Goal: Information Seeking & Learning: Compare options

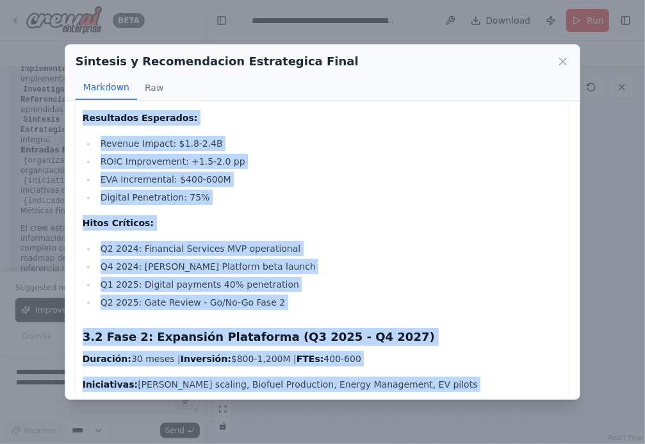
scroll to position [2346, 0]
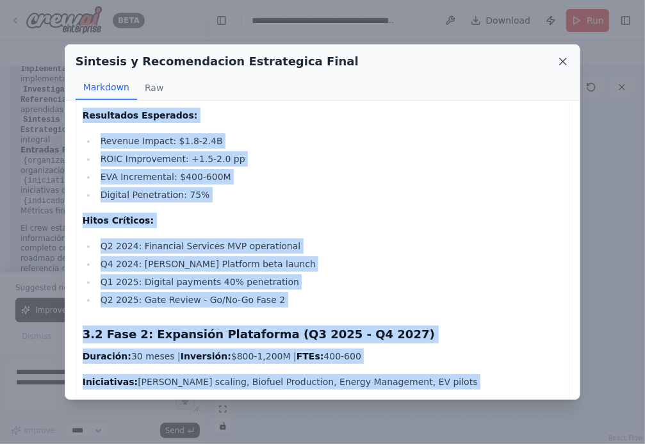
click at [563, 60] on icon at bounding box center [563, 61] width 6 height 6
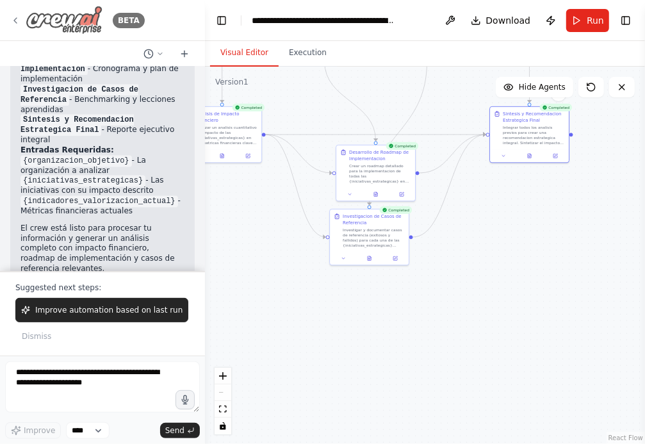
click at [19, 18] on icon at bounding box center [15, 20] width 10 height 10
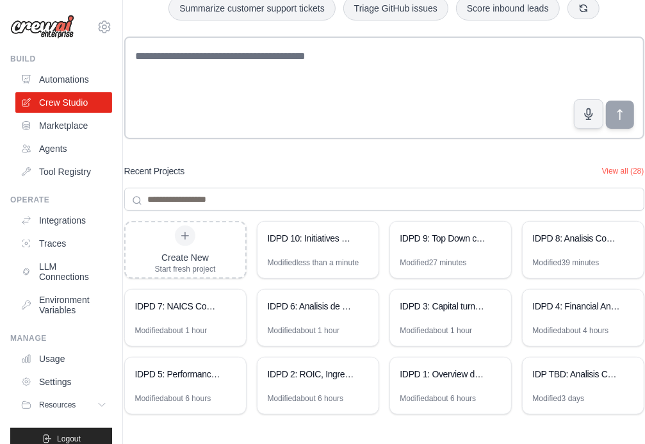
scroll to position [90, 0]
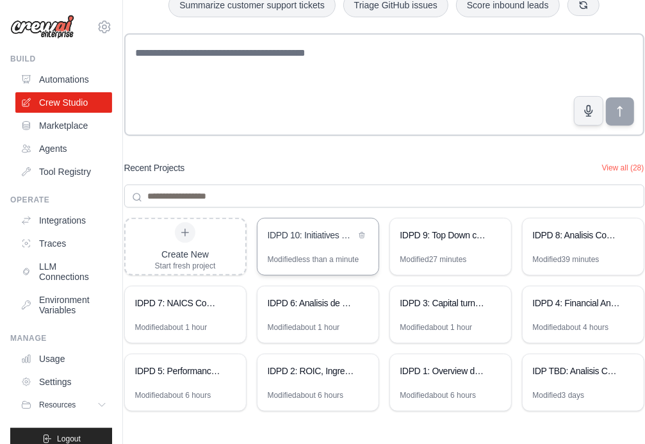
click at [341, 241] on div "IDPD 10: Initiatives and BUP analysis" at bounding box center [312, 236] width 88 height 15
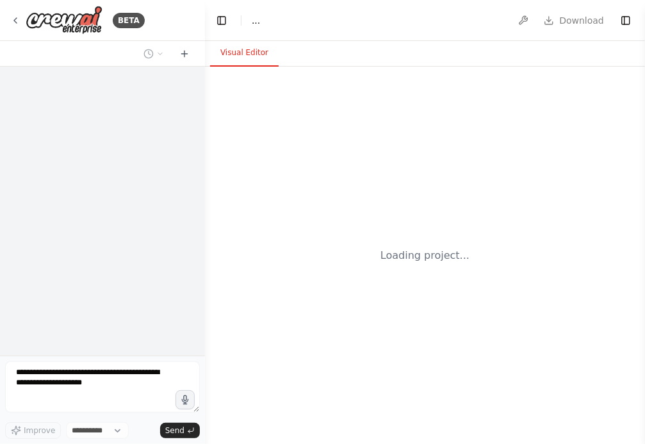
select select "****"
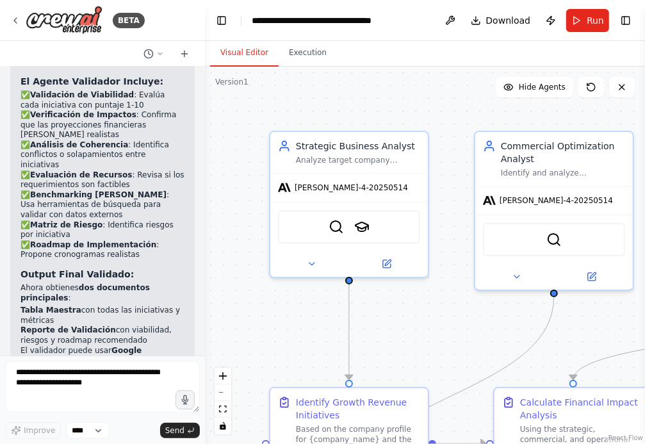
scroll to position [2339, 0]
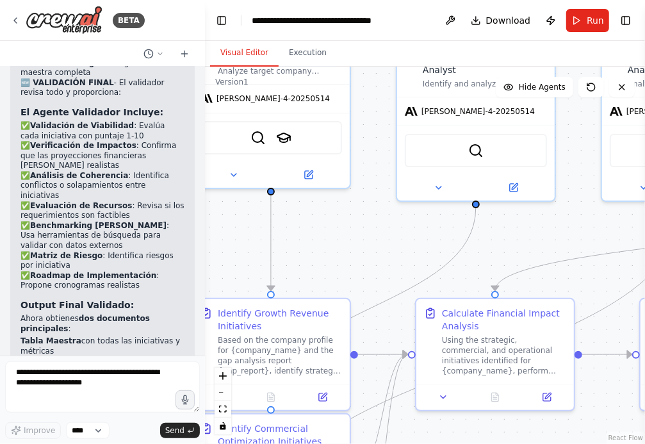
drag, startPoint x: 425, startPoint y: 339, endPoint x: 347, endPoint y: 250, distance: 118.4
click at [347, 250] on div ".deletable-edge-delete-btn { width: 20px; height: 20px; border: 0px solid #ffff…" at bounding box center [425, 255] width 440 height 377
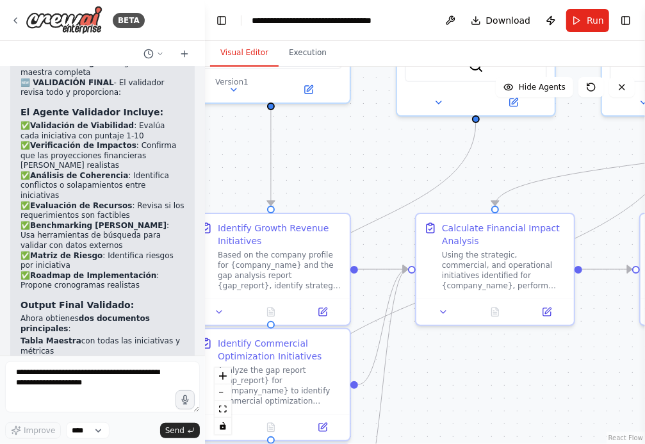
drag, startPoint x: 356, startPoint y: 257, endPoint x: 356, endPoint y: 171, distance: 86.4
click at [356, 171] on div ".deletable-edge-delete-btn { width: 20px; height: 20px; border: 0px solid #ffff…" at bounding box center [425, 255] width 440 height 377
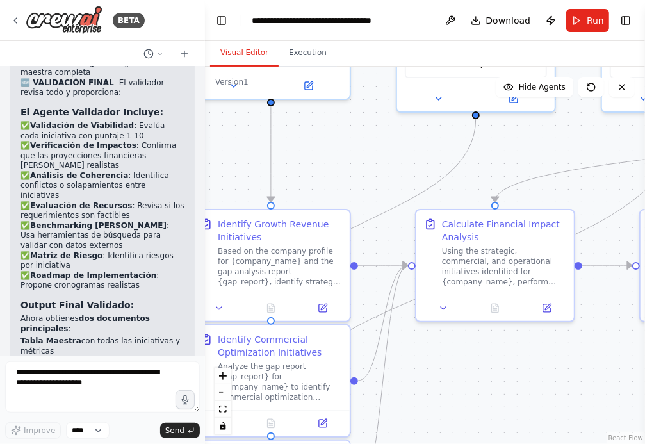
drag, startPoint x: 428, startPoint y: 377, endPoint x: 473, endPoint y: 314, distance: 77.6
click at [473, 314] on div ".deletable-edge-delete-btn { width: 20px; height: 20px; border: 0px solid #ffff…" at bounding box center [425, 255] width 440 height 377
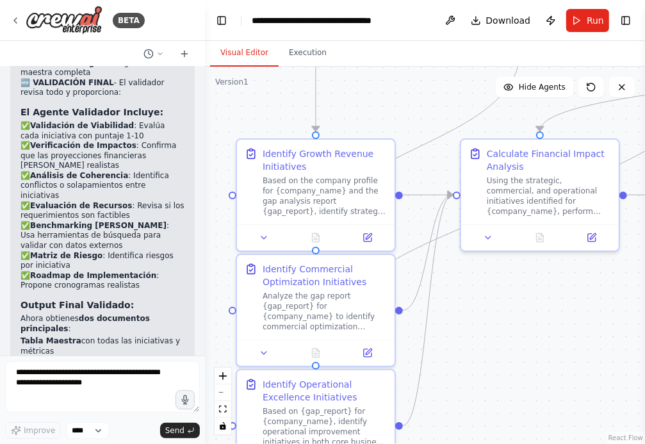
drag, startPoint x: 468, startPoint y: 342, endPoint x: 468, endPoint y: 320, distance: 21.8
click at [468, 320] on div ".deletable-edge-delete-btn { width: 20px; height: 20px; border: 0px solid #ffff…" at bounding box center [425, 255] width 440 height 377
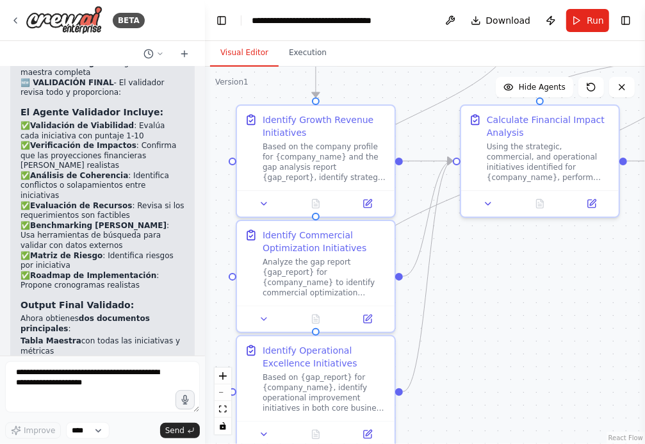
drag, startPoint x: 463, startPoint y: 329, endPoint x: 463, endPoint y: 289, distance: 40.3
click at [463, 289] on div ".deletable-edge-delete-btn { width: 20px; height: 20px; border: 0px solid #ffff…" at bounding box center [425, 255] width 440 height 377
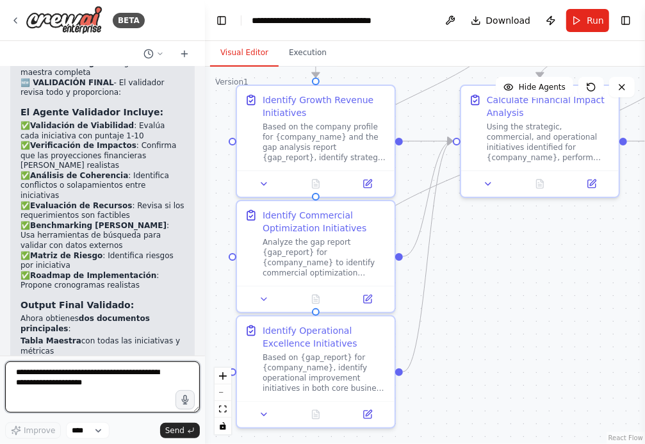
click at [124, 377] on textarea at bounding box center [102, 386] width 195 height 51
type textarea "*"
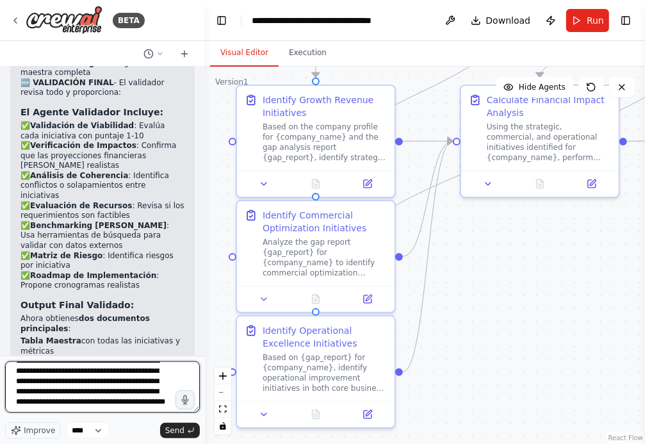
scroll to position [26, 0]
type textarea "**********"
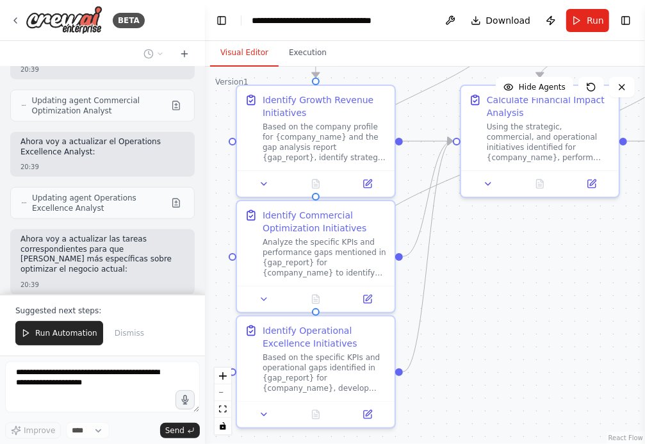
scroll to position [3124, 0]
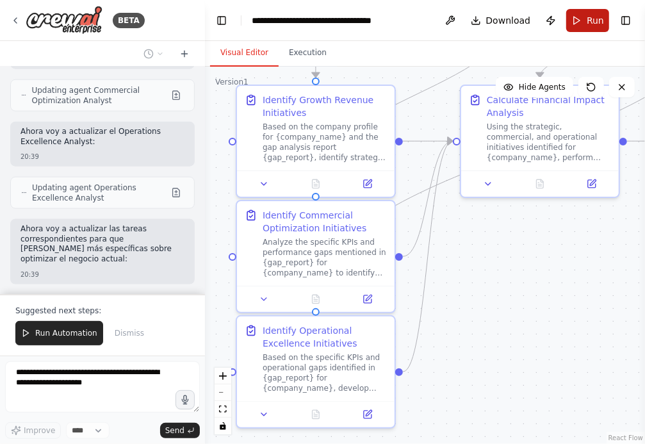
click at [581, 22] on button "Run" at bounding box center [587, 20] width 43 height 23
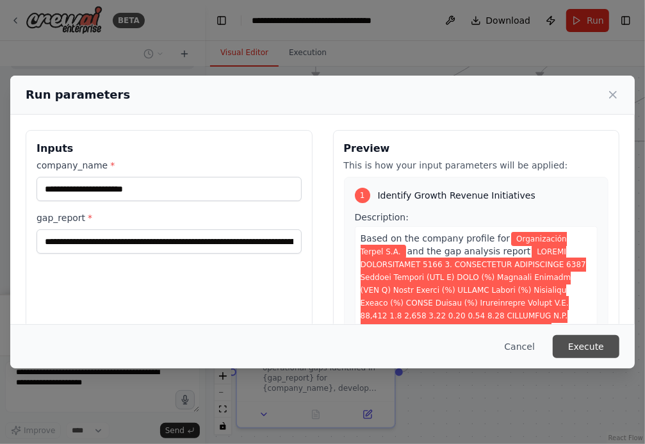
click at [586, 343] on button "Execute" at bounding box center [586, 346] width 67 height 23
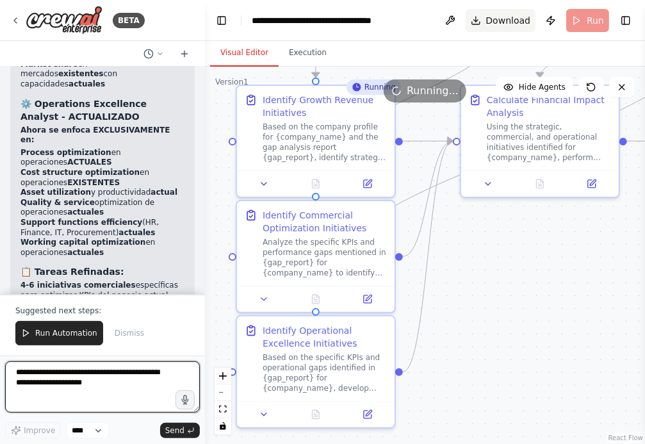
scroll to position [3810, 0]
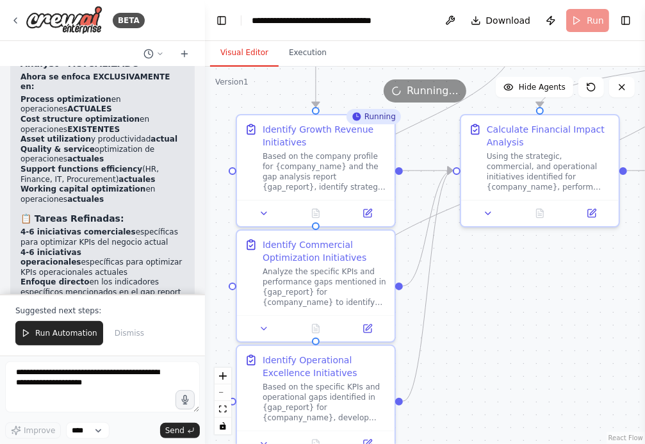
drag, startPoint x: 473, startPoint y: 294, endPoint x: 473, endPoint y: 334, distance: 39.7
click at [473, 333] on div ".deletable-edge-delete-btn { width: 20px; height: 20px; border: 0px solid #ffff…" at bounding box center [425, 255] width 440 height 377
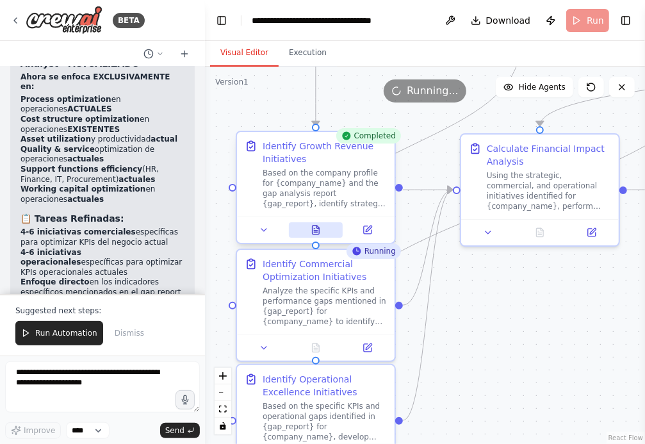
click at [319, 232] on icon at bounding box center [315, 229] width 7 height 8
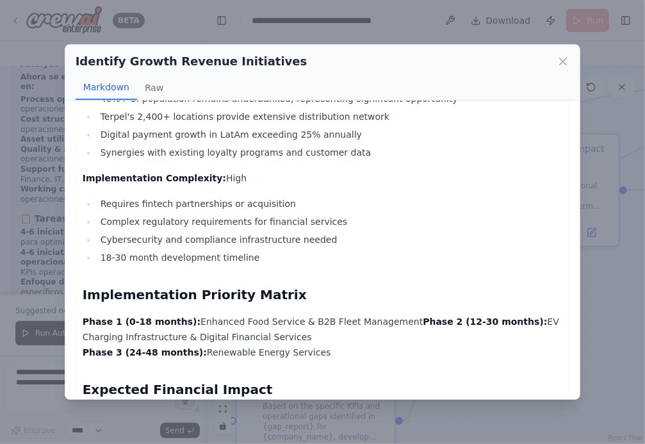
scroll to position [2235, 0]
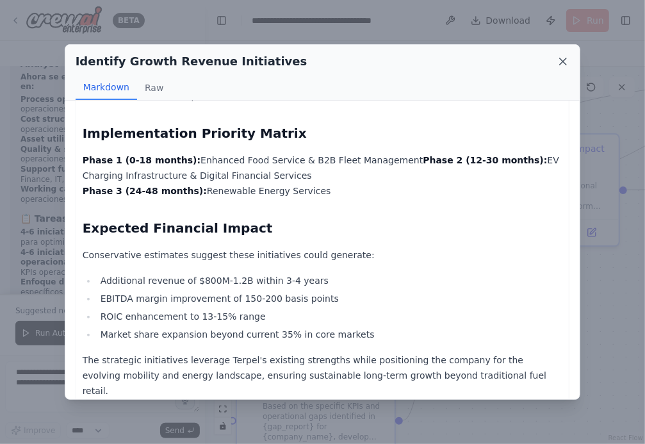
click at [565, 65] on icon at bounding box center [562, 61] width 13 height 13
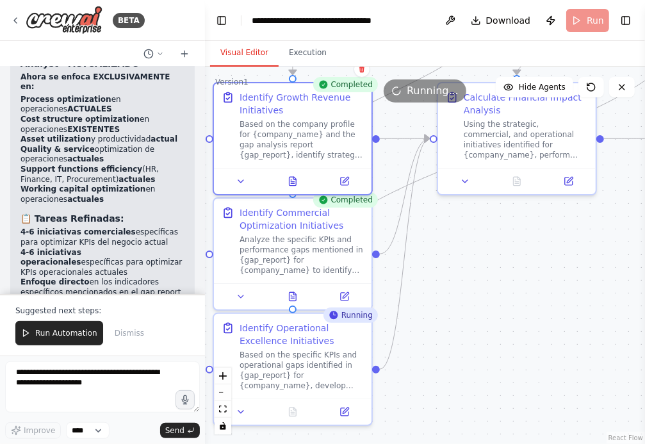
drag, startPoint x: 514, startPoint y: 350, endPoint x: 485, endPoint y: 280, distance: 75.3
click at [485, 280] on div ".deletable-edge-delete-btn { width: 20px; height: 20px; border: 0px solid #ffff…" at bounding box center [425, 255] width 440 height 377
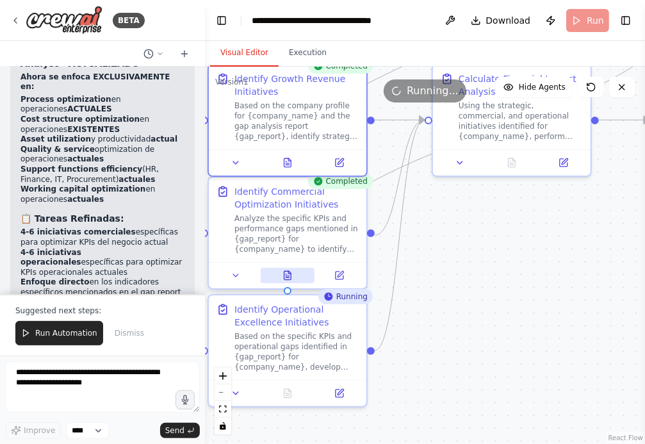
click at [288, 275] on icon at bounding box center [287, 275] width 7 height 8
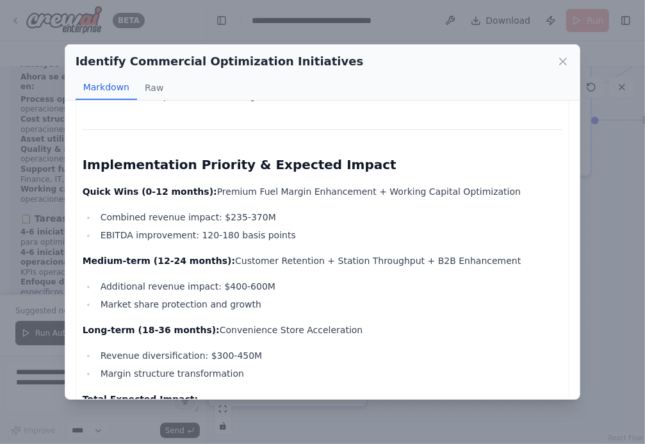
scroll to position [3049, 0]
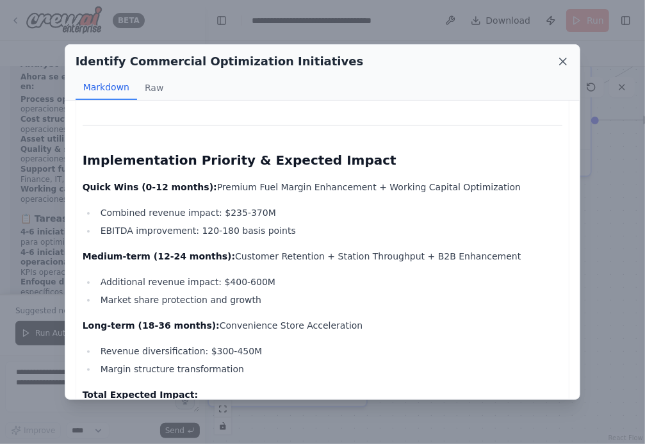
click at [560, 61] on icon at bounding box center [562, 61] width 13 height 13
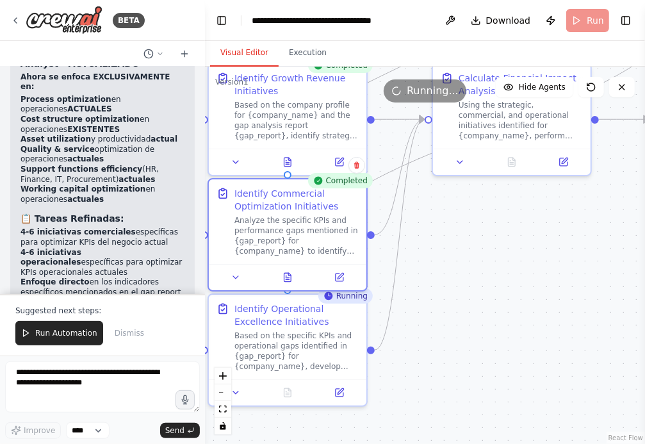
click at [490, 343] on div ".deletable-edge-delete-btn { width: 20px; height: 20px; border: 0px solid #ffff…" at bounding box center [425, 255] width 440 height 377
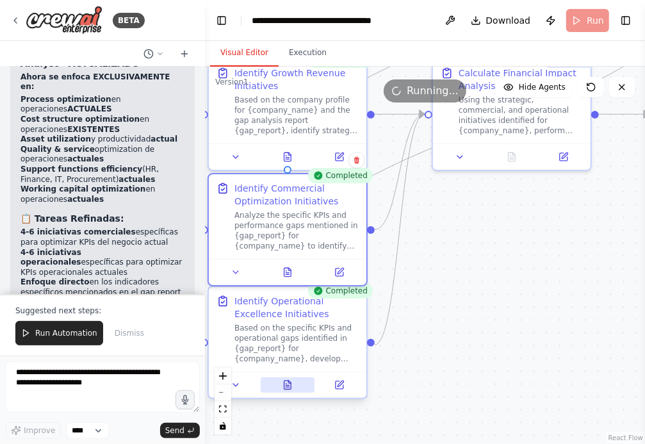
click at [293, 383] on button at bounding box center [288, 384] width 54 height 15
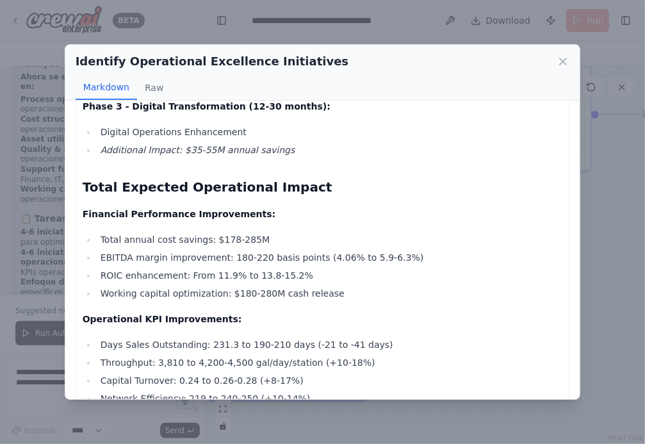
scroll to position [4532, 0]
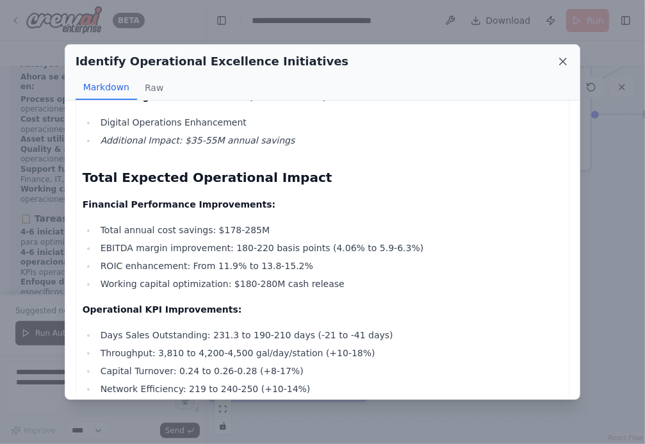
click at [563, 62] on icon at bounding box center [563, 61] width 6 height 6
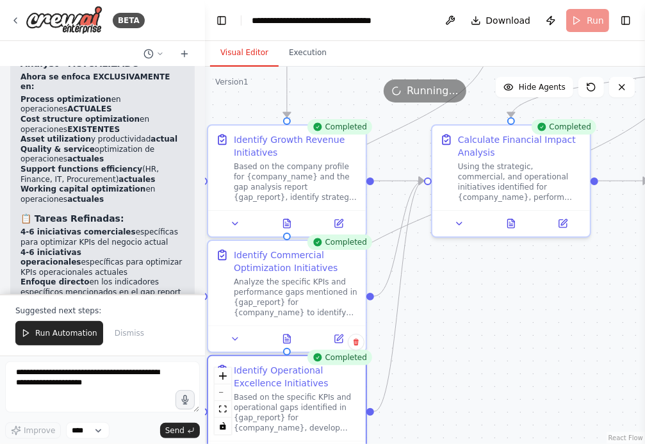
drag, startPoint x: 554, startPoint y: 223, endPoint x: 553, endPoint y: 297, distance: 74.3
click at [553, 297] on div ".deletable-edge-delete-btn { width: 20px; height: 20px; border: 0px solid #ffff…" at bounding box center [425, 255] width 440 height 377
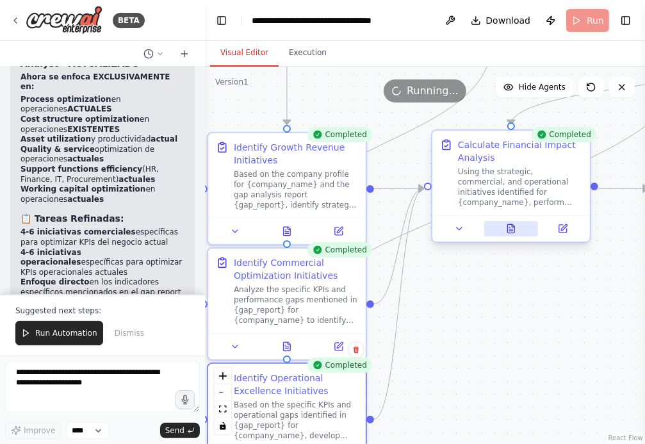
click at [508, 231] on icon at bounding box center [511, 228] width 7 height 8
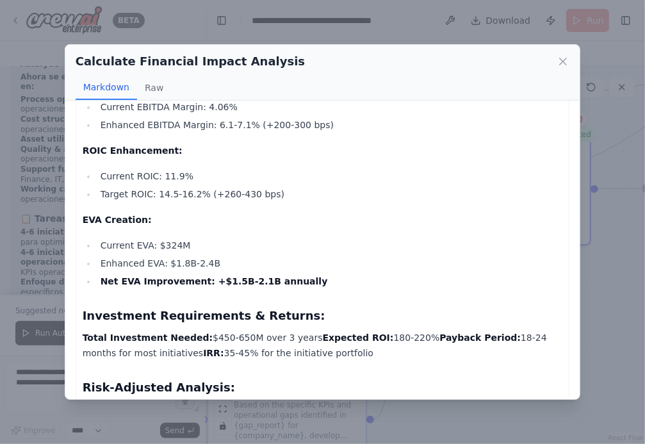
scroll to position [5102, 0]
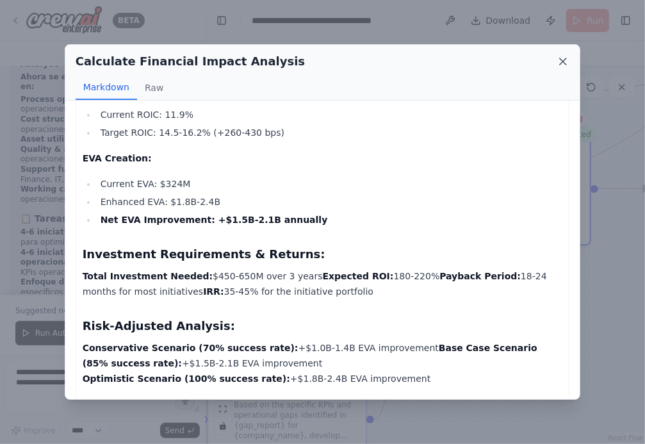
click at [565, 63] on icon at bounding box center [563, 61] width 6 height 6
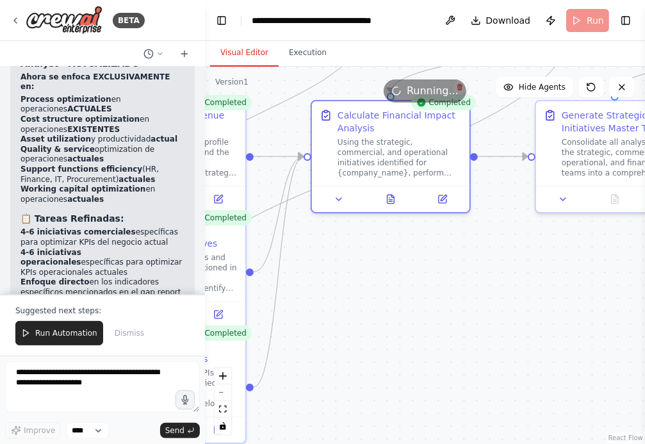
drag, startPoint x: 554, startPoint y: 314, endPoint x: 412, endPoint y: 279, distance: 146.5
click at [412, 279] on div ".deletable-edge-delete-btn { width: 20px; height: 20px; border: 0px solid #ffff…" at bounding box center [425, 255] width 440 height 377
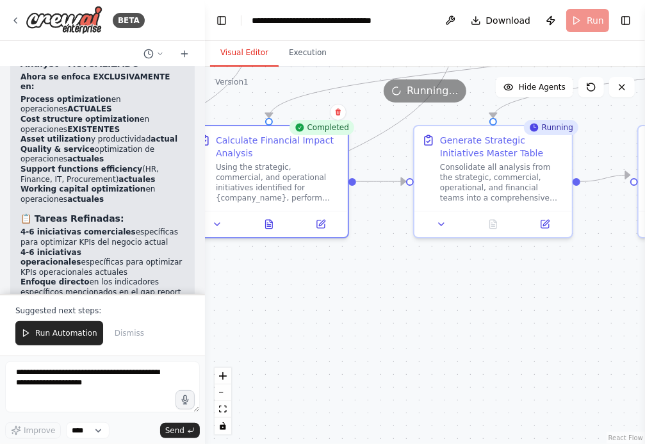
drag, startPoint x: 526, startPoint y: 279, endPoint x: 426, endPoint y: 307, distance: 103.8
click at [426, 307] on div ".deletable-edge-delete-btn { width: 20px; height: 20px; border: 0px solid #ffff…" at bounding box center [425, 255] width 440 height 377
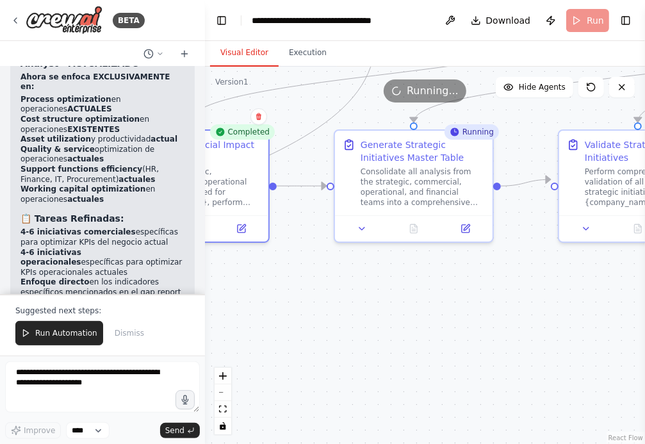
drag, startPoint x: 460, startPoint y: 313, endPoint x: 380, endPoint y: 318, distance: 80.8
click at [380, 318] on div ".deletable-edge-delete-btn { width: 20px; height: 20px; border: 0px solid #ffff…" at bounding box center [425, 255] width 440 height 377
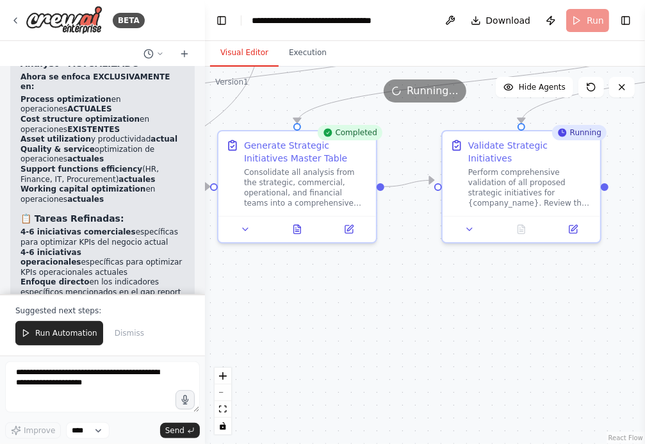
drag, startPoint x: 483, startPoint y: 298, endPoint x: 361, endPoint y: 298, distance: 122.3
click at [361, 298] on div ".deletable-edge-delete-btn { width: 20px; height: 20px; border: 0px solid #ffff…" at bounding box center [425, 255] width 440 height 377
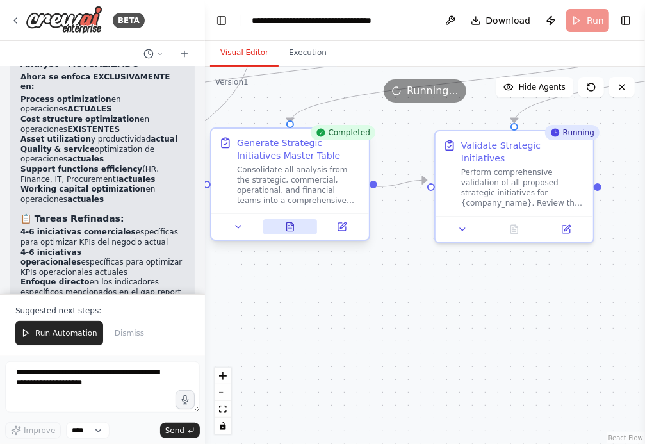
click at [293, 232] on button at bounding box center [290, 226] width 54 height 15
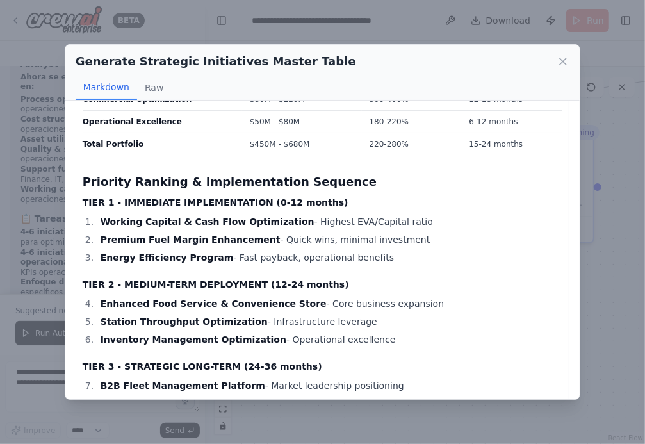
scroll to position [1703, 0]
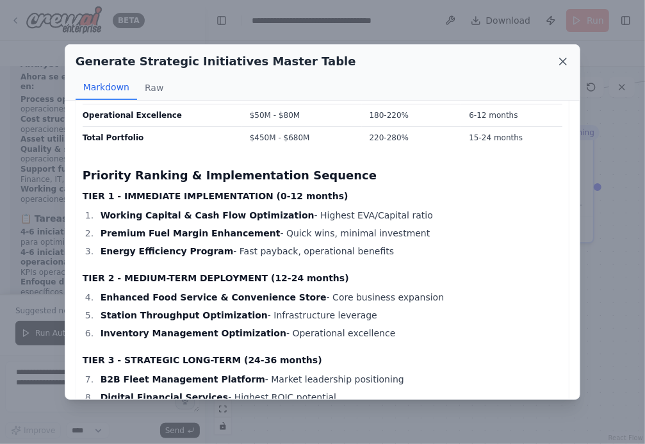
click at [562, 58] on icon at bounding box center [562, 61] width 13 height 13
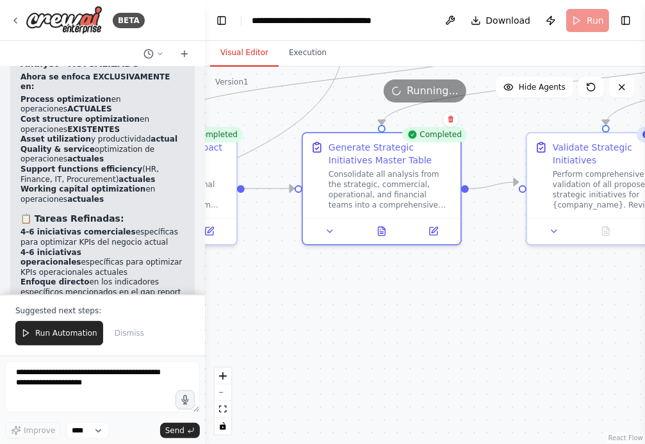
drag, startPoint x: 371, startPoint y: 314, endPoint x: 469, endPoint y: 312, distance: 98.6
click at [471, 314] on div ".deletable-edge-delete-btn { width: 20px; height: 20px; border: 0px solid #ffff…" at bounding box center [425, 255] width 440 height 377
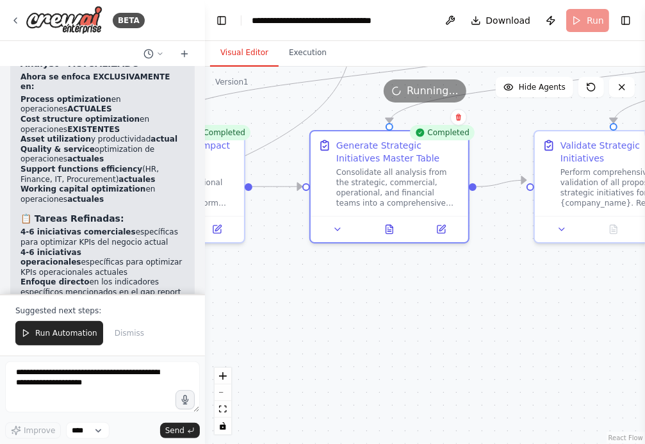
drag, startPoint x: 336, startPoint y: 319, endPoint x: 439, endPoint y: 318, distance: 103.1
click at [439, 319] on div ".deletable-edge-delete-btn { width: 20px; height: 20px; border: 0px solid #ffff…" at bounding box center [425, 255] width 440 height 377
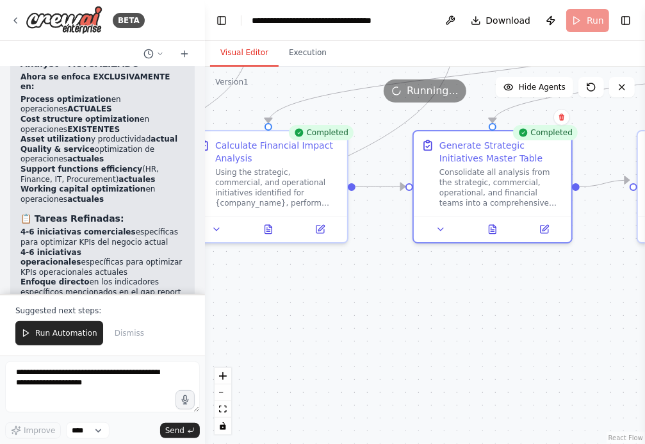
drag, startPoint x: 361, startPoint y: 326, endPoint x: 457, endPoint y: 326, distance: 95.4
click at [457, 326] on div ".deletable-edge-delete-btn { width: 20px; height: 20px; border: 0px solid #ffff…" at bounding box center [425, 255] width 440 height 377
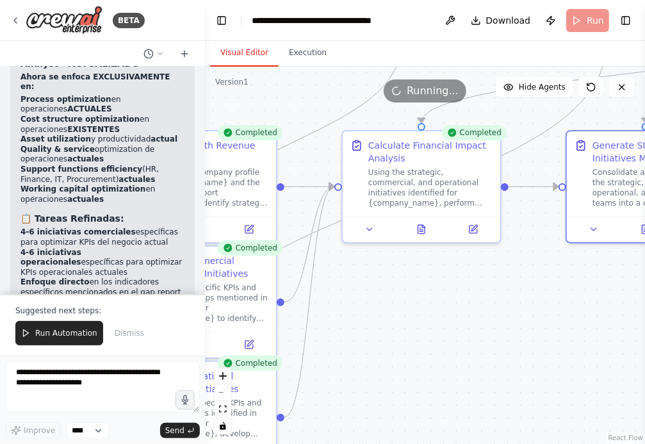
drag, startPoint x: 382, startPoint y: 321, endPoint x: 451, endPoint y: 320, distance: 69.2
click at [452, 321] on div ".deletable-edge-delete-btn { width: 20px; height: 20px; border: 0px solid #ffff…" at bounding box center [425, 255] width 440 height 377
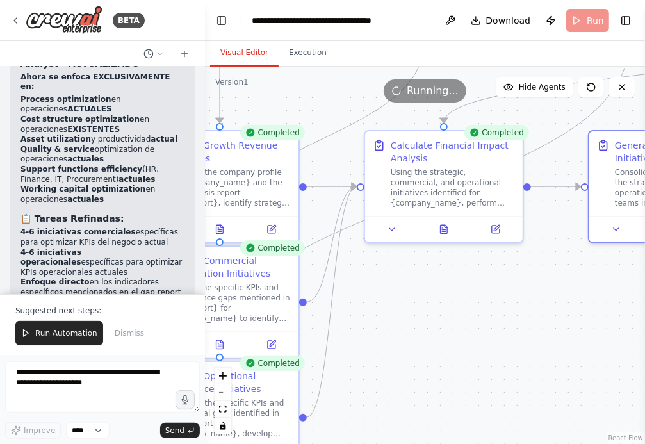
drag, startPoint x: 407, startPoint y: 333, endPoint x: 425, endPoint y: 317, distance: 23.6
click at [425, 320] on div ".deletable-edge-delete-btn { width: 20px; height: 20px; border: 0px solid #ffff…" at bounding box center [425, 255] width 440 height 377
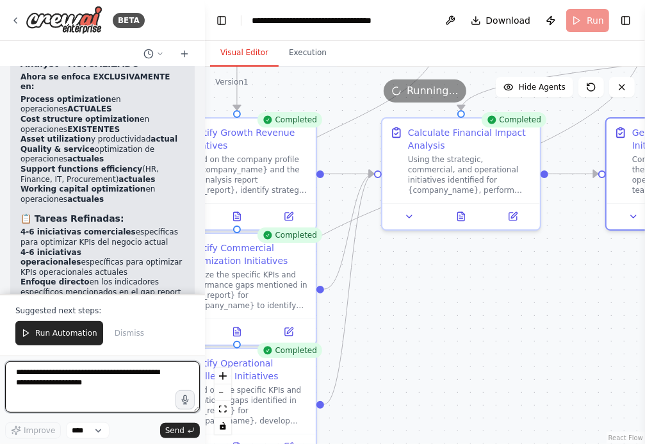
click at [119, 370] on textarea at bounding box center [102, 386] width 195 height 51
type textarea "**********"
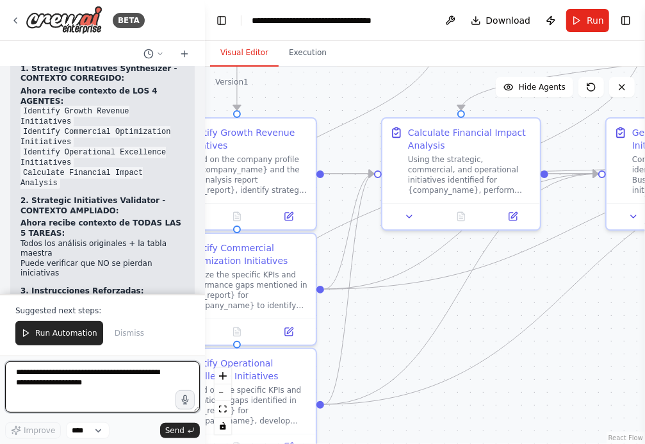
scroll to position [5190, 0]
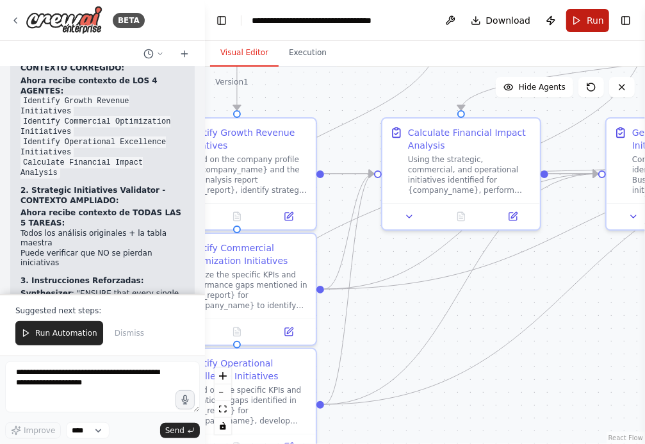
click at [584, 20] on button "Run" at bounding box center [587, 20] width 43 height 23
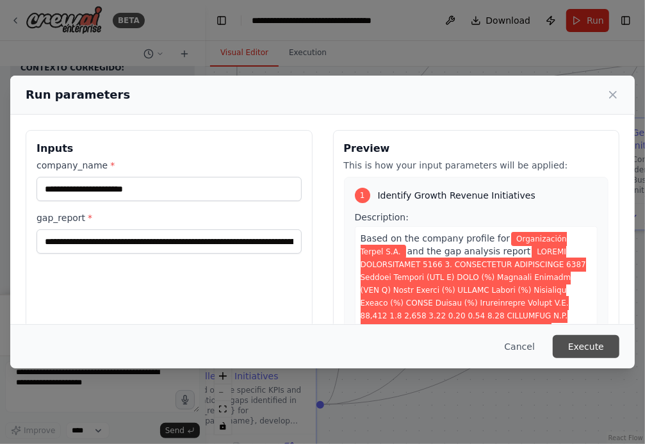
click at [590, 348] on button "Execute" at bounding box center [586, 346] width 67 height 23
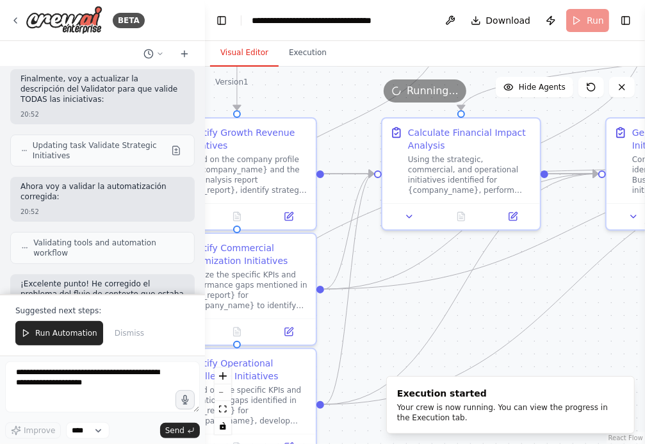
scroll to position [4807, 0]
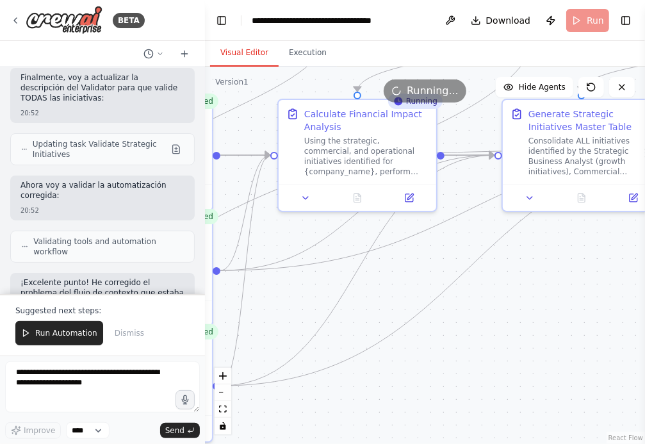
drag, startPoint x: 576, startPoint y: 375, endPoint x: 473, endPoint y: 356, distance: 105.4
click at [473, 356] on div ".deletable-edge-delete-btn { width: 20px; height: 20px; border: 0px solid #ffff…" at bounding box center [425, 255] width 440 height 377
drag, startPoint x: 486, startPoint y: 330, endPoint x: 393, endPoint y: 330, distance: 92.8
click at [393, 330] on div ".deletable-edge-delete-btn { width: 20px; height: 20px; border: 0px solid #ffff…" at bounding box center [425, 255] width 440 height 377
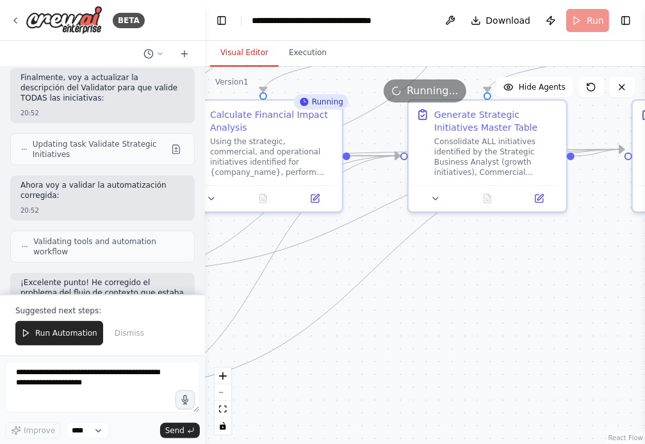
drag, startPoint x: 549, startPoint y: 311, endPoint x: 386, endPoint y: 309, distance: 162.6
click at [387, 309] on div ".deletable-edge-delete-btn { width: 20px; height: 20px; border: 0px solid #ffff…" at bounding box center [425, 255] width 440 height 377
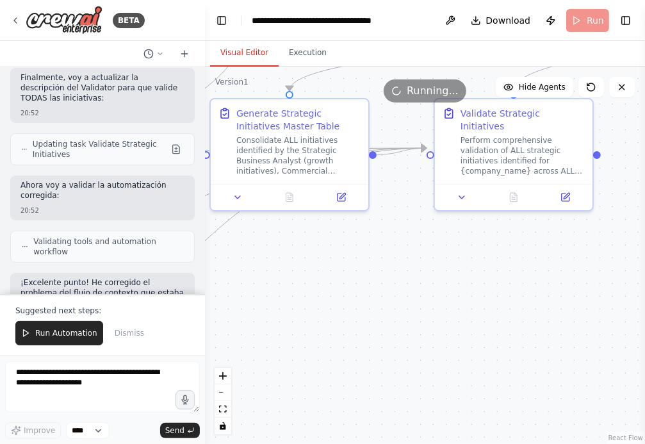
drag, startPoint x: 552, startPoint y: 305, endPoint x: 434, endPoint y: 312, distance: 118.7
click at [435, 311] on div ".deletable-edge-delete-btn { width: 20px; height: 20px; border: 0px solid #ffff…" at bounding box center [425, 255] width 440 height 377
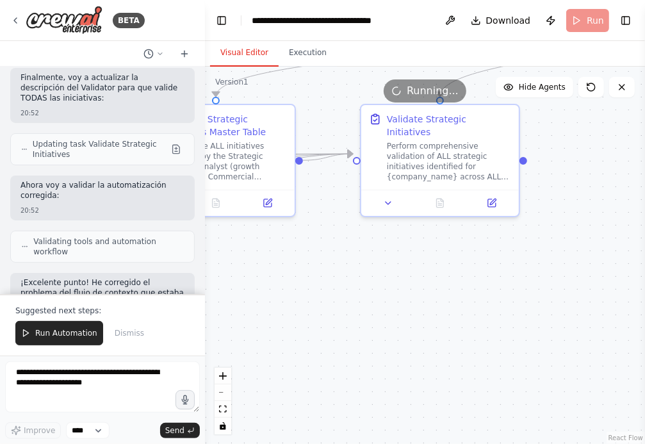
drag, startPoint x: 352, startPoint y: 323, endPoint x: 532, endPoint y: 323, distance: 180.6
click at [529, 323] on div ".deletable-edge-delete-btn { width: 20px; height: 20px; border: 0px solid #ffff…" at bounding box center [425, 255] width 440 height 377
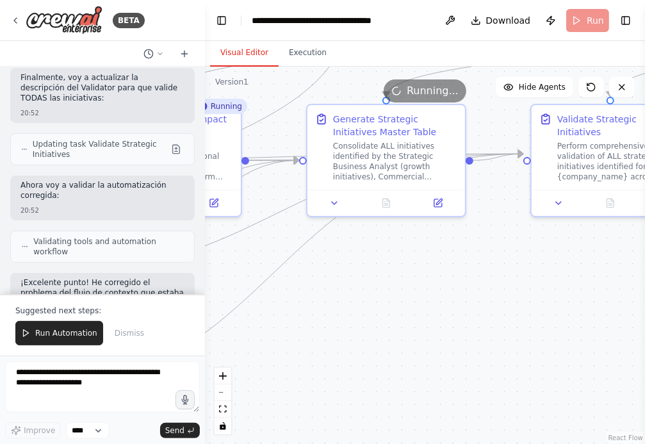
drag, startPoint x: 389, startPoint y: 333, endPoint x: 445, endPoint y: 333, distance: 55.7
click at [442, 333] on div ".deletable-edge-delete-btn { width: 20px; height: 20px; border: 0px solid #ffff…" at bounding box center [425, 255] width 440 height 377
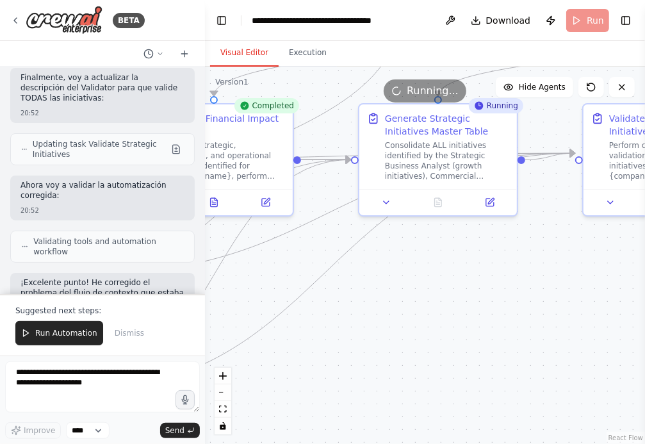
drag, startPoint x: 435, startPoint y: 291, endPoint x: 565, endPoint y: 291, distance: 129.3
click at [565, 291] on div ".deletable-edge-delete-btn { width: 20px; height: 20px; border: 0px solid #ffff…" at bounding box center [425, 255] width 440 height 377
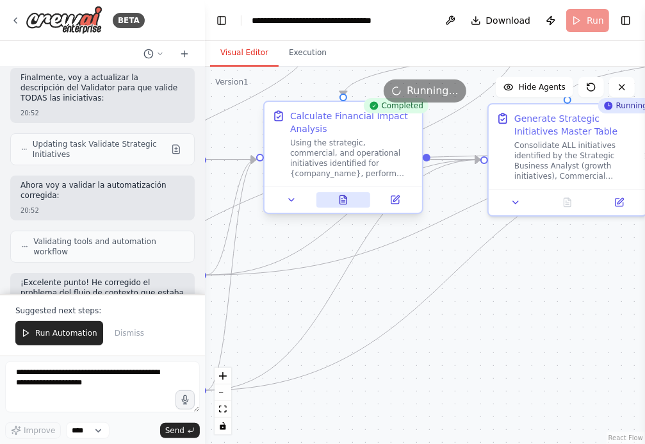
click at [340, 201] on icon at bounding box center [343, 199] width 7 height 8
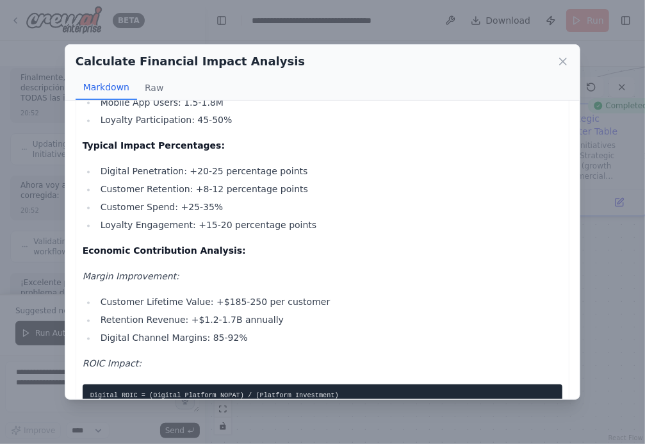
scroll to position [5913, 0]
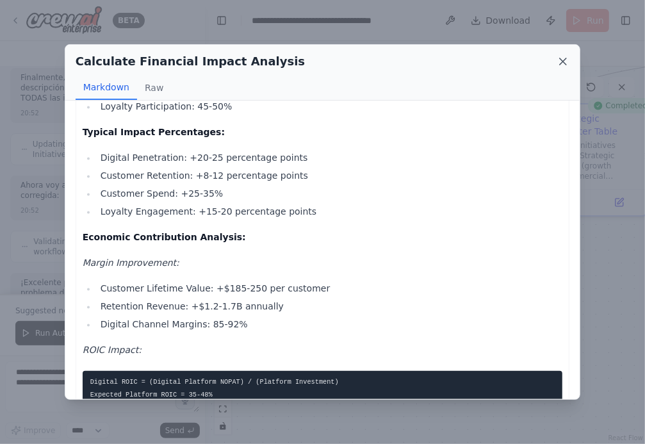
click at [564, 59] on icon at bounding box center [562, 61] width 13 height 13
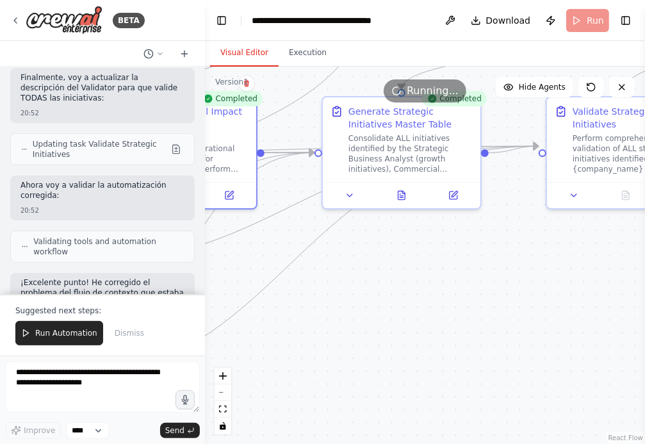
drag, startPoint x: 539, startPoint y: 375, endPoint x: 373, endPoint y: 368, distance: 166.0
click at [373, 368] on div ".deletable-edge-delete-btn { width: 20px; height: 20px; border: 0px solid #ffff…" at bounding box center [425, 255] width 440 height 377
click at [395, 190] on button at bounding box center [402, 192] width 54 height 15
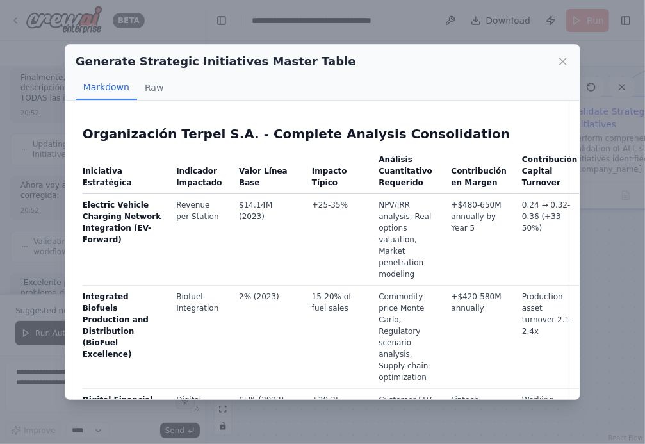
scroll to position [0, 0]
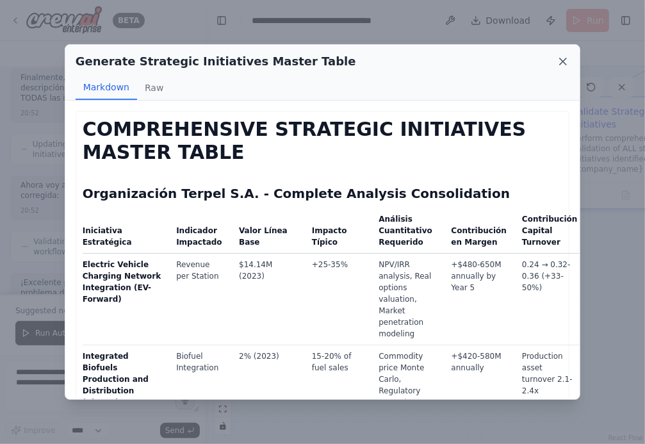
click at [563, 58] on icon at bounding box center [562, 61] width 13 height 13
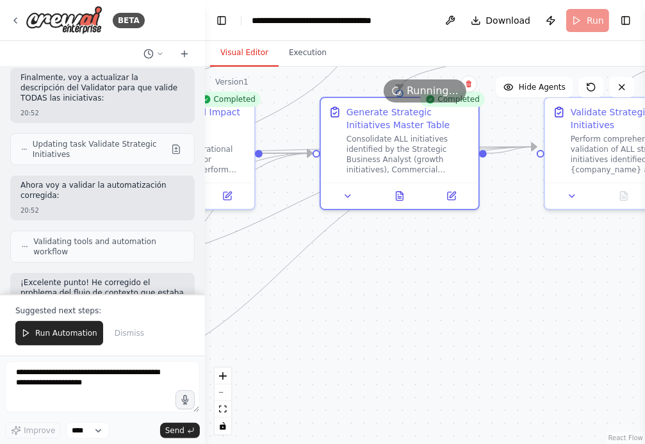
drag, startPoint x: 505, startPoint y: 257, endPoint x: 424, endPoint y: 266, distance: 81.8
click at [425, 265] on div ".deletable-edge-delete-btn { width: 20px; height: 20px; border: 0px solid #ffff…" at bounding box center [425, 255] width 440 height 377
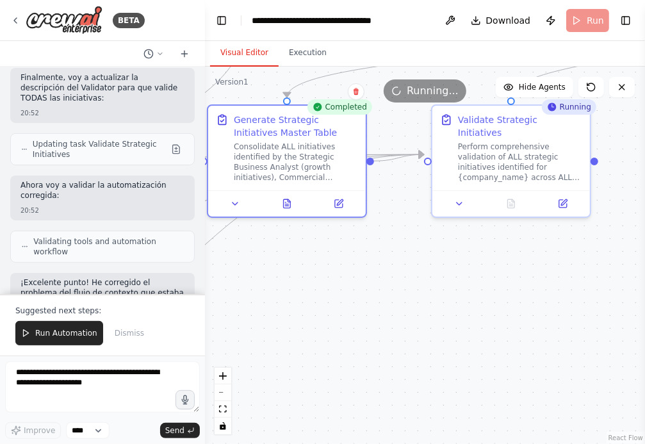
drag, startPoint x: 438, startPoint y: 269, endPoint x: 331, endPoint y: 286, distance: 108.2
click at [332, 286] on div ".deletable-edge-delete-btn { width: 20px; height: 20px; border: 0px solid #ffff…" at bounding box center [425, 255] width 440 height 377
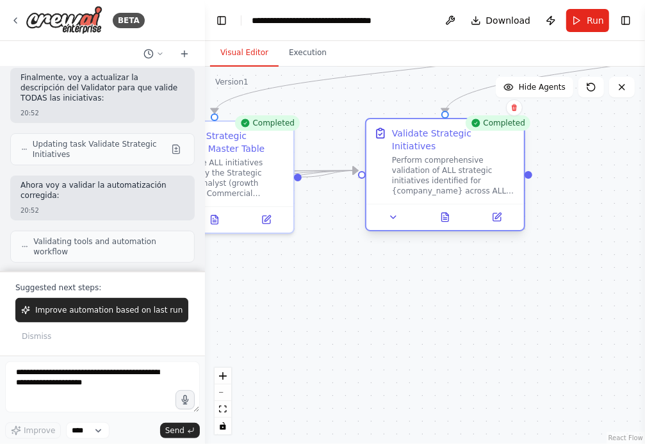
click at [443, 213] on div at bounding box center [445, 217] width 158 height 26
click at [442, 213] on icon at bounding box center [445, 217] width 7 height 8
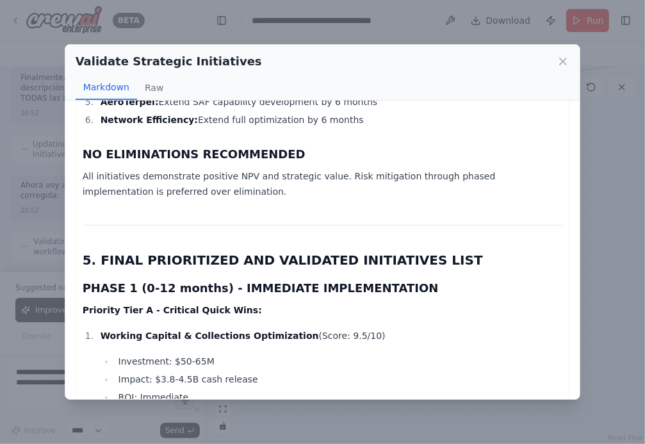
scroll to position [4095, 0]
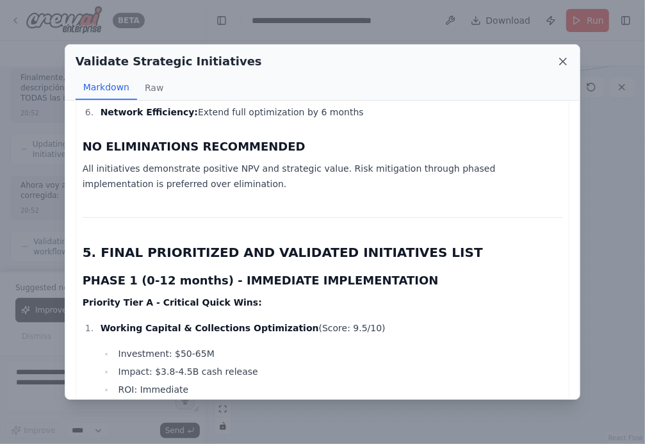
click at [563, 56] on icon at bounding box center [562, 61] width 13 height 13
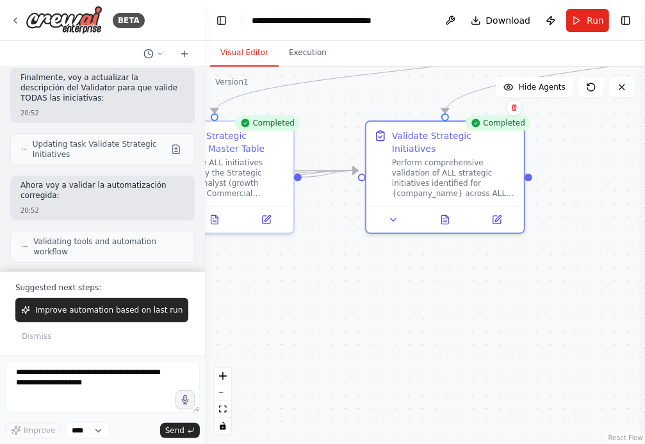
drag, startPoint x: 286, startPoint y: 282, endPoint x: 396, endPoint y: 282, distance: 109.5
click at [396, 282] on div ".deletable-edge-delete-btn { width: 20px; height: 20px; border: 0px solid #ffff…" at bounding box center [425, 255] width 440 height 377
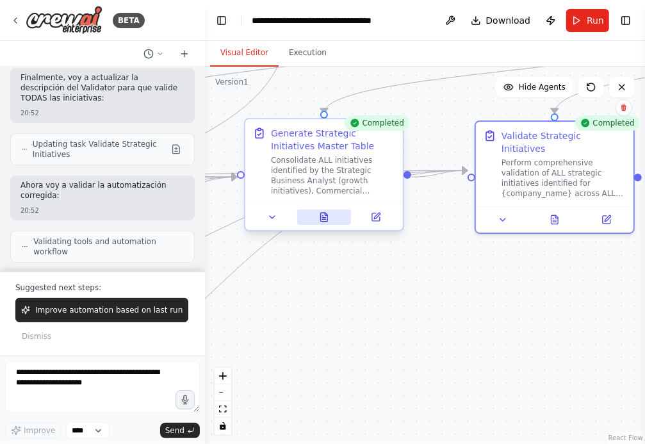
click at [323, 218] on icon at bounding box center [324, 217] width 7 height 8
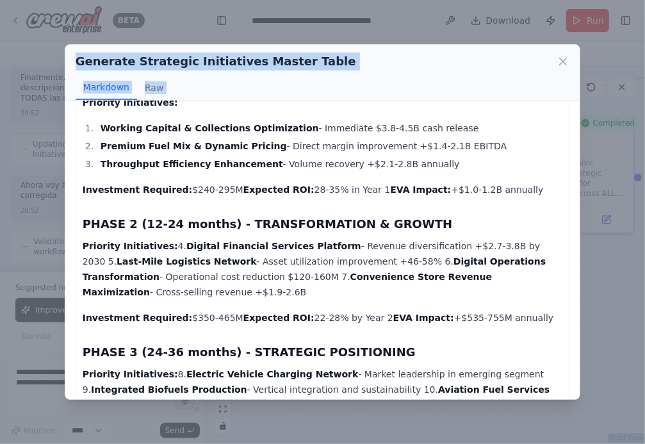
scroll to position [2027, 0]
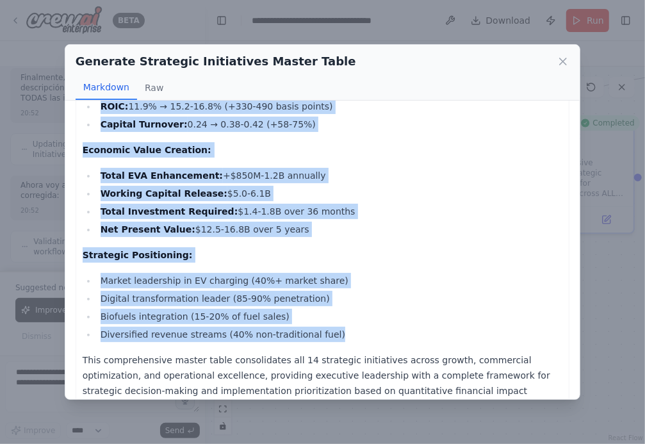
drag, startPoint x: 85, startPoint y: 132, endPoint x: 327, endPoint y: 323, distance: 307.7
copy div "COMPREHENSIVE STRATEGIC INITIATIVES MASTER TABLE Organización Terpel S.A. - Com…"
click at [562, 64] on icon at bounding box center [562, 61] width 13 height 13
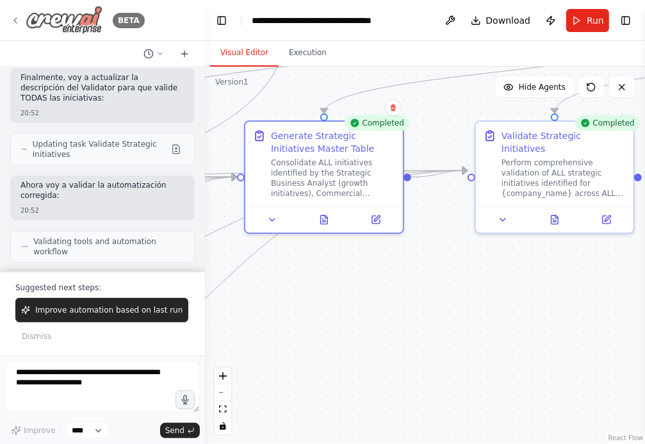
click at [15, 17] on icon at bounding box center [15, 20] width 10 height 10
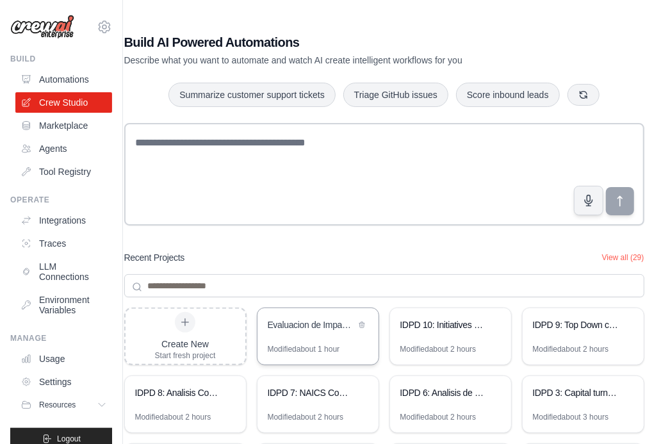
click at [306, 334] on div "Evaluacion de Impacto de Iniciativas Estrategicas" at bounding box center [317, 326] width 121 height 36
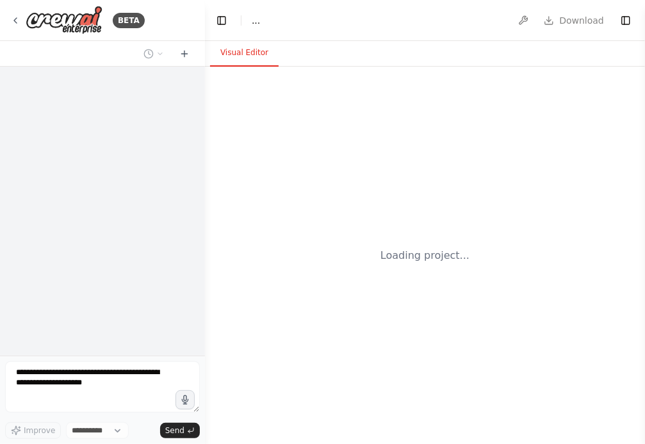
select select "****"
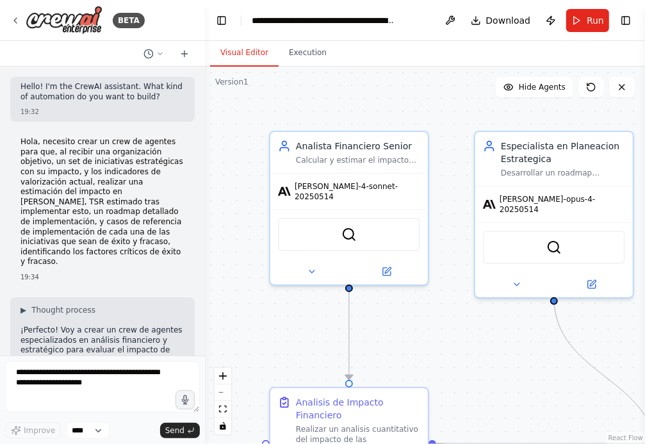
scroll to position [1215, 0]
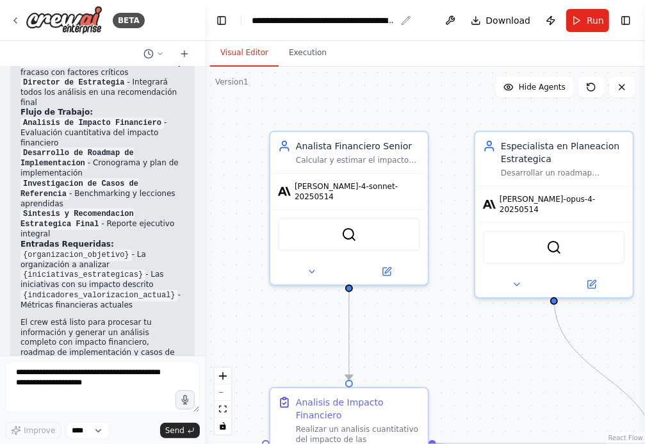
click at [254, 22] on div "**********" at bounding box center [324, 20] width 144 height 13
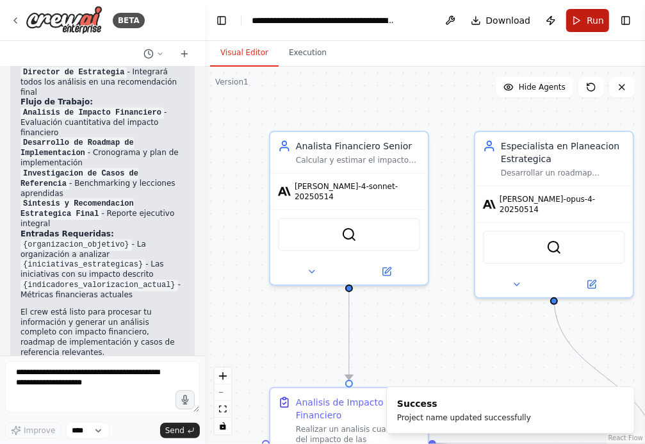
click at [581, 20] on button "Run" at bounding box center [587, 20] width 43 height 23
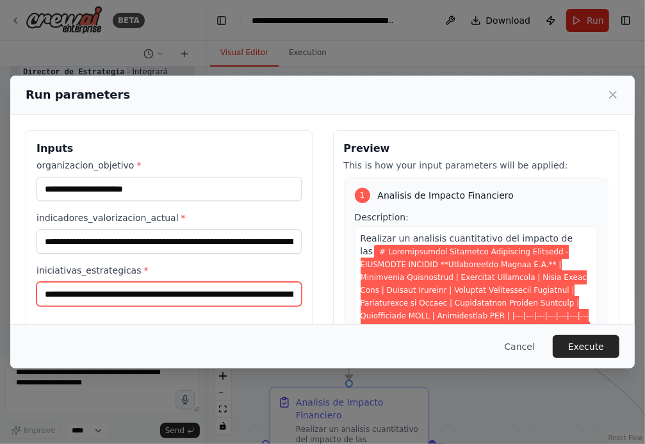
drag, startPoint x: 45, startPoint y: 294, endPoint x: 45, endPoint y: 347, distance: 53.1
click at [45, 295] on input "iniciativas_estrategicas *" at bounding box center [168, 294] width 265 height 24
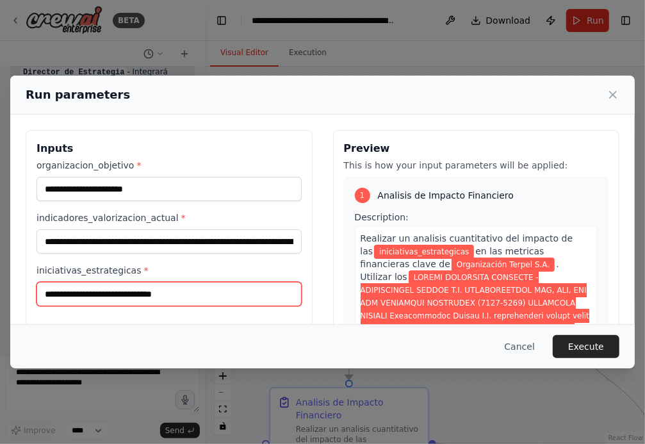
scroll to position [0, 0]
paste input "**********"
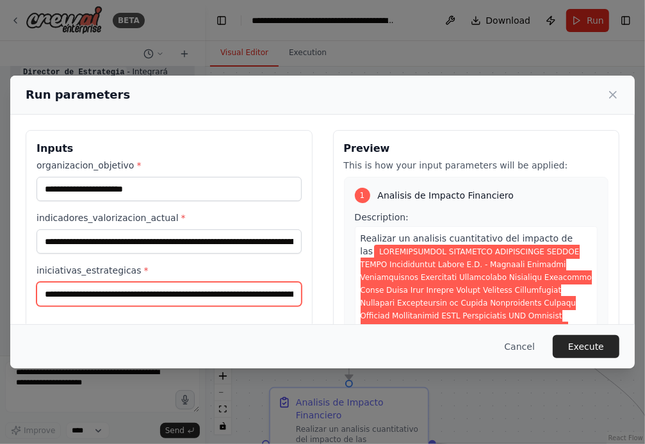
scroll to position [0, 29148]
type input "**********"
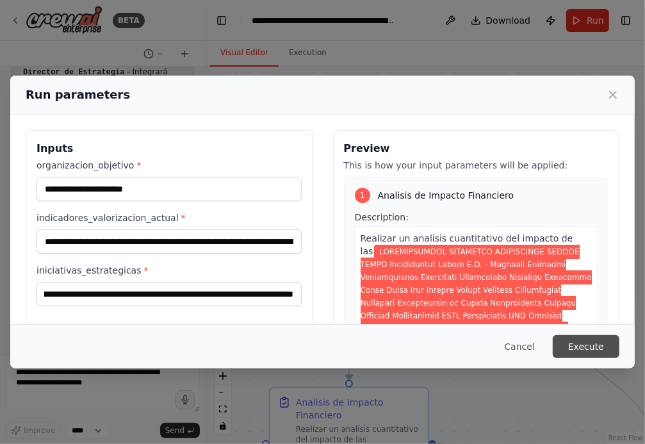
scroll to position [0, 0]
click at [585, 344] on button "Execute" at bounding box center [586, 346] width 67 height 23
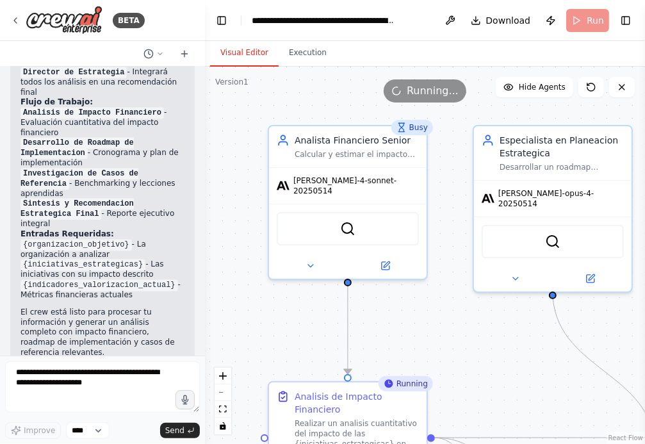
drag, startPoint x: 298, startPoint y: 333, endPoint x: 284, endPoint y: 285, distance: 50.0
click at [284, 285] on div ".deletable-edge-delete-btn { width: 20px; height: 20px; border: 0px solid #ffff…" at bounding box center [425, 255] width 440 height 377
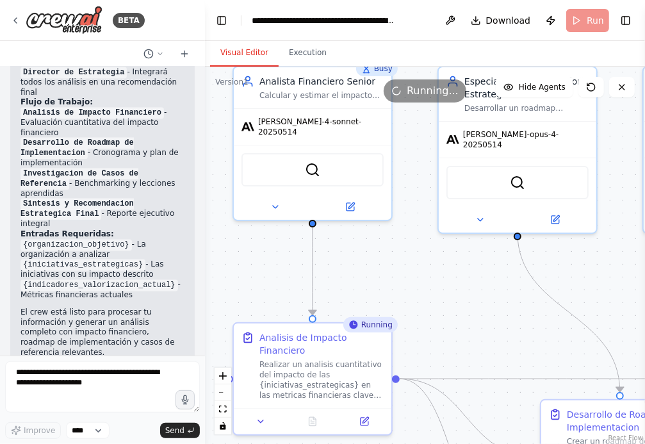
drag, startPoint x: 459, startPoint y: 290, endPoint x: 368, endPoint y: 246, distance: 101.1
click at [369, 246] on div ".deletable-edge-delete-btn { width: 20px; height: 20px; border: 0px solid #ffff…" at bounding box center [425, 255] width 440 height 377
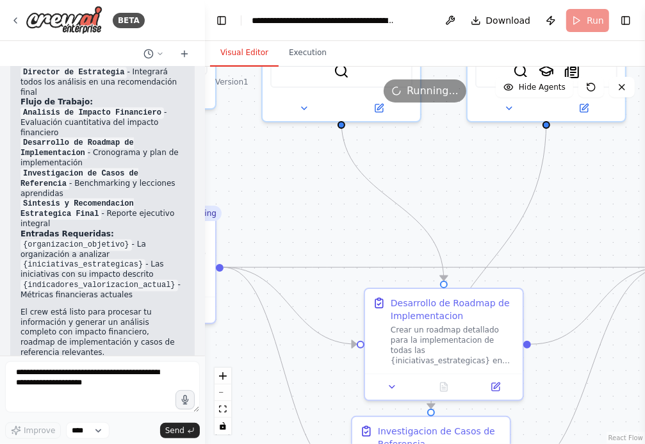
drag, startPoint x: 389, startPoint y: 275, endPoint x: 271, endPoint y: 188, distance: 146.9
click at [271, 188] on div ".deletable-edge-delete-btn { width: 20px; height: 20px; border: 0px solid #ffff…" at bounding box center [425, 255] width 440 height 377
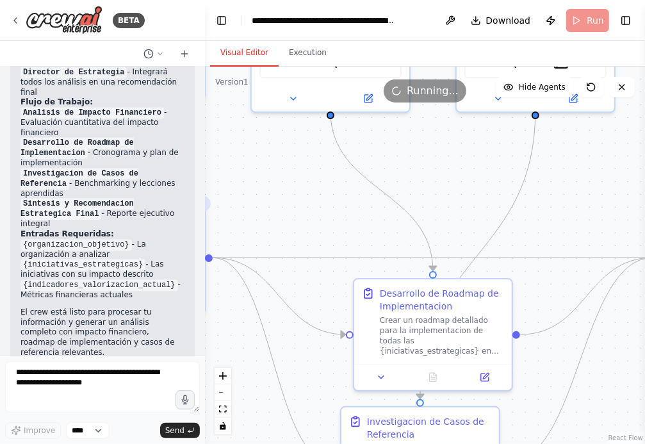
drag, startPoint x: 321, startPoint y: 230, endPoint x: 330, endPoint y: 80, distance: 150.1
click at [329, 83] on div "Version 1 Show Tools Hide Agents .deletable-edge-delete-btn { width: 20px; heig…" at bounding box center [425, 255] width 440 height 377
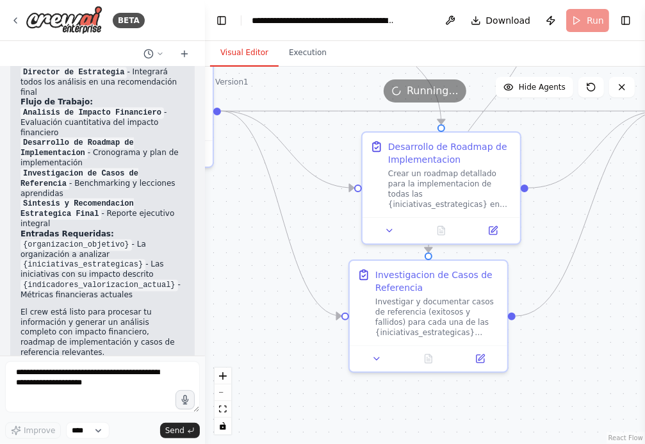
click at [292, 292] on div ".deletable-edge-delete-btn { width: 20px; height: 20px; border: 0px solid #ffff…" at bounding box center [425, 255] width 440 height 377
drag, startPoint x: 263, startPoint y: 308, endPoint x: 369, endPoint y: 327, distance: 108.6
click at [369, 327] on div ".deletable-edge-delete-btn { width: 20px; height: 20px; border: 0px solid #ffff…" at bounding box center [425, 255] width 440 height 377
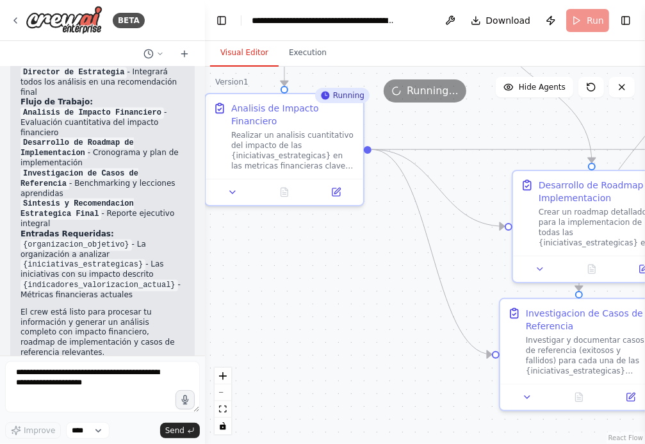
drag, startPoint x: 321, startPoint y: 312, endPoint x: 353, endPoint y: 329, distance: 36.1
click at [353, 329] on div ".deletable-edge-delete-btn { width: 20px; height: 20px; border: 0px solid #ffff…" at bounding box center [425, 255] width 440 height 377
drag, startPoint x: 397, startPoint y: 333, endPoint x: 275, endPoint y: 278, distance: 134.1
click at [275, 275] on div ".deletable-edge-delete-btn { width: 20px; height: 20px; border: 0px solid #ffff…" at bounding box center [425, 255] width 440 height 377
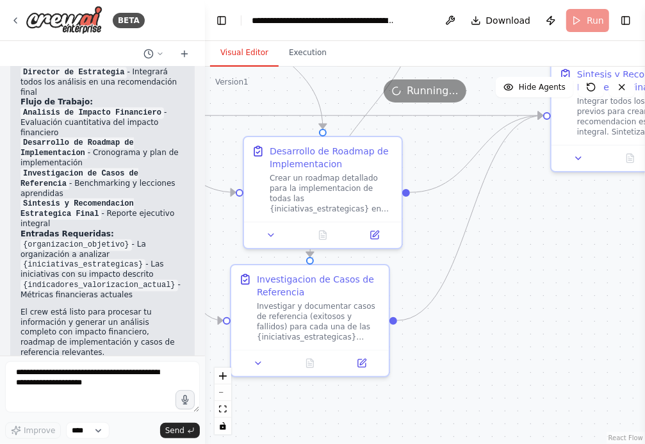
drag, startPoint x: 594, startPoint y: 330, endPoint x: 435, endPoint y: 355, distance: 160.1
click at [436, 355] on div ".deletable-edge-delete-btn { width: 20px; height: 20px; border: 0px solid #ffff…" at bounding box center [425, 255] width 440 height 377
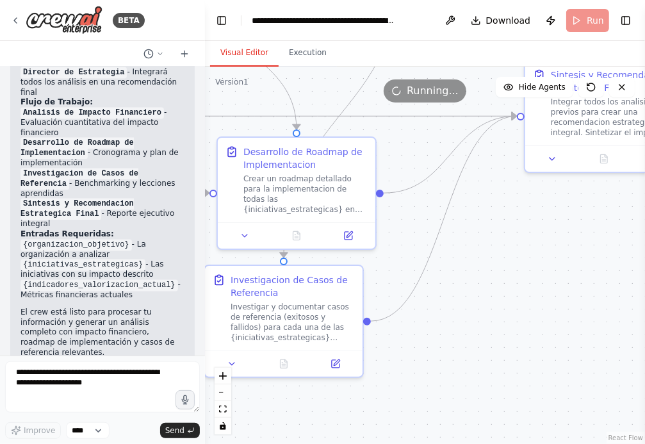
drag, startPoint x: 535, startPoint y: 306, endPoint x: 590, endPoint y: 255, distance: 74.8
click at [590, 256] on div ".deletable-edge-delete-btn { width: 20px; height: 20px; border: 0px solid #ffff…" at bounding box center [425, 255] width 440 height 377
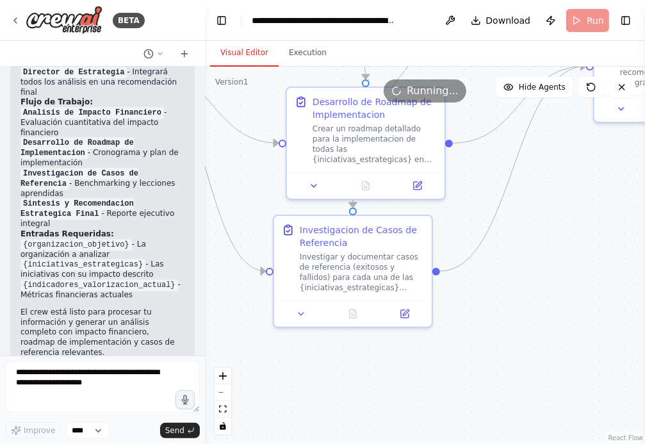
drag, startPoint x: 515, startPoint y: 298, endPoint x: 562, endPoint y: 271, distance: 53.9
click at [562, 271] on div ".deletable-edge-delete-btn { width: 20px; height: 20px; border: 0px solid #ffff…" at bounding box center [425, 255] width 440 height 377
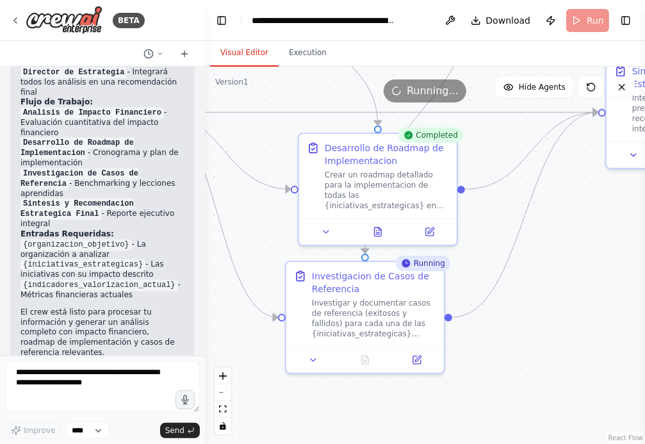
drag, startPoint x: 560, startPoint y: 241, endPoint x: 523, endPoint y: 323, distance: 90.0
click at [523, 323] on div ".deletable-edge-delete-btn { width: 20px; height: 20px; border: 0px solid #ffff…" at bounding box center [425, 255] width 440 height 377
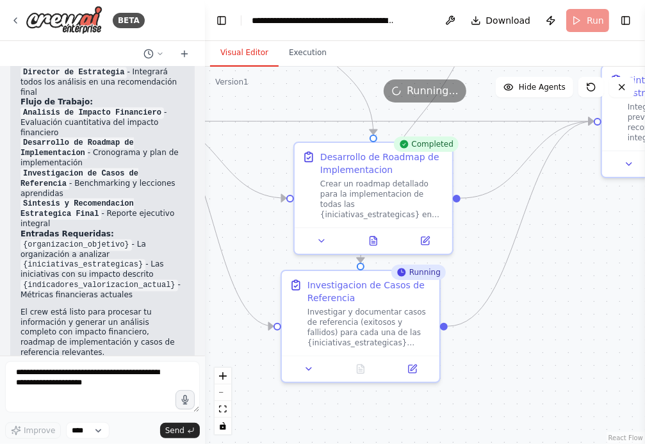
drag, startPoint x: 564, startPoint y: 318, endPoint x: 410, endPoint y: 326, distance: 153.9
click at [411, 326] on div ".deletable-edge-delete-btn { width: 20px; height: 20px; border: 0px solid #ffff…" at bounding box center [425, 255] width 440 height 377
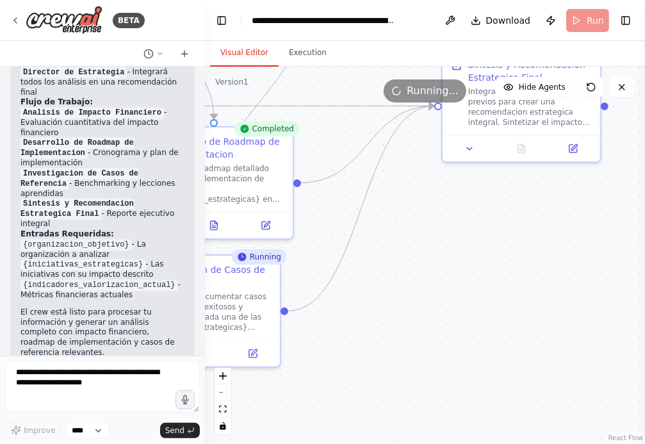
drag, startPoint x: 535, startPoint y: 280, endPoint x: 583, endPoint y: 236, distance: 64.4
click at [583, 236] on div ".deletable-edge-delete-btn { width: 20px; height: 20px; border: 0px solid #ffff…" at bounding box center [425, 255] width 440 height 377
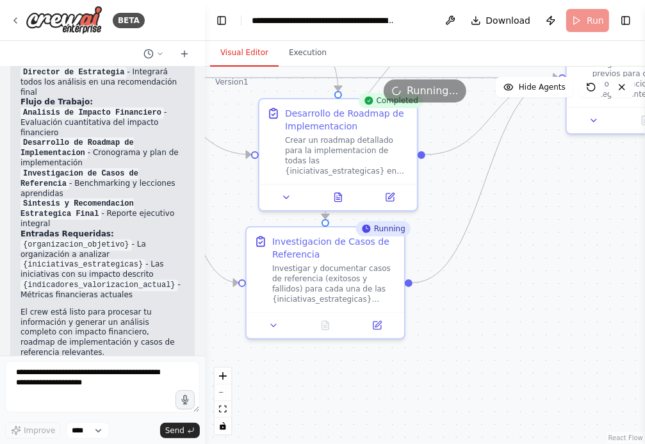
drag, startPoint x: 487, startPoint y: 277, endPoint x: 556, endPoint y: 268, distance: 69.7
click at [556, 268] on div ".deletable-edge-delete-btn { width: 20px; height: 20px; border: 0px solid #ffff…" at bounding box center [425, 255] width 440 height 377
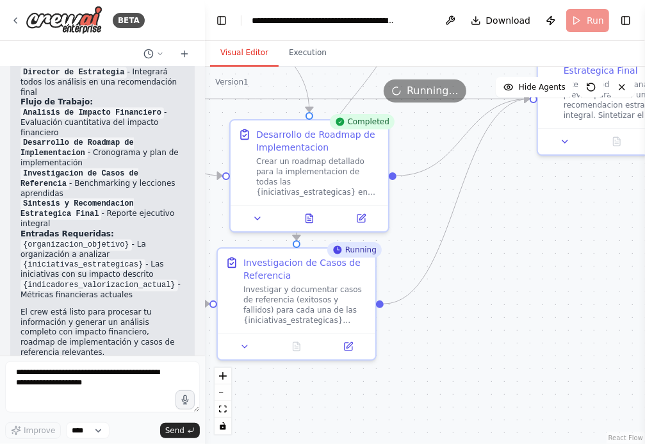
drag, startPoint x: 506, startPoint y: 315, endPoint x: 478, endPoint y: 336, distance: 35.7
click at [478, 336] on div ".deletable-edge-delete-btn { width: 20px; height: 20px; border: 0px solid #ffff…" at bounding box center [425, 255] width 440 height 377
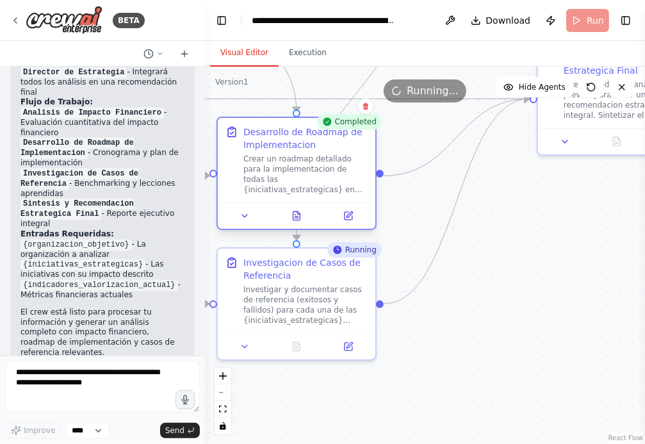
drag, startPoint x: 273, startPoint y: 126, endPoint x: 264, endPoint y: 126, distance: 9.6
click at [264, 126] on div "Desarrollo de Roadmap de Implementacion" at bounding box center [305, 139] width 124 height 26
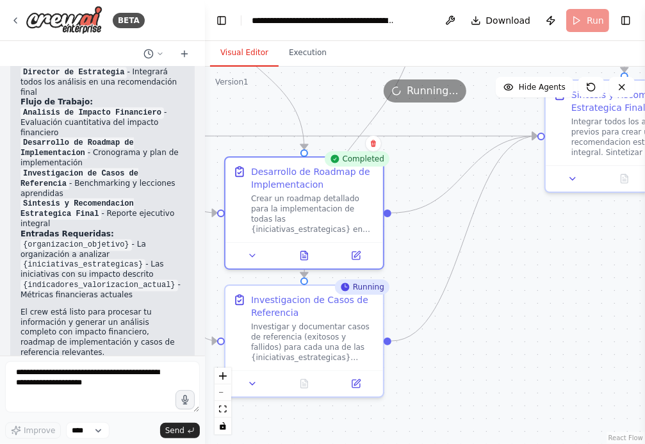
drag, startPoint x: 501, startPoint y: 267, endPoint x: 518, endPoint y: 296, distance: 34.2
click at [518, 296] on div ".deletable-edge-delete-btn { width: 20px; height: 20px; border: 0px solid #ffff…" at bounding box center [425, 255] width 440 height 377
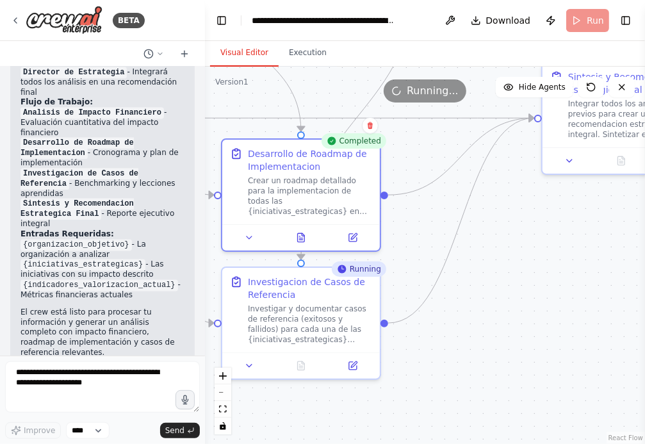
drag, startPoint x: 537, startPoint y: 332, endPoint x: 521, endPoint y: 318, distance: 20.8
click at [521, 318] on div ".deletable-edge-delete-btn { width: 20px; height: 20px; border: 0px solid #ffff…" at bounding box center [425, 255] width 440 height 377
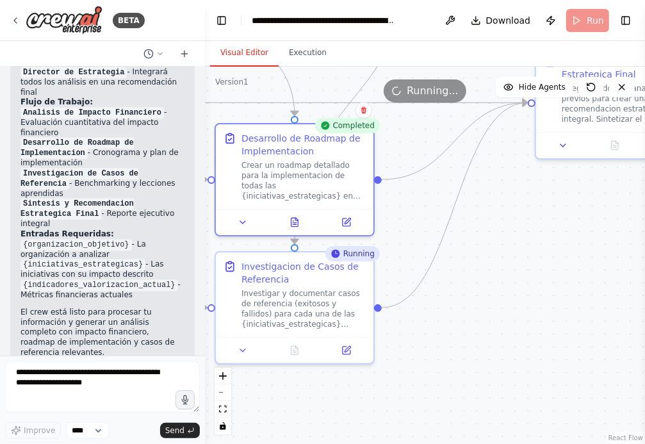
drag, startPoint x: 531, startPoint y: 285, endPoint x: 531, endPoint y: 268, distance: 17.3
click at [531, 267] on div ".deletable-edge-delete-btn { width: 20px; height: 20px; border: 0px solid #ffff…" at bounding box center [425, 255] width 440 height 377
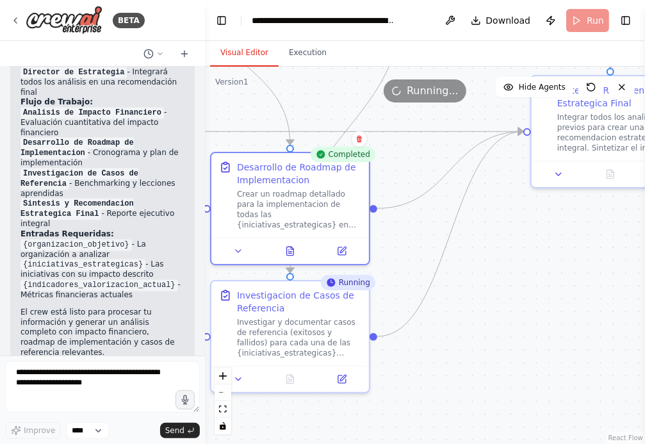
drag, startPoint x: 565, startPoint y: 259, endPoint x: 560, endPoint y: 288, distance: 29.3
click at [560, 288] on div ".deletable-edge-delete-btn { width: 20px; height: 20px; border: 0px solid #ffff…" at bounding box center [425, 255] width 440 height 377
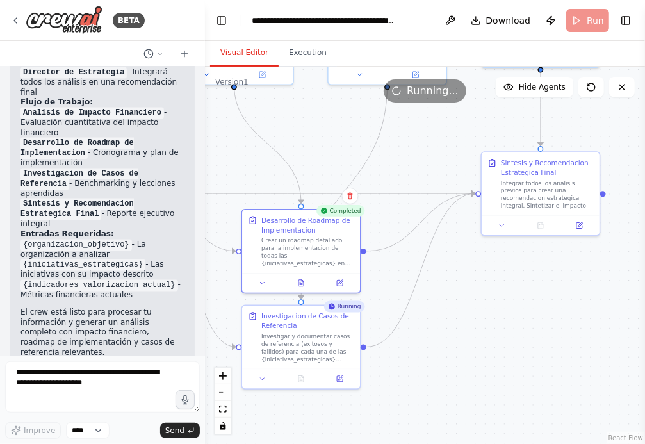
drag, startPoint x: 572, startPoint y: 303, endPoint x: 516, endPoint y: 323, distance: 59.7
click at [516, 323] on div ".deletable-edge-delete-btn { width: 20px; height: 20px; border: 0px solid #ffff…" at bounding box center [425, 255] width 440 height 377
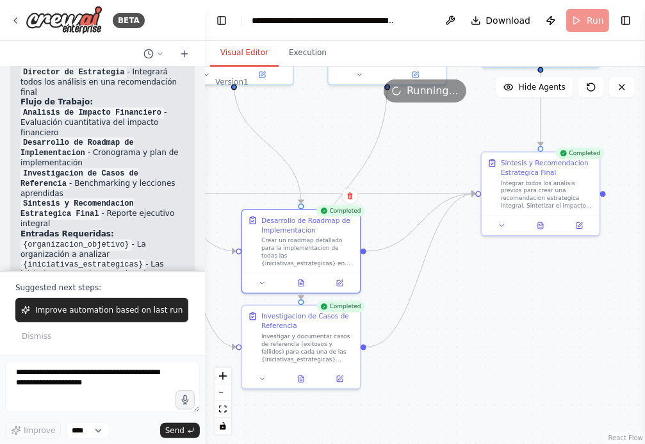
scroll to position [1194, 0]
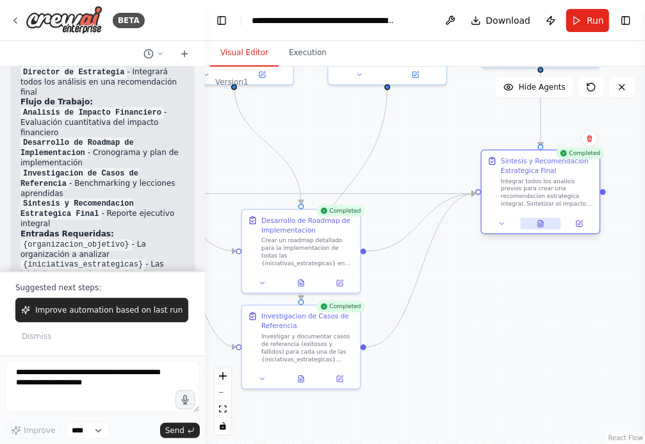
click at [544, 225] on button at bounding box center [540, 224] width 40 height 12
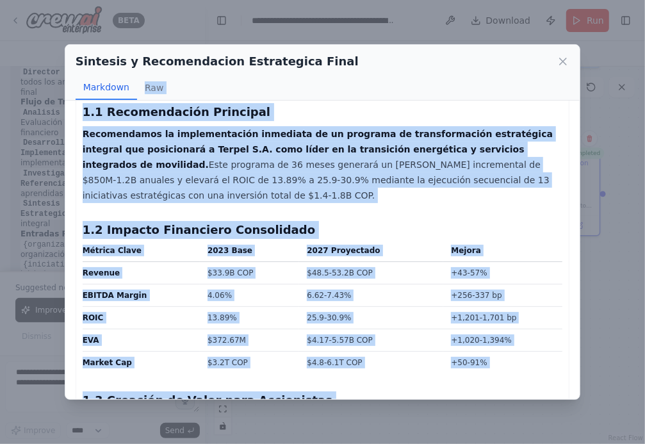
scroll to position [0, 0]
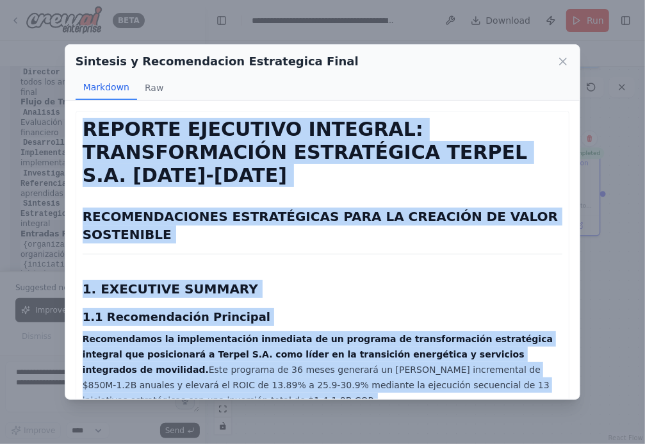
drag, startPoint x: 557, startPoint y: 175, endPoint x: 111, endPoint y: 116, distance: 450.3
copy div "REPORTE EJECUTIVO INTEGRAL: TRANSFORMACIÓN ESTRATÉGICA TERPEL S.A. 2024-2027 RE…"
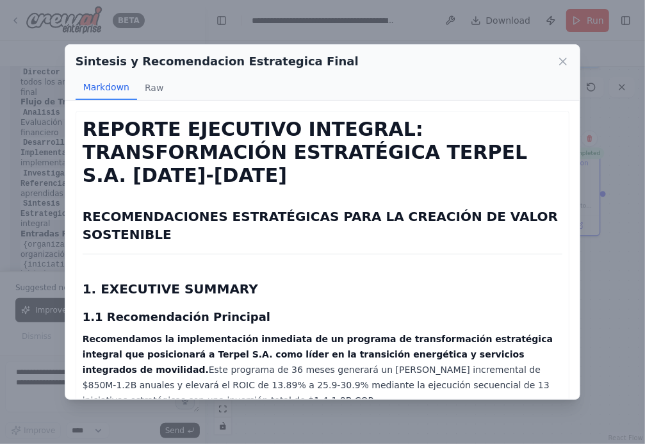
click at [570, 63] on div "Sintesis y Recomendacion Estrategica Final Markdown Raw" at bounding box center [322, 73] width 515 height 56
click at [562, 62] on icon at bounding box center [563, 61] width 6 height 6
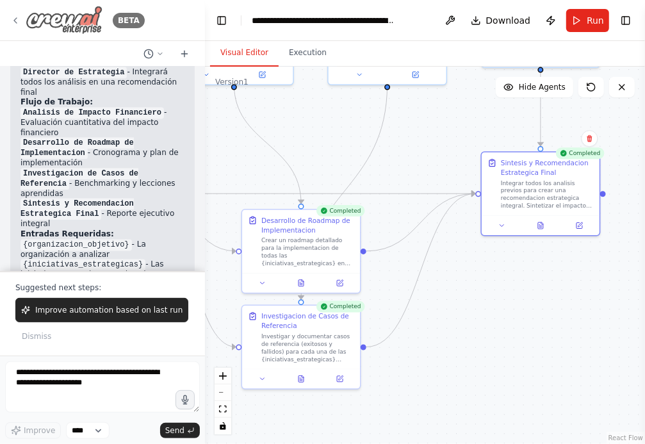
click at [20, 19] on icon at bounding box center [15, 20] width 10 height 10
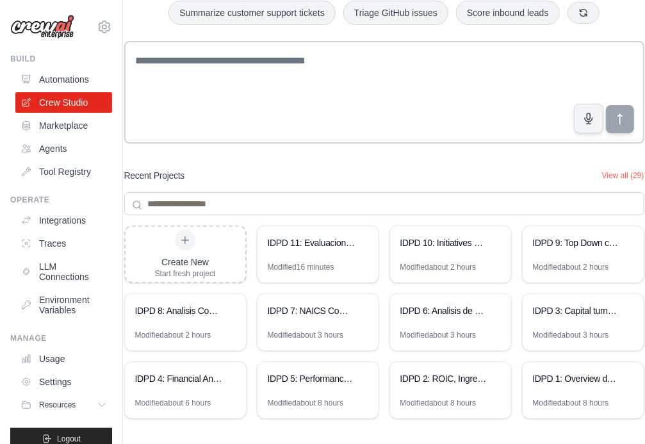
scroll to position [101, 0]
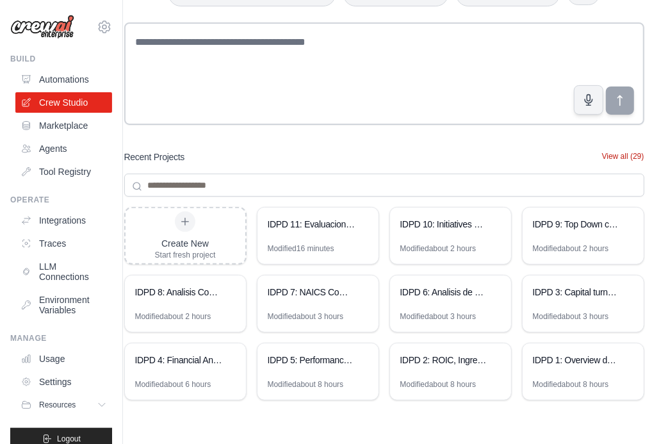
click at [615, 154] on button "View all (29)" at bounding box center [623, 156] width 42 height 10
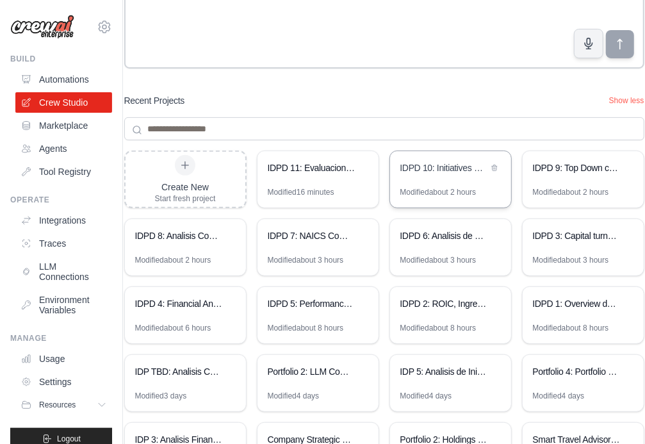
scroll to position [179, 0]
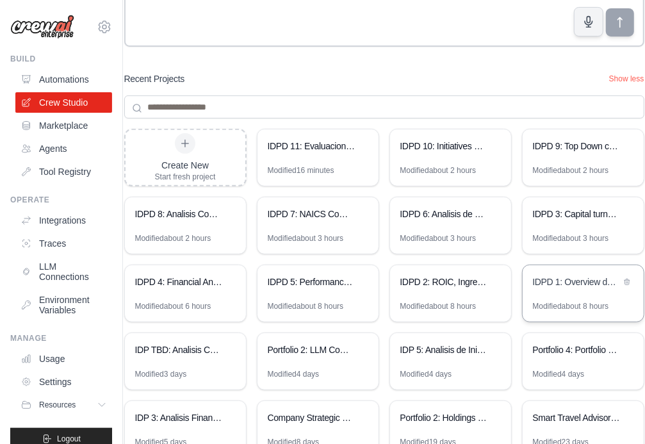
click at [565, 296] on div "IDPD 1: Overview de la compañía" at bounding box center [583, 283] width 121 height 36
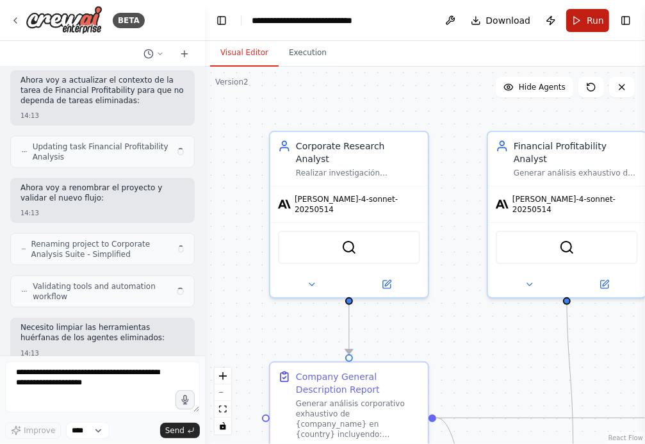
click at [583, 23] on button "Run" at bounding box center [587, 20] width 43 height 23
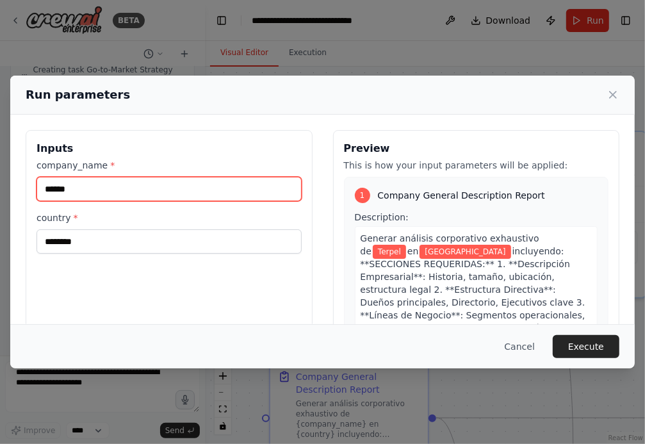
drag, startPoint x: 87, startPoint y: 190, endPoint x: -54, endPoint y: 190, distance: 141.5
click at [0, 190] on html "BETA Hello! I'm the CrewAI assistant. What kind of automation do you want to bu…" at bounding box center [322, 222] width 645 height 444
type input "*********"
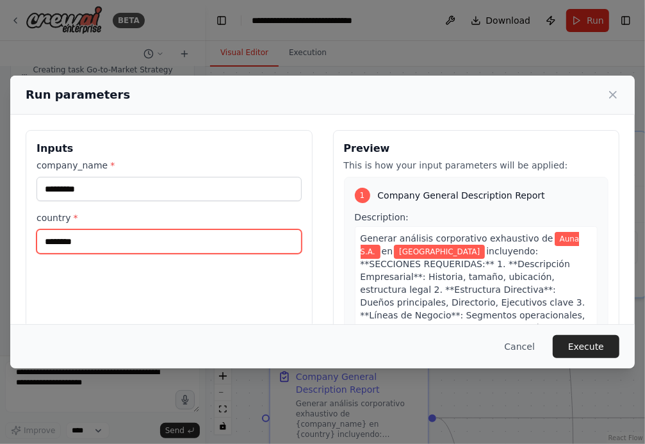
click at [116, 238] on input "********" at bounding box center [168, 241] width 265 height 24
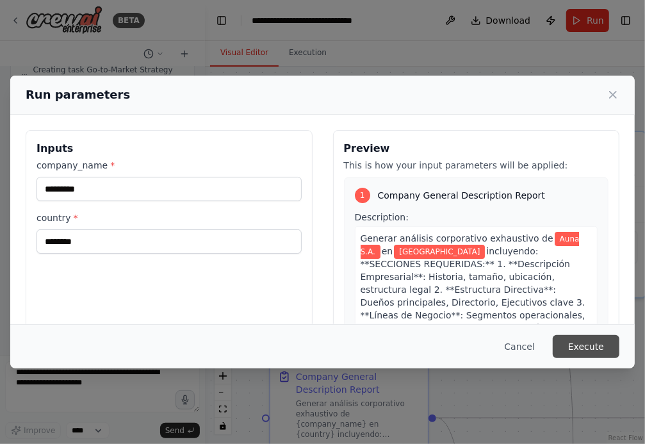
click at [595, 339] on button "Execute" at bounding box center [586, 346] width 67 height 23
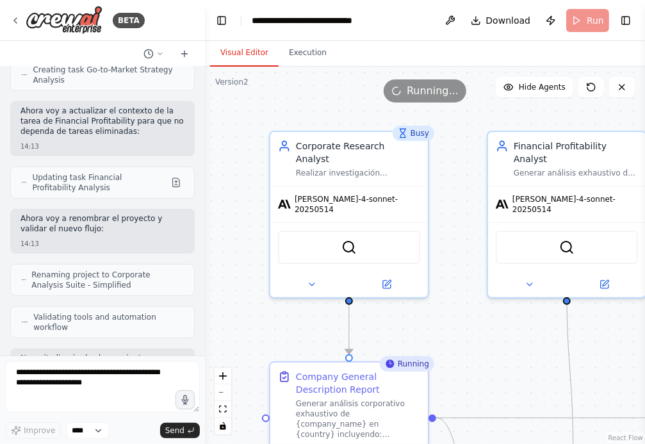
drag, startPoint x: 470, startPoint y: 352, endPoint x: 380, endPoint y: 237, distance: 145.9
click at [380, 237] on div ".deletable-edge-delete-btn { width: 20px; height: 20px; border: 0px solid #ffff…" at bounding box center [425, 255] width 440 height 377
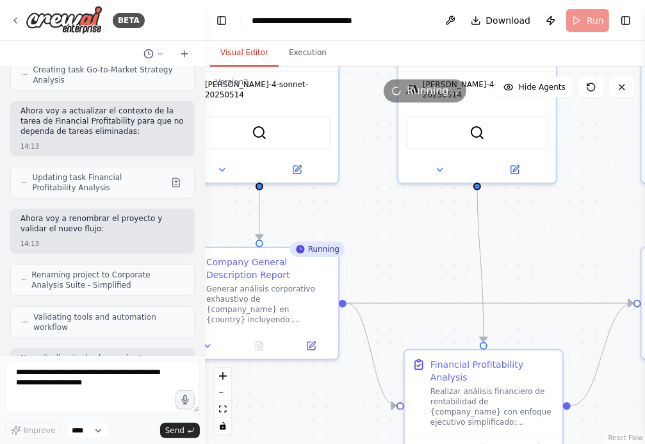
drag, startPoint x: 563, startPoint y: 232, endPoint x: 496, endPoint y: 188, distance: 79.9
click at [498, 189] on div ".deletable-edge-delete-btn { width: 20px; height: 20px; border: 0px solid #ffff…" at bounding box center [425, 255] width 440 height 377
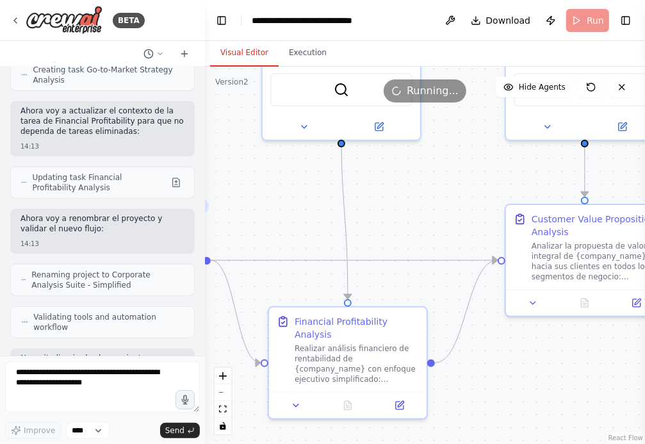
drag, startPoint x: 520, startPoint y: 187, endPoint x: 445, endPoint y: 184, distance: 75.0
click at [446, 186] on div ".deletable-edge-delete-btn { width: 20px; height: 20px; border: 0px solid #ffff…" at bounding box center [425, 255] width 440 height 377
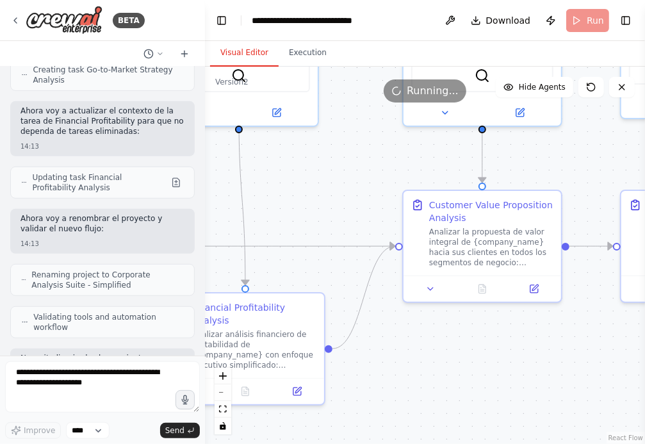
drag, startPoint x: 442, startPoint y: 184, endPoint x: 341, endPoint y: 170, distance: 102.1
click at [341, 170] on div ".deletable-edge-delete-btn { width: 20px; height: 20px; border: 0px solid #ffff…" at bounding box center [425, 255] width 440 height 377
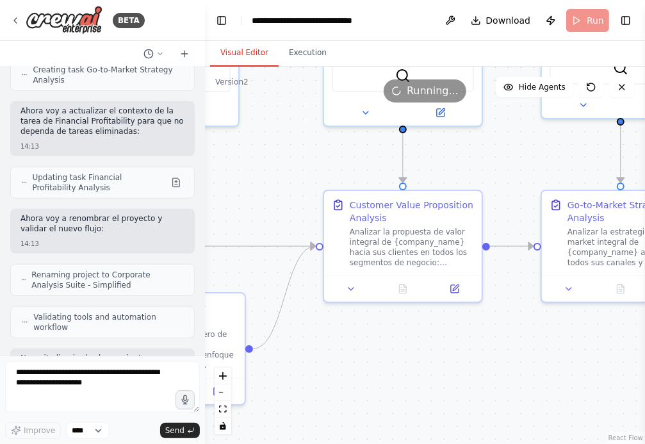
drag, startPoint x: 555, startPoint y: 151, endPoint x: 474, endPoint y: 152, distance: 80.0
click at [478, 152] on div ".deletable-edge-delete-btn { width: 20px; height: 20px; border: 0px solid #ffff…" at bounding box center [425, 255] width 440 height 377
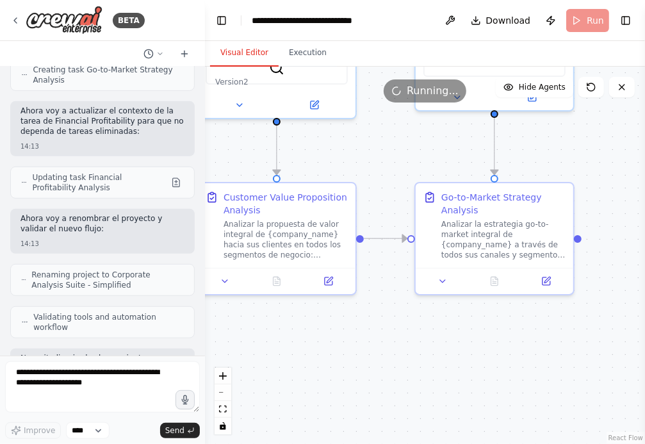
drag, startPoint x: 510, startPoint y: 163, endPoint x: 366, endPoint y: 155, distance: 144.9
click at [369, 155] on div ".deletable-edge-delete-btn { width: 20px; height: 20px; border: 0px solid #ffff…" at bounding box center [425, 255] width 440 height 377
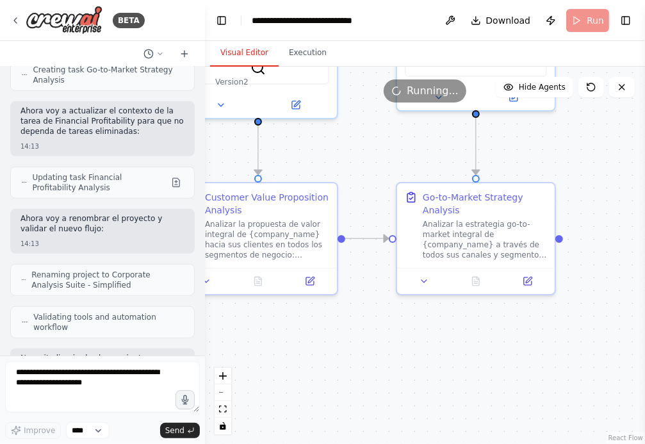
drag, startPoint x: 325, startPoint y: 346, endPoint x: 469, endPoint y: 346, distance: 144.1
click at [461, 346] on div ".deletable-edge-delete-btn { width: 20px; height: 20px; border: 0px solid #ffff…" at bounding box center [425, 255] width 440 height 377
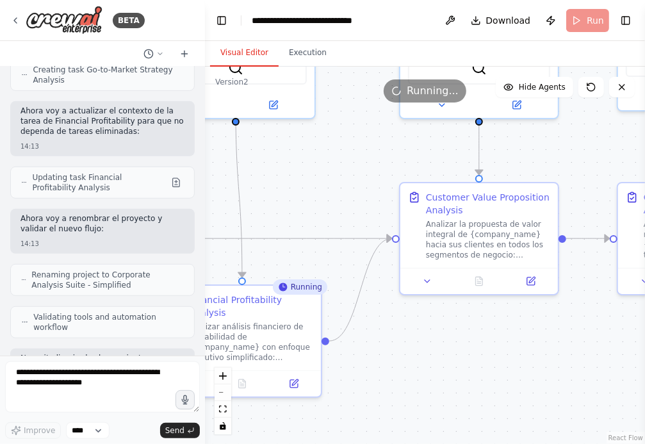
drag, startPoint x: 394, startPoint y: 351, endPoint x: 479, endPoint y: 351, distance: 85.2
click at [475, 351] on div ".deletable-edge-delete-btn { width: 20px; height: 20px; border: 0px solid #ffff…" at bounding box center [425, 255] width 440 height 377
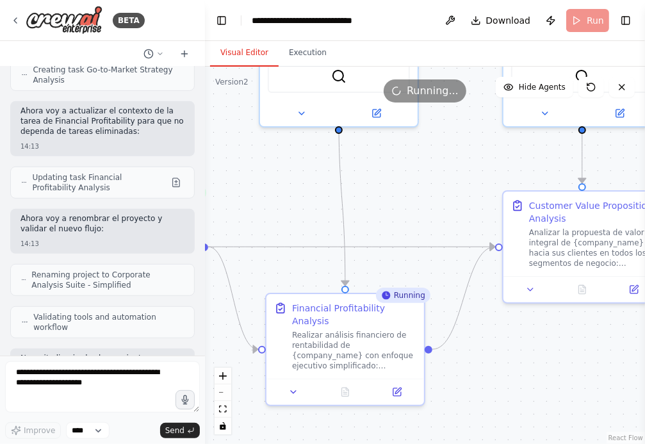
drag, startPoint x: 292, startPoint y: 184, endPoint x: 399, endPoint y: 193, distance: 107.3
click at [389, 193] on div ".deletable-edge-delete-btn { width: 20px; height: 20px; border: 0px solid #ffff…" at bounding box center [425, 255] width 440 height 377
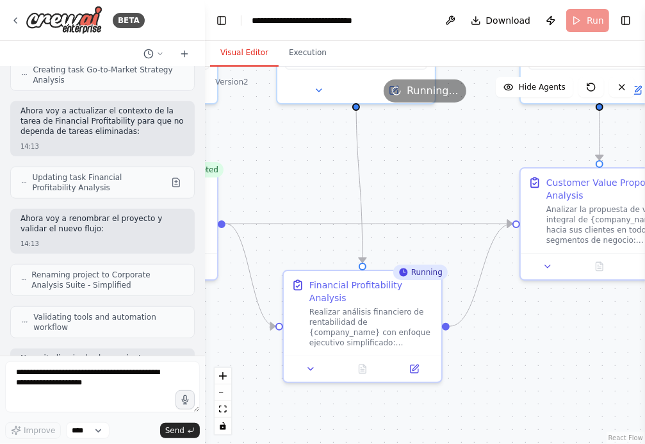
drag, startPoint x: 289, startPoint y: 193, endPoint x: 337, endPoint y: 154, distance: 61.4
click at [337, 154] on div ".deletable-edge-delete-btn { width: 20px; height: 20px; border: 0px solid #ffff…" at bounding box center [425, 255] width 440 height 377
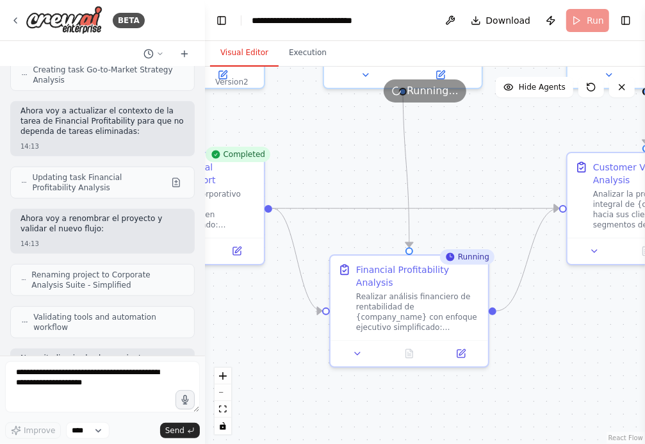
drag, startPoint x: 321, startPoint y: 149, endPoint x: 390, endPoint y: 149, distance: 68.5
click at [390, 149] on div ".deletable-edge-delete-btn { width: 20px; height: 20px; border: 0px solid #ffff…" at bounding box center [425, 255] width 440 height 377
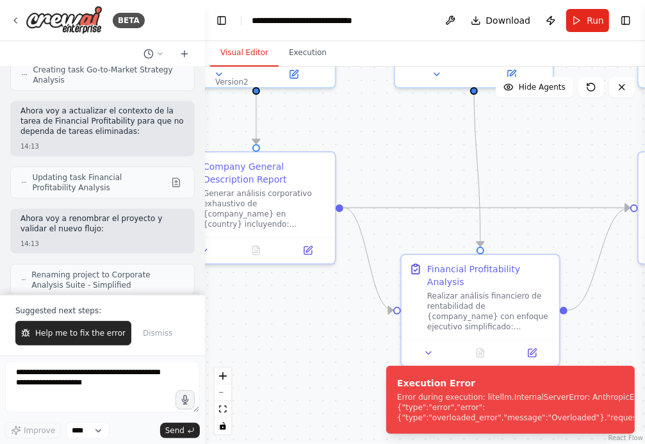
drag, startPoint x: 385, startPoint y: 135, endPoint x: 407, endPoint y: 140, distance: 22.2
click at [405, 139] on div ".deletable-edge-delete-btn { width: 20px; height: 20px; border: 0px solid #ffff…" at bounding box center [425, 255] width 440 height 377
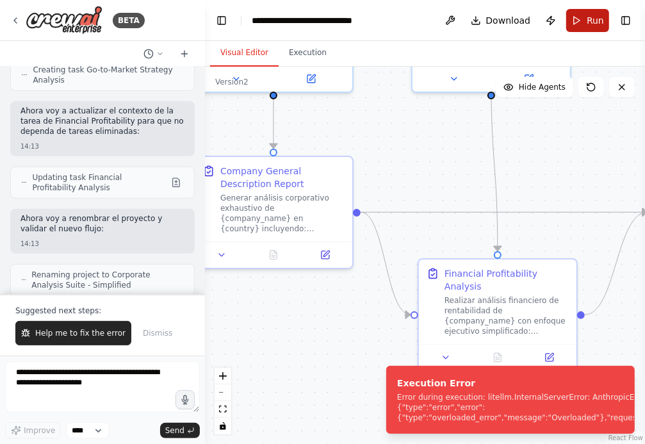
click at [590, 26] on span "Run" at bounding box center [595, 20] width 17 height 13
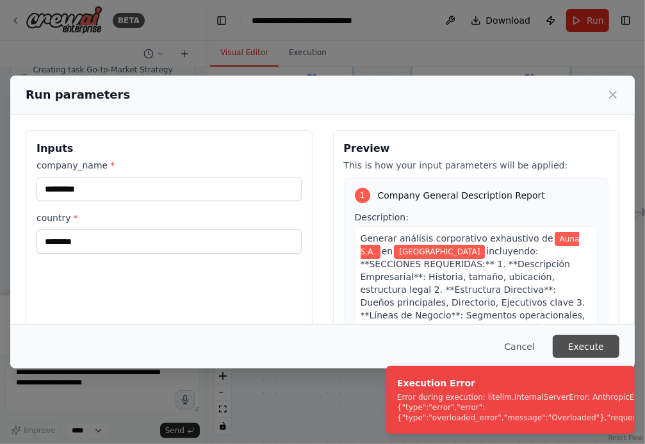
click at [585, 347] on button "Execute" at bounding box center [586, 346] width 67 height 23
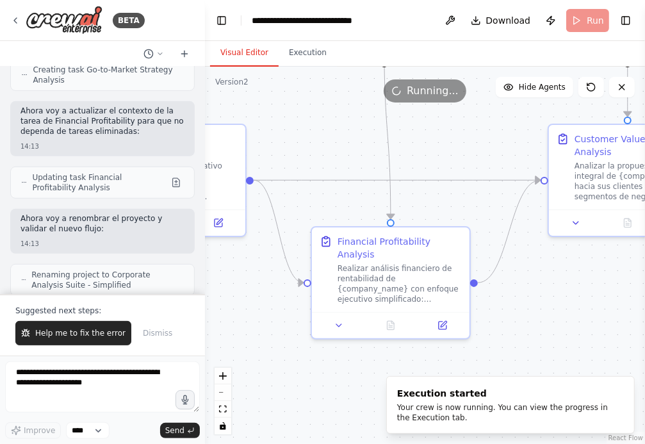
drag, startPoint x: 407, startPoint y: 154, endPoint x: 290, endPoint y: 118, distance: 122.4
click at [291, 118] on div ".deletable-edge-delete-btn { width: 20px; height: 20px; border: 0px solid #ffff…" at bounding box center [425, 255] width 440 height 377
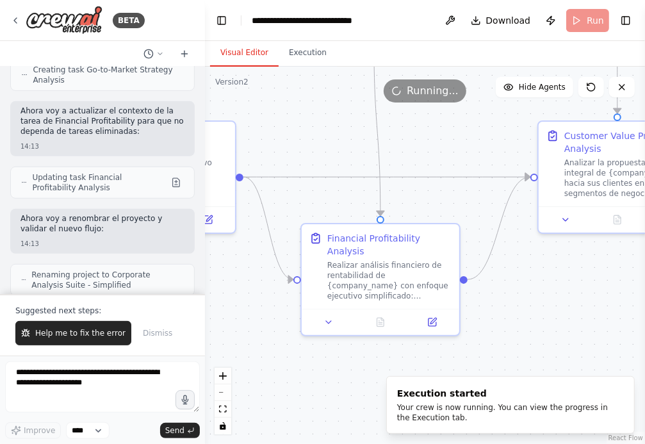
drag, startPoint x: 454, startPoint y: 124, endPoint x: 355, endPoint y: 120, distance: 98.7
click at [366, 121] on div ".deletable-edge-delete-btn { width: 20px; height: 20px; border: 0px solid #ffff…" at bounding box center [425, 255] width 440 height 377
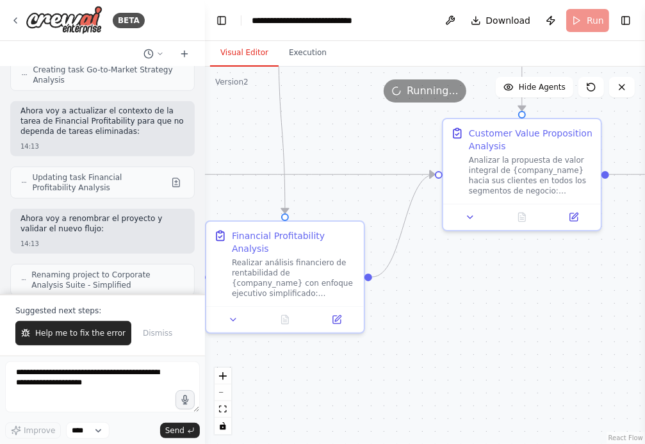
drag, startPoint x: 562, startPoint y: 285, endPoint x: 353, endPoint y: 285, distance: 208.7
click at [356, 285] on div ".deletable-edge-delete-btn { width: 20px; height: 20px; border: 0px solid #ffff…" at bounding box center [425, 255] width 440 height 377
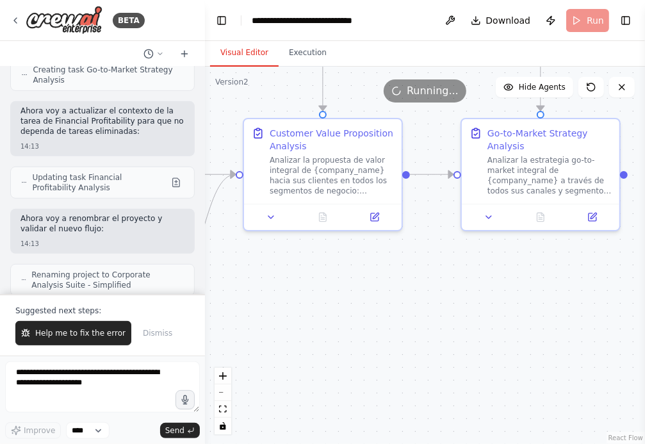
drag, startPoint x: 485, startPoint y: 304, endPoint x: 375, endPoint y: 304, distance: 110.8
click at [376, 304] on div ".deletable-edge-delete-btn { width: 20px; height: 20px; border: 0px solid #ffff…" at bounding box center [425, 255] width 440 height 377
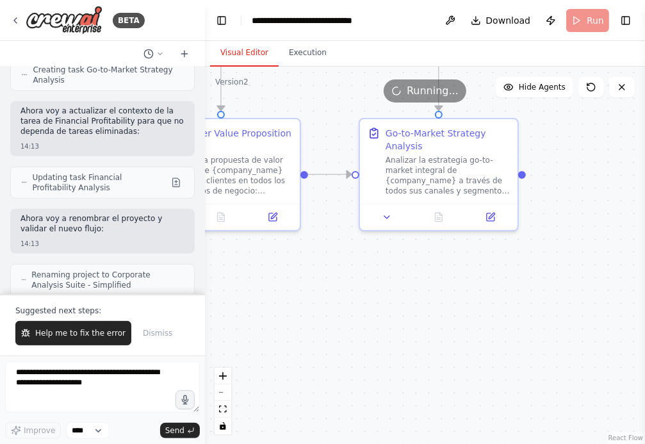
drag, startPoint x: 394, startPoint y: 300, endPoint x: 513, endPoint y: 300, distance: 118.5
click at [510, 300] on div ".deletable-edge-delete-btn { width: 20px; height: 20px; border: 0px solid #ffff…" at bounding box center [425, 255] width 440 height 377
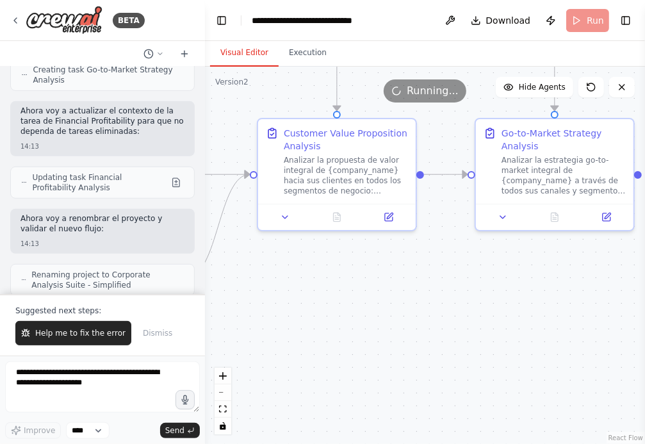
drag, startPoint x: 333, startPoint y: 307, endPoint x: 485, endPoint y: 307, distance: 152.4
click at [478, 307] on div ".deletable-edge-delete-btn { width: 20px; height: 20px; border: 0px solid #ffff…" at bounding box center [425, 255] width 440 height 377
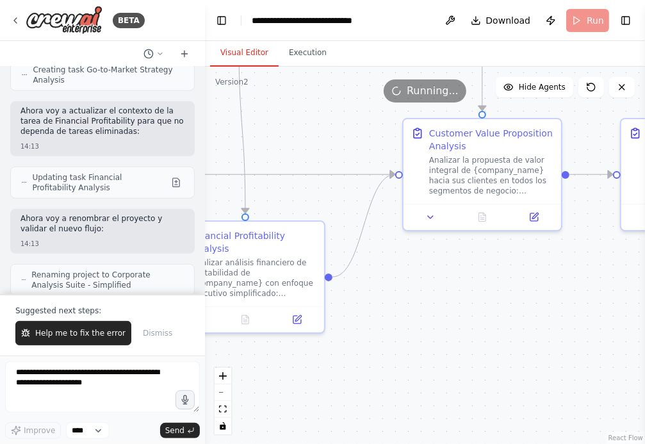
drag, startPoint x: 296, startPoint y: 136, endPoint x: 445, endPoint y: 163, distance: 151.0
click at [442, 163] on div ".deletable-edge-delete-btn { width: 20px; height: 20px; border: 0px solid #ffff…" at bounding box center [425, 255] width 440 height 377
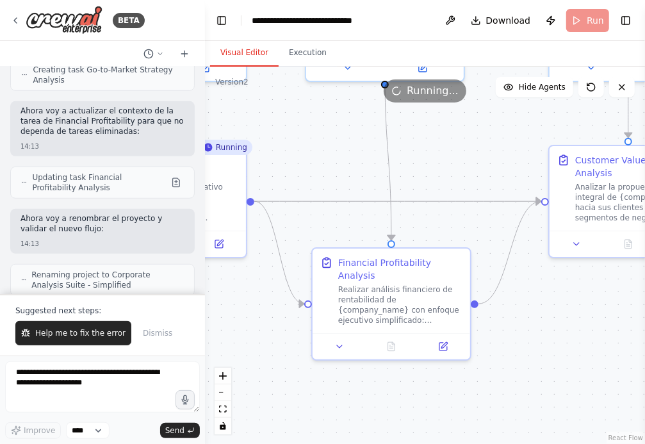
drag, startPoint x: 295, startPoint y: 117, endPoint x: 403, endPoint y: 149, distance: 112.7
click at [396, 148] on div ".deletable-edge-delete-btn { width: 20px; height: 20px; border: 0px solid #ffff…" at bounding box center [425, 255] width 440 height 377
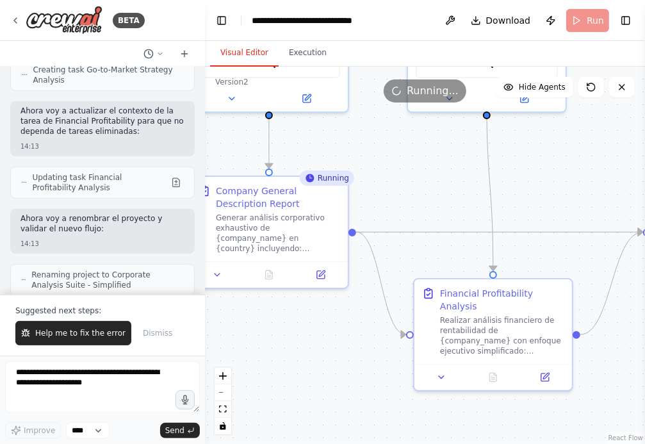
drag, startPoint x: 371, startPoint y: 141, endPoint x: 416, endPoint y: 182, distance: 60.3
click at [418, 182] on div ".deletable-edge-delete-btn { width: 20px; height: 20px; border: 0px solid #ffff…" at bounding box center [425, 255] width 440 height 377
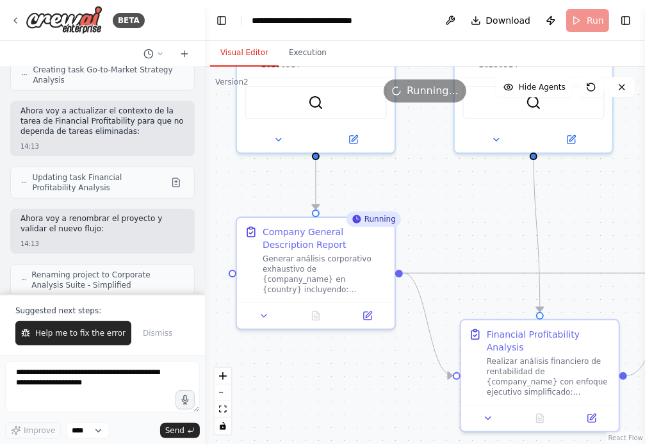
drag, startPoint x: 444, startPoint y: 202, endPoint x: 346, endPoint y: 194, distance: 98.3
click at [347, 195] on div ".deletable-edge-delete-btn { width: 20px; height: 20px; border: 0px solid #ffff…" at bounding box center [425, 255] width 440 height 377
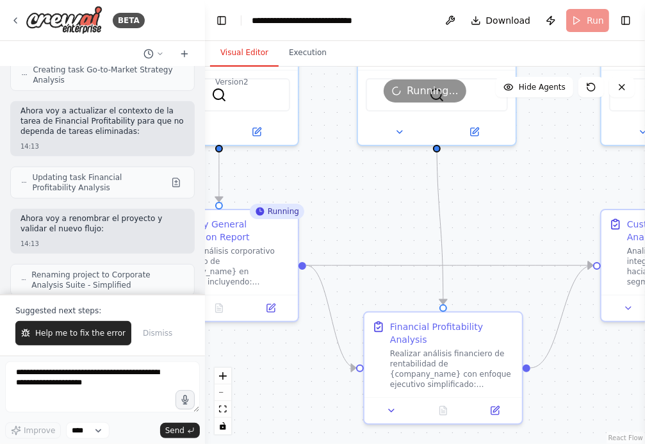
drag, startPoint x: 375, startPoint y: 189, endPoint x: 282, endPoint y: 161, distance: 97.6
click at [282, 161] on div ".deletable-edge-delete-btn { width: 20px; height: 20px; border: 0px solid #ffff…" at bounding box center [425, 255] width 440 height 377
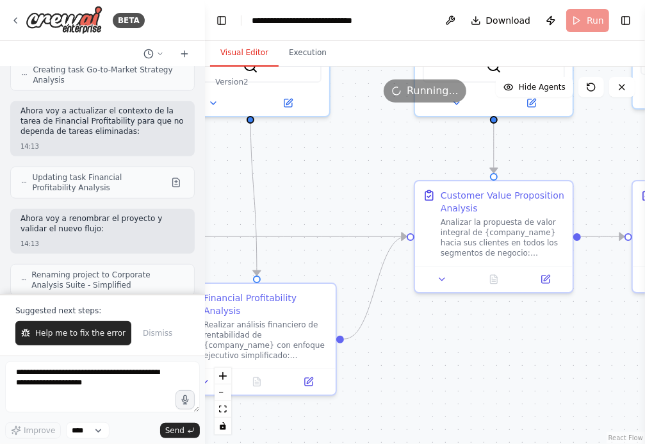
drag, startPoint x: 472, startPoint y: 192, endPoint x: 542, endPoint y: 255, distance: 94.3
click at [544, 255] on div ".deletable-edge-delete-btn { width: 20px; height: 20px; border: 0px solid #ffff…" at bounding box center [425, 255] width 440 height 377
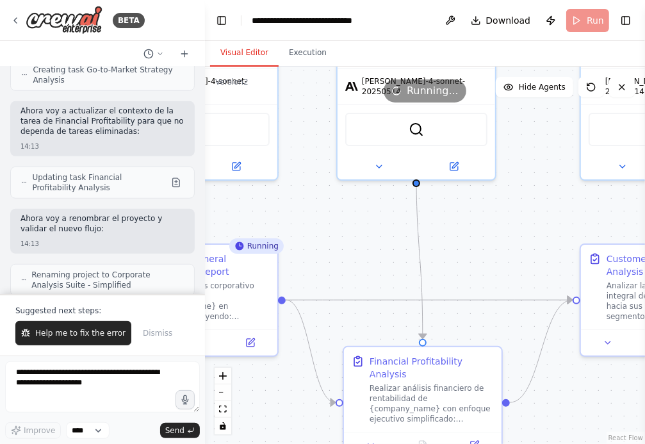
drag, startPoint x: 367, startPoint y: 209, endPoint x: 398, endPoint y: 213, distance: 31.0
click at [394, 213] on div ".deletable-edge-delete-btn { width: 20px; height: 20px; border: 0px solid #ffff…" at bounding box center [425, 255] width 440 height 377
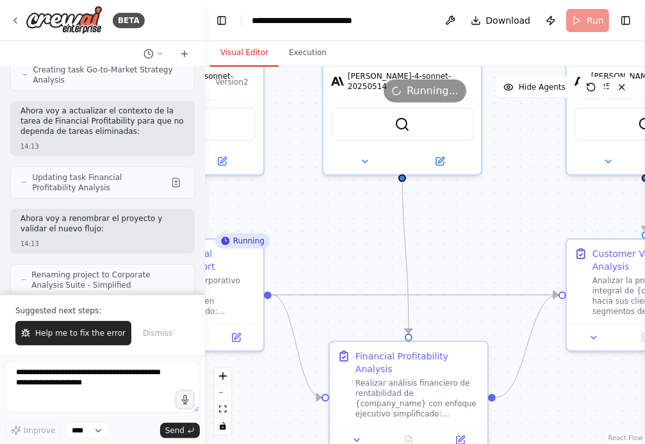
drag, startPoint x: 533, startPoint y: 268, endPoint x: 405, endPoint y: 221, distance: 135.7
click at [405, 221] on div ".deletable-edge-delete-btn { width: 20px; height: 20px; border: 0px solid #ffff…" at bounding box center [425, 255] width 440 height 377
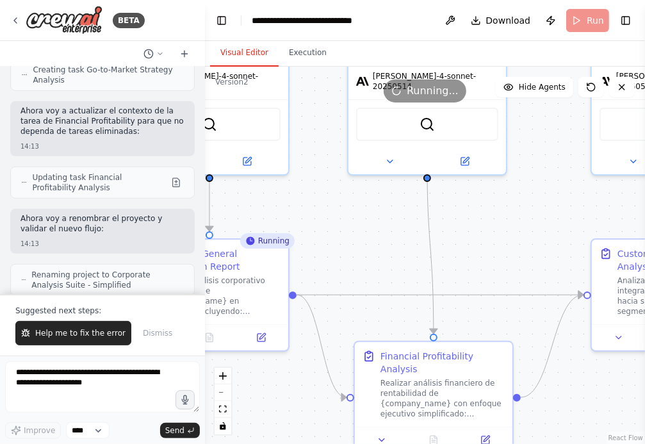
drag, startPoint x: 397, startPoint y: 209, endPoint x: 487, endPoint y: 238, distance: 94.8
click at [487, 238] on div ".deletable-edge-delete-btn { width: 20px; height: 20px; border: 0px solid #ffff…" at bounding box center [425, 255] width 440 height 377
drag, startPoint x: 328, startPoint y: 195, endPoint x: 359, endPoint y: 199, distance: 31.6
click at [348, 197] on div ".deletable-edge-delete-btn { width: 20px; height: 20px; border: 0px solid #ffff…" at bounding box center [425, 255] width 440 height 377
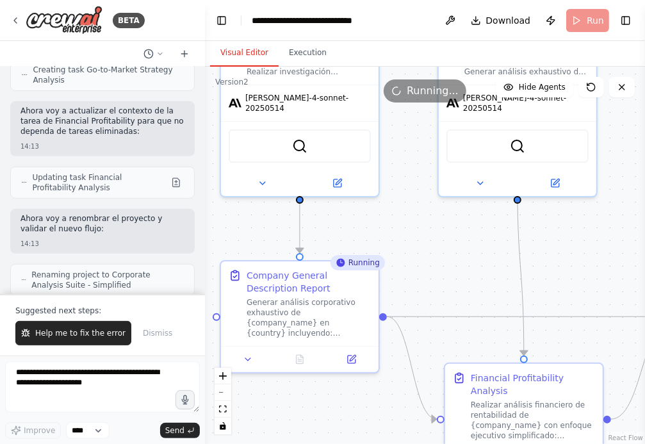
drag, startPoint x: 365, startPoint y: 199, endPoint x: 443, endPoint y: 221, distance: 81.1
click at [443, 221] on div ".deletable-edge-delete-btn { width: 20px; height: 20px; border: 0px solid #ffff…" at bounding box center [425, 255] width 440 height 377
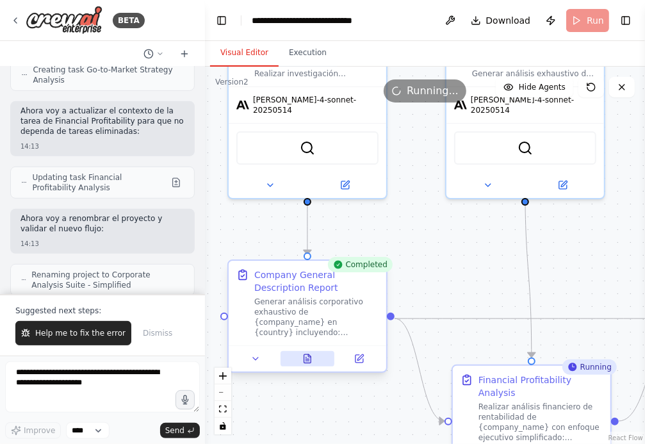
click at [307, 364] on button at bounding box center [307, 358] width 54 height 15
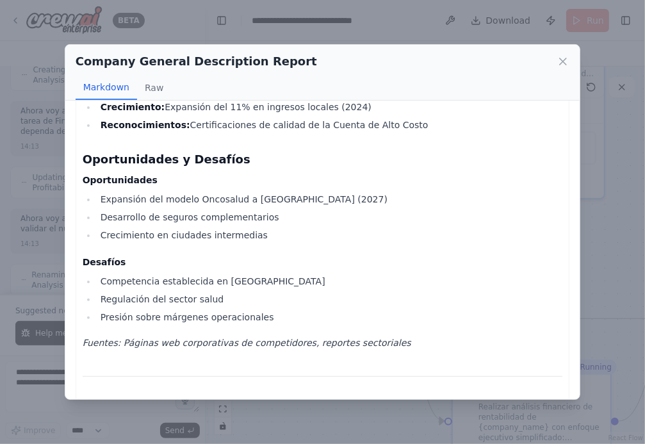
scroll to position [2340, 0]
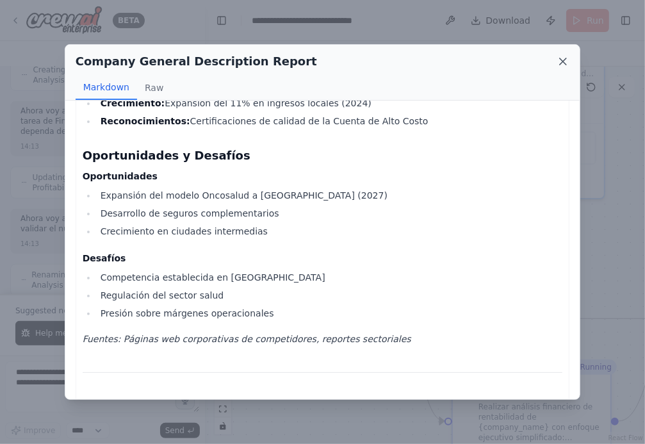
click at [564, 60] on icon at bounding box center [563, 61] width 6 height 6
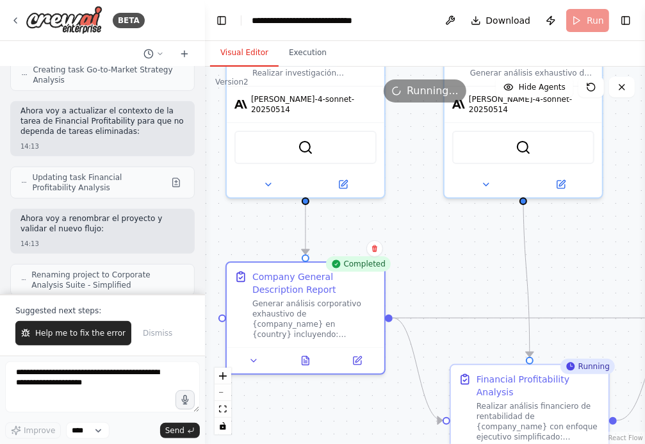
drag, startPoint x: 464, startPoint y: 263, endPoint x: 382, endPoint y: 208, distance: 98.9
click at [382, 208] on div ".deletable-edge-delete-btn { width: 20px; height: 20px; border: 0px solid #ffff…" at bounding box center [425, 255] width 440 height 377
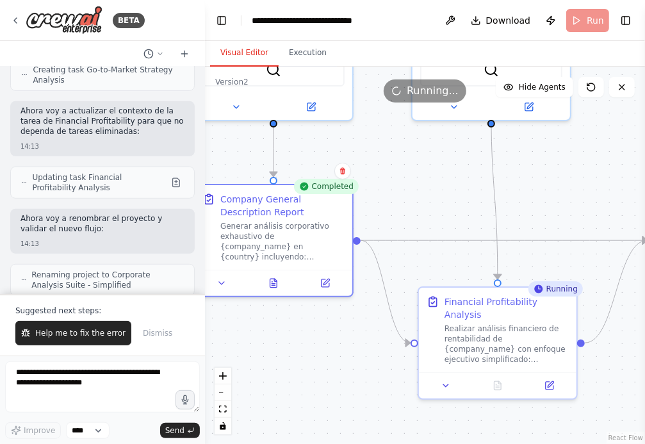
drag, startPoint x: 540, startPoint y: 217, endPoint x: 592, endPoint y: 191, distance: 57.3
click at [592, 193] on div ".deletable-edge-delete-btn { width: 20px; height: 20px; border: 0px solid #ffff…" at bounding box center [425, 255] width 440 height 377
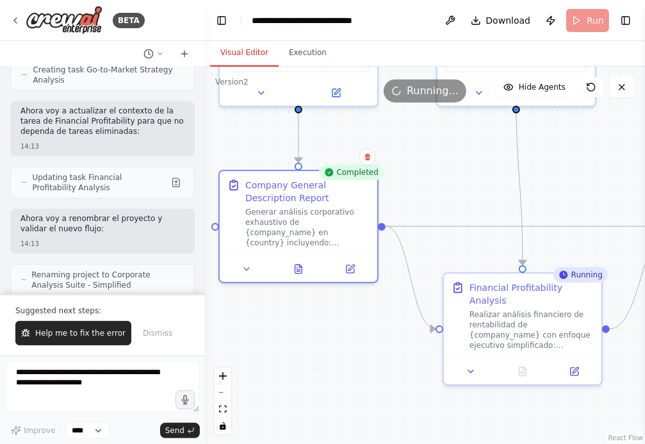
drag, startPoint x: 444, startPoint y: 174, endPoint x: 362, endPoint y: 127, distance: 94.9
click at [363, 127] on div ".deletable-edge-delete-btn { width: 20px; height: 20px; border: 0px solid #ffff…" at bounding box center [425, 255] width 440 height 377
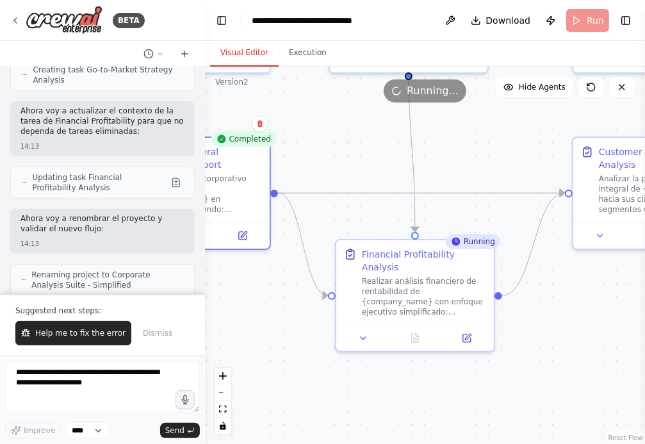
drag, startPoint x: 513, startPoint y: 145, endPoint x: 473, endPoint y: 147, distance: 39.7
click at [474, 146] on div ".deletable-edge-delete-btn { width: 20px; height: 20px; border: 0px solid #ffff…" at bounding box center [425, 255] width 440 height 377
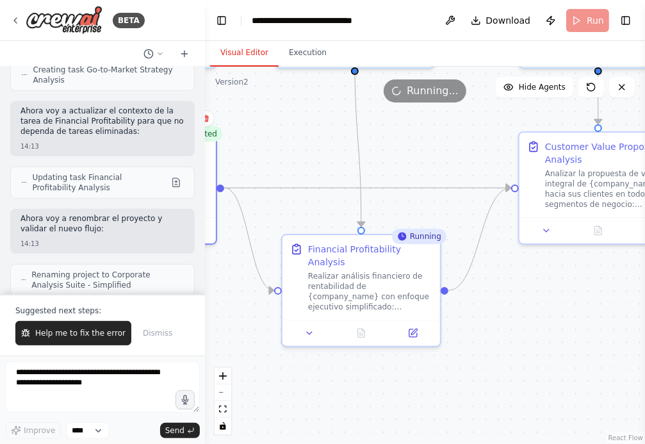
drag, startPoint x: 330, startPoint y: 145, endPoint x: 288, endPoint y: 128, distance: 45.4
click at [288, 128] on div ".deletable-edge-delete-btn { width: 20px; height: 20px; border: 0px solid #ffff…" at bounding box center [425, 255] width 440 height 377
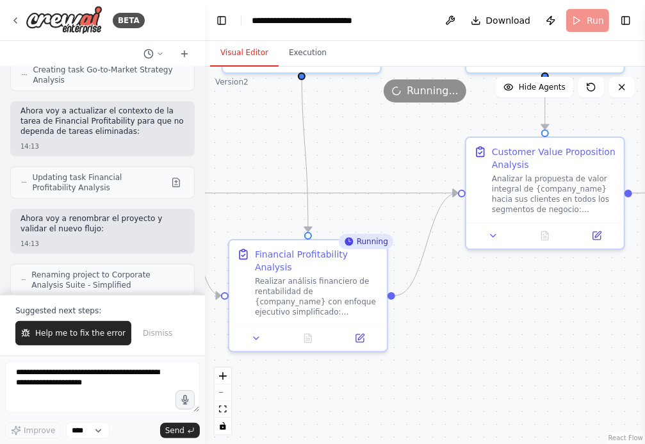
drag, startPoint x: 439, startPoint y: 158, endPoint x: 410, endPoint y: 174, distance: 32.4
click at [410, 174] on div ".deletable-edge-delete-btn { width: 20px; height: 20px; border: 0px solid #ffff…" at bounding box center [425, 255] width 440 height 377
drag, startPoint x: 375, startPoint y: 166, endPoint x: 316, endPoint y: 149, distance: 61.2
click at [316, 147] on div ".deletable-edge-delete-btn { width: 20px; height: 20px; border: 0px solid #ffff…" at bounding box center [425, 255] width 440 height 377
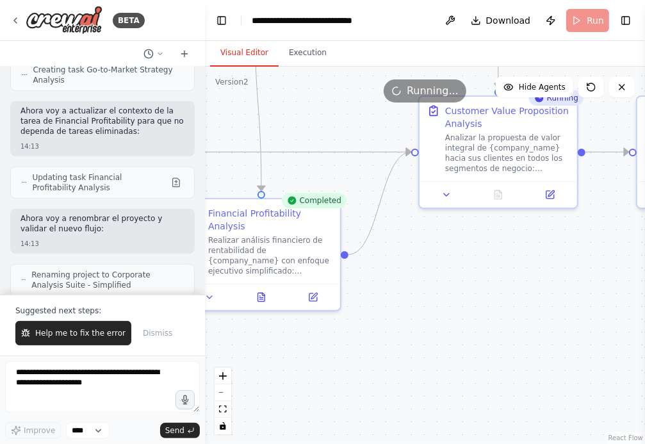
drag, startPoint x: 398, startPoint y: 290, endPoint x: 410, endPoint y: 266, distance: 26.6
click at [410, 267] on div ".deletable-edge-delete-btn { width: 20px; height: 20px; border: 0px solid #ffff…" at bounding box center [425, 255] width 440 height 377
click at [264, 292] on icon at bounding box center [263, 290] width 3 height 3
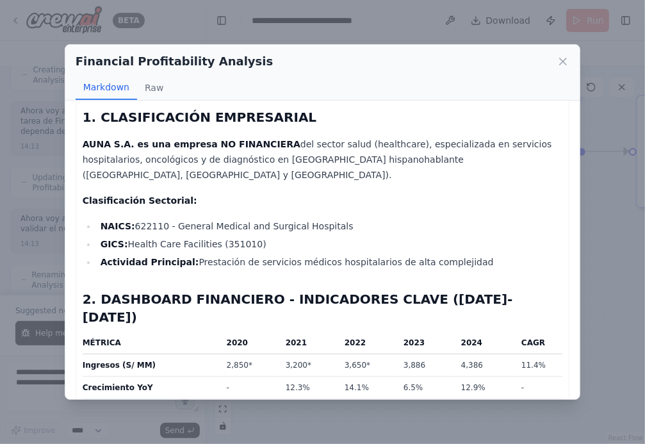
scroll to position [0, 0]
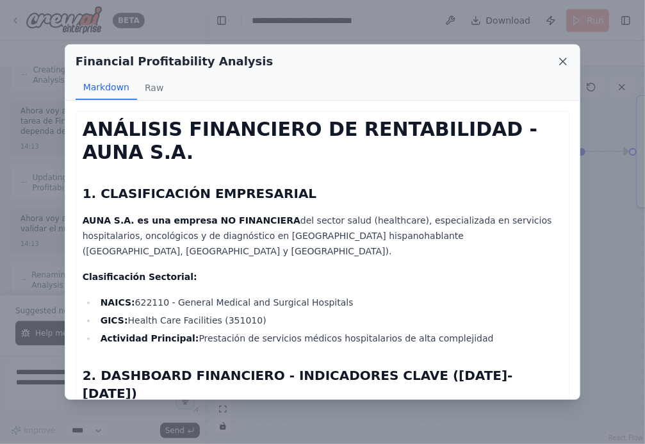
click at [564, 63] on icon at bounding box center [562, 61] width 13 height 13
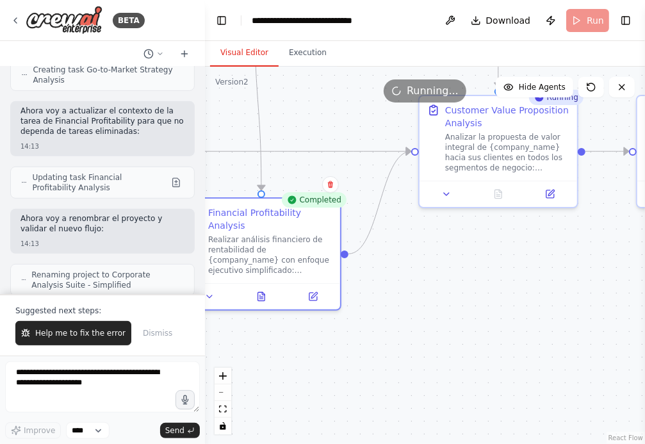
drag, startPoint x: 539, startPoint y: 268, endPoint x: 398, endPoint y: 330, distance: 154.5
click at [398, 330] on div ".deletable-edge-delete-btn { width: 20px; height: 20px; border: 0px solid #ffff…" at bounding box center [425, 255] width 440 height 377
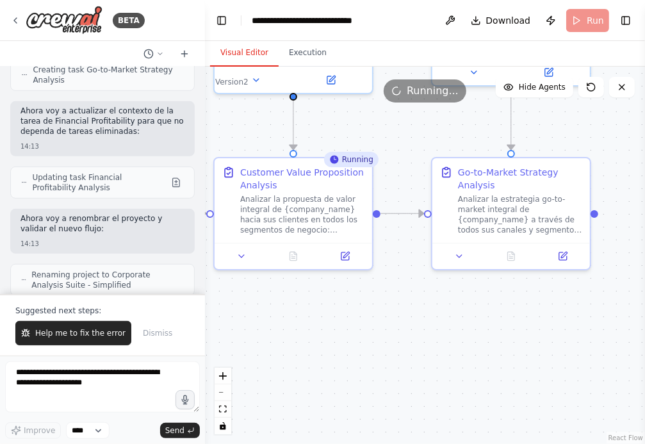
drag, startPoint x: 491, startPoint y: 342, endPoint x: 387, endPoint y: 342, distance: 103.7
click at [387, 342] on div ".deletable-edge-delete-btn { width: 20px; height: 20px; border: 0px solid #ffff…" at bounding box center [425, 255] width 440 height 377
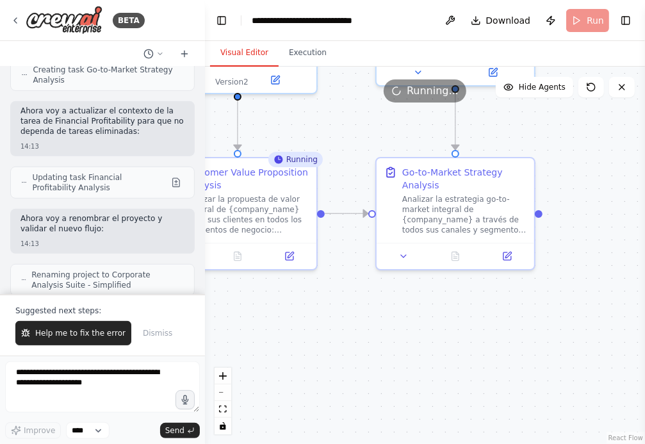
drag, startPoint x: 312, startPoint y: 346, endPoint x: 439, endPoint y: 346, distance: 127.4
click at [434, 346] on div ".deletable-edge-delete-btn { width: 20px; height: 20px; border: 0px solid #ffff…" at bounding box center [425, 255] width 440 height 377
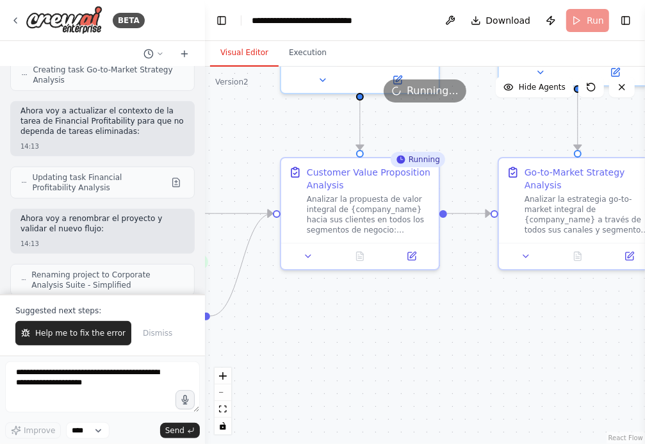
drag, startPoint x: 452, startPoint y: 351, endPoint x: 354, endPoint y: 330, distance: 100.2
click at [354, 330] on div ".deletable-edge-delete-btn { width: 20px; height: 20px; border: 0px solid #ffff…" at bounding box center [425, 255] width 440 height 377
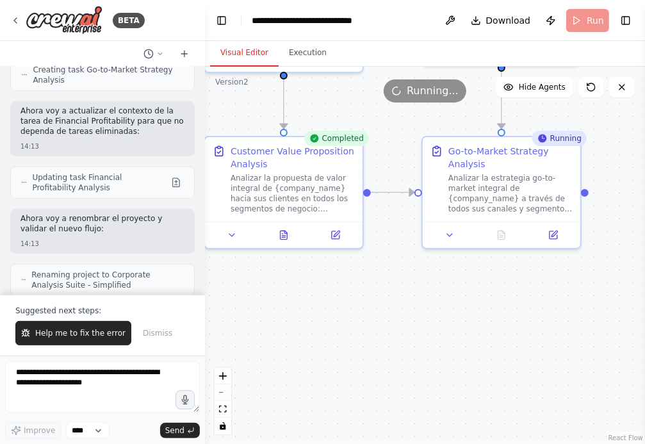
drag, startPoint x: 315, startPoint y: 311, endPoint x: 373, endPoint y: 311, distance: 58.3
click at [373, 311] on div ".deletable-edge-delete-btn { width: 20px; height: 20px; border: 0px solid #ffff…" at bounding box center [425, 255] width 440 height 377
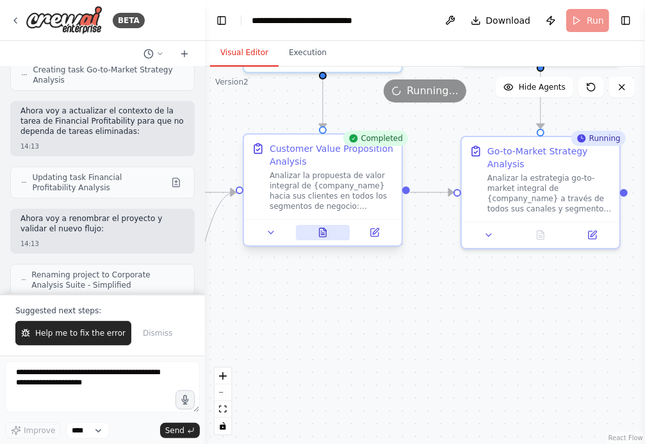
click at [324, 233] on icon at bounding box center [323, 232] width 7 height 8
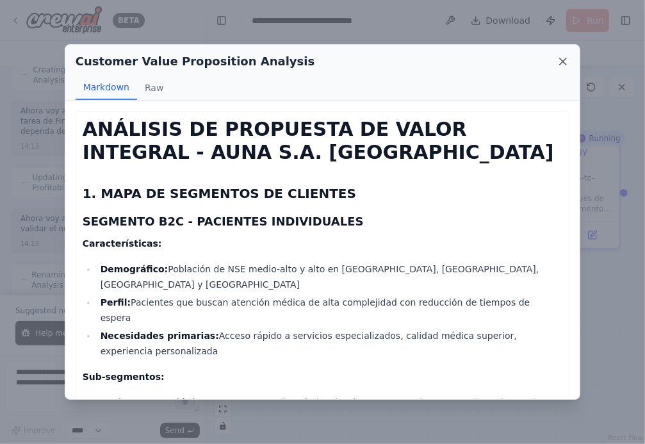
click at [567, 65] on icon at bounding box center [562, 61] width 13 height 13
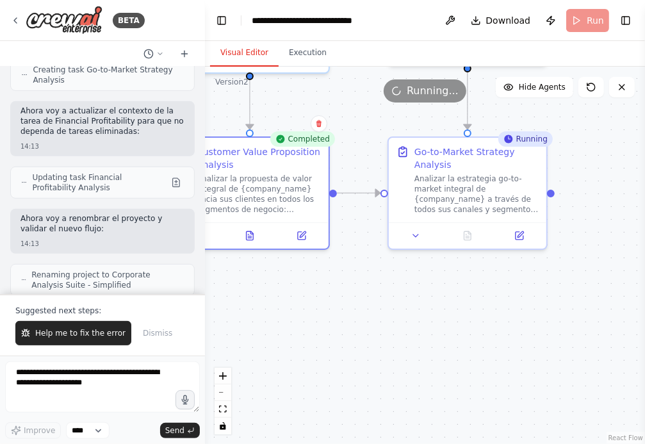
drag, startPoint x: 494, startPoint y: 311, endPoint x: 386, endPoint y: 311, distance: 108.2
click at [387, 312] on div ".deletable-edge-delete-btn { width: 20px; height: 20px; border: 0px solid #ffff…" at bounding box center [425, 255] width 440 height 377
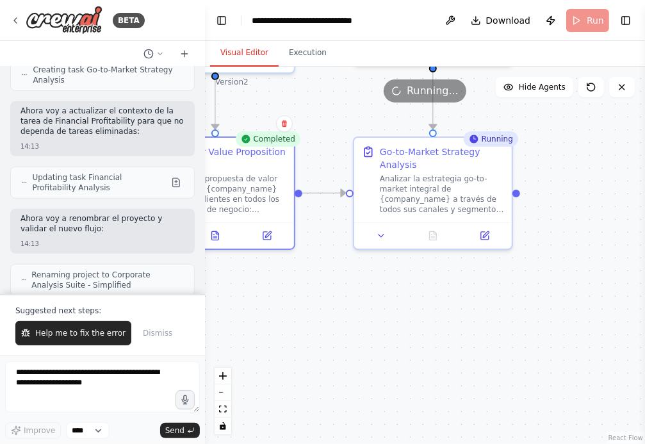
drag, startPoint x: 337, startPoint y: 335, endPoint x: 440, endPoint y: 334, distance: 103.1
click at [440, 335] on div ".deletable-edge-delete-btn { width: 20px; height: 20px; border: 0px solid #ffff…" at bounding box center [425, 255] width 440 height 377
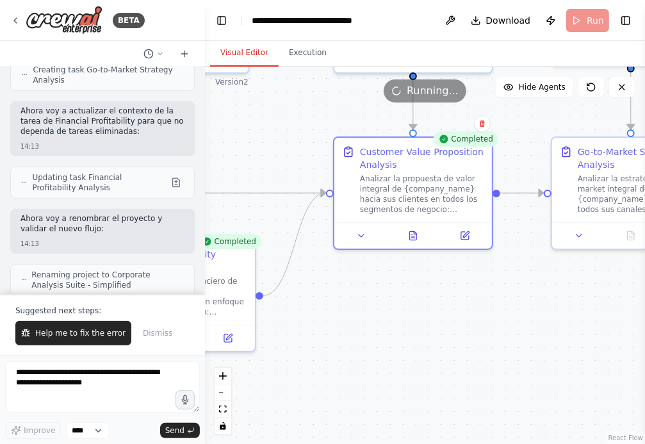
drag, startPoint x: 359, startPoint y: 337, endPoint x: 423, endPoint y: 337, distance: 64.0
click at [421, 337] on div ".deletable-edge-delete-btn { width: 20px; height: 20px; border: 0px solid #ffff…" at bounding box center [425, 255] width 440 height 377
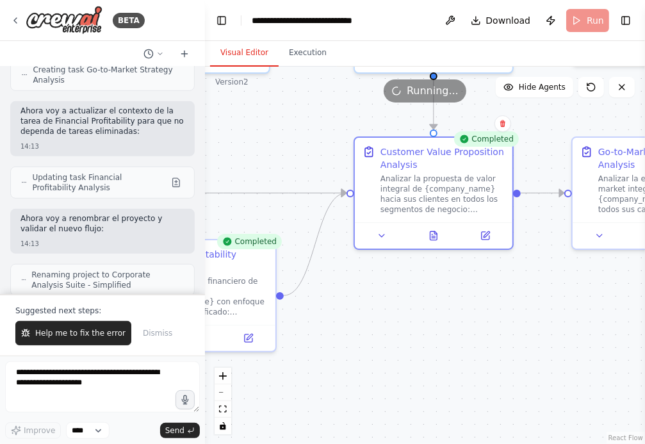
drag, startPoint x: 369, startPoint y: 331, endPoint x: 451, endPoint y: 331, distance: 81.3
click at [449, 331] on div ".deletable-edge-delete-btn { width: 20px; height: 20px; border: 0px solid #ffff…" at bounding box center [425, 255] width 440 height 377
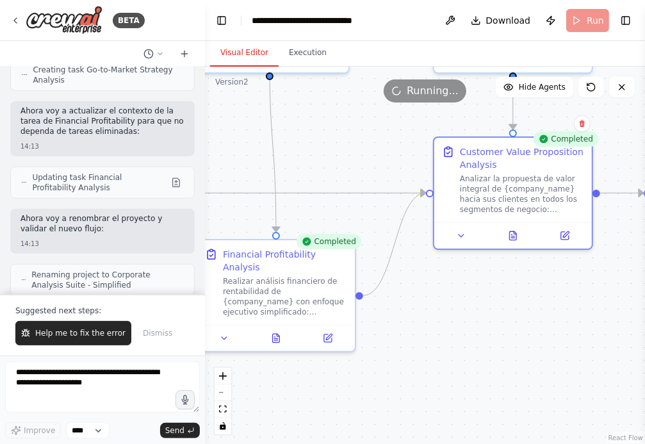
drag, startPoint x: 416, startPoint y: 367, endPoint x: 482, endPoint y: 367, distance: 66.6
click at [482, 367] on div ".deletable-edge-delete-btn { width: 20px; height: 20px; border: 0px solid #ffff…" at bounding box center [425, 255] width 440 height 377
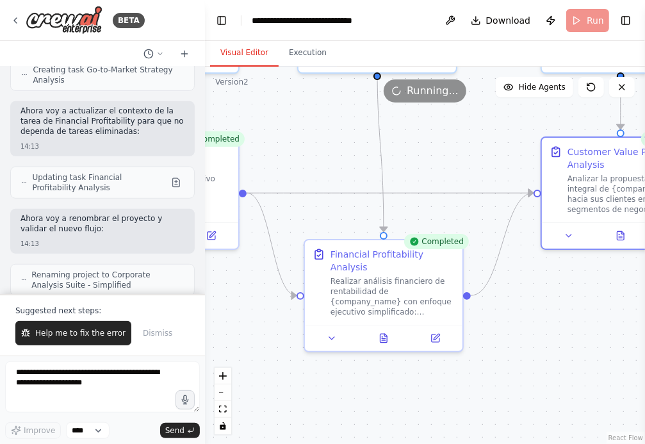
drag, startPoint x: 483, startPoint y: 379, endPoint x: 530, endPoint y: 379, distance: 47.4
click at [530, 379] on div ".deletable-edge-delete-btn { width: 20px; height: 20px; border: 0px solid #ffff…" at bounding box center [425, 255] width 440 height 377
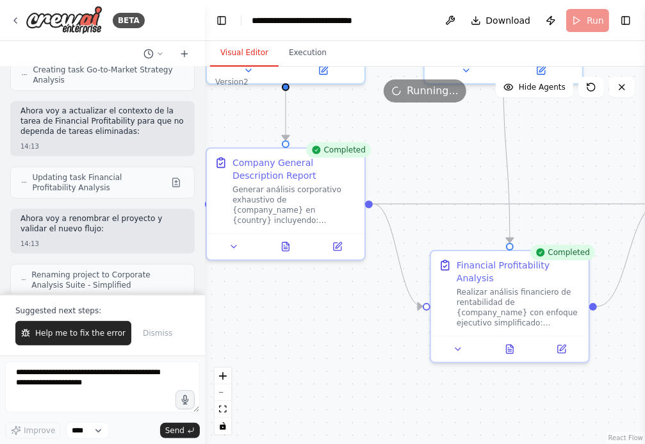
drag, startPoint x: 278, startPoint y: 341, endPoint x: 364, endPoint y: 353, distance: 86.7
click at [361, 353] on div ".deletable-edge-delete-btn { width: 20px; height: 20px; border: 0px solid #ffff…" at bounding box center [425, 255] width 440 height 377
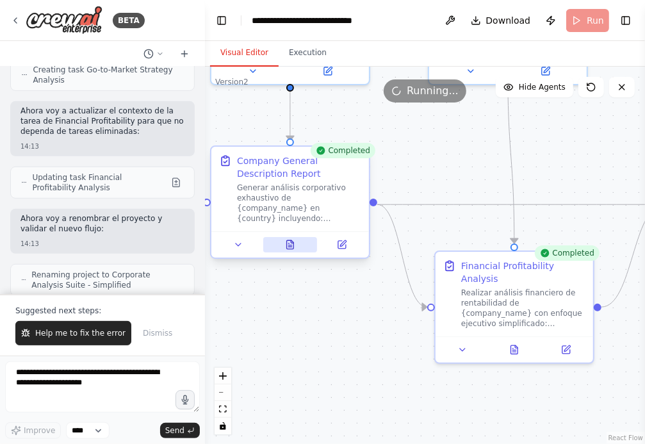
click at [287, 240] on icon at bounding box center [290, 244] width 7 height 8
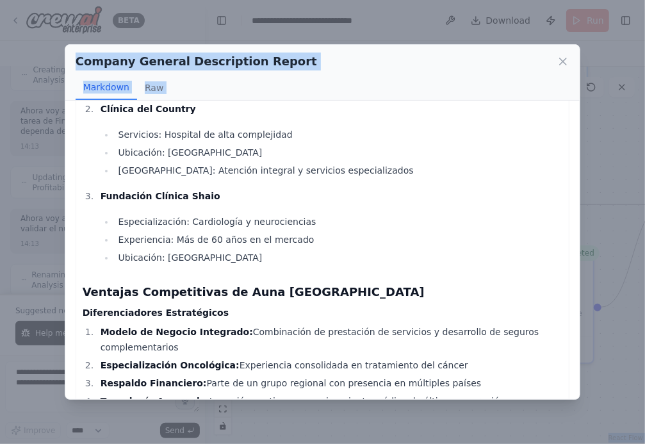
scroll to position [2340, 0]
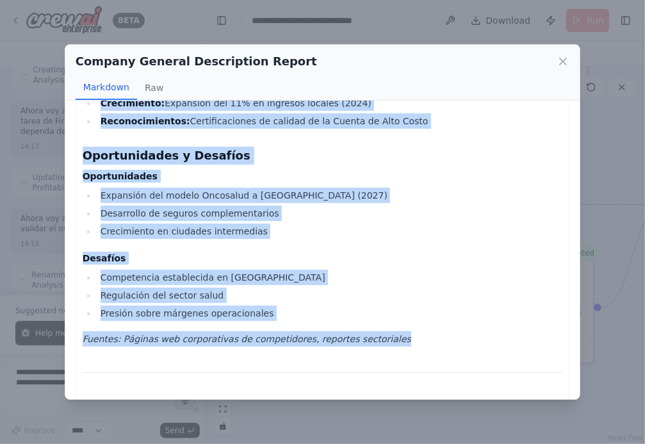
drag, startPoint x: 86, startPoint y: 126, endPoint x: 395, endPoint y: 279, distance: 344.8
copy div "Análisis Corporativo Exhaustivo: Auna S.A. en Colombia 1. Descripción Empresari…"
click at [563, 64] on icon at bounding box center [562, 61] width 13 height 13
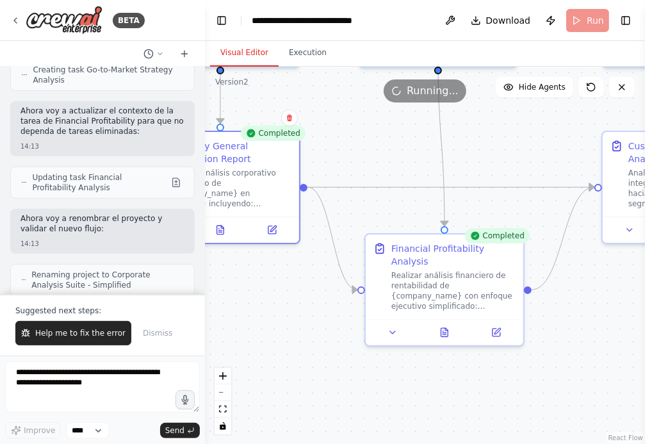
drag, startPoint x: 463, startPoint y: 168, endPoint x: 358, endPoint y: 136, distance: 109.8
click at [359, 135] on div ".deletable-edge-delete-btn { width: 20px; height: 20px; border: 0px solid #ffff…" at bounding box center [425, 255] width 440 height 377
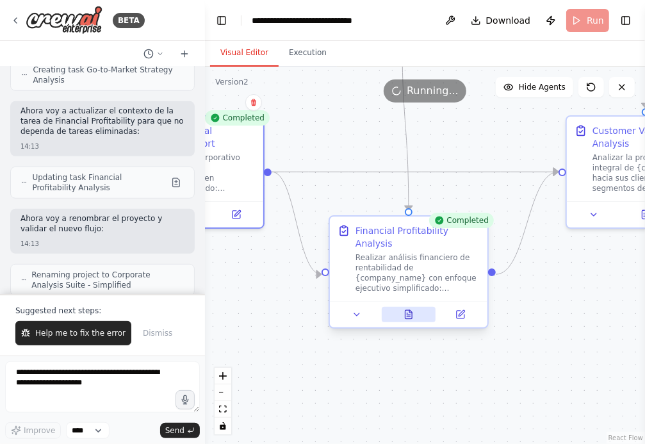
click at [412, 316] on icon at bounding box center [408, 314] width 10 height 10
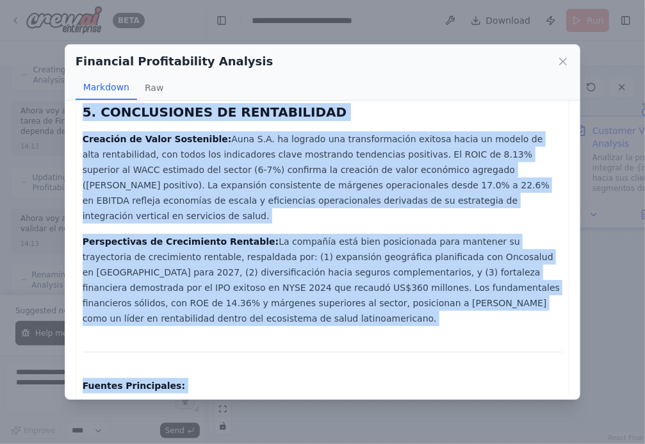
scroll to position [1099, 0]
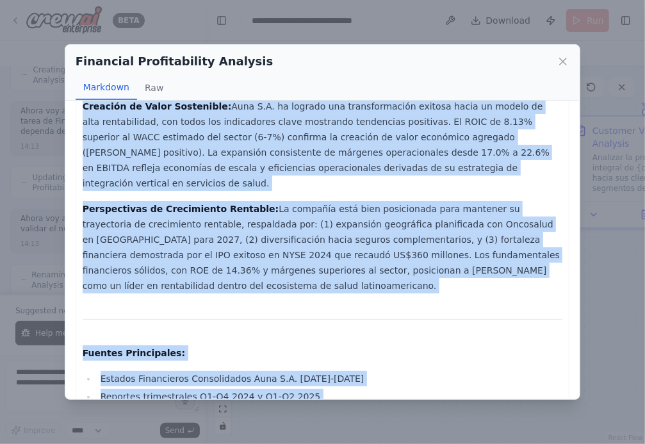
drag, startPoint x: 84, startPoint y: 125, endPoint x: 334, endPoint y: 371, distance: 350.9
copy div "ANÁLISIS FINANCIERO DE RENTABILIDAD - AUNA S.A. 1. CLASIFICACIÓN EMPRESARIAL AU…"
click at [564, 60] on icon at bounding box center [563, 61] width 6 height 6
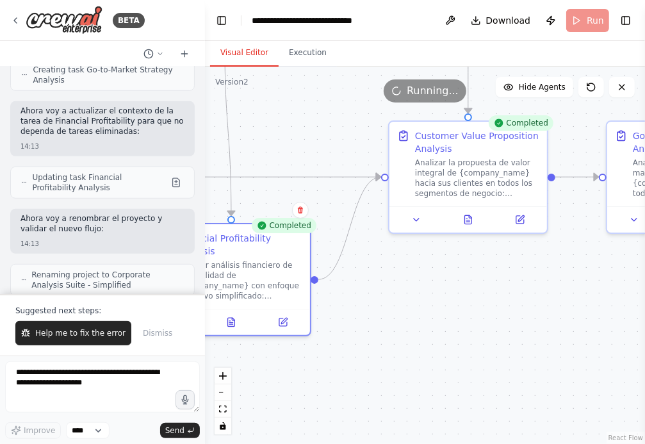
drag, startPoint x: 562, startPoint y: 341, endPoint x: 320, endPoint y: 344, distance: 242.7
click at [320, 344] on div ".deletable-edge-delete-btn { width: 20px; height: 20px; border: 0px solid #ffff…" at bounding box center [425, 255] width 440 height 377
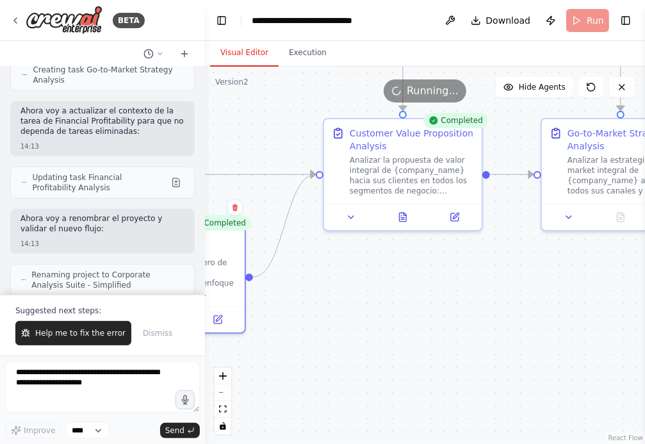
drag, startPoint x: 392, startPoint y: 324, endPoint x: 363, endPoint y: 324, distance: 28.8
click at [365, 324] on div ".deletable-edge-delete-btn { width: 20px; height: 20px; border: 0px solid #ffff…" at bounding box center [425, 255] width 440 height 377
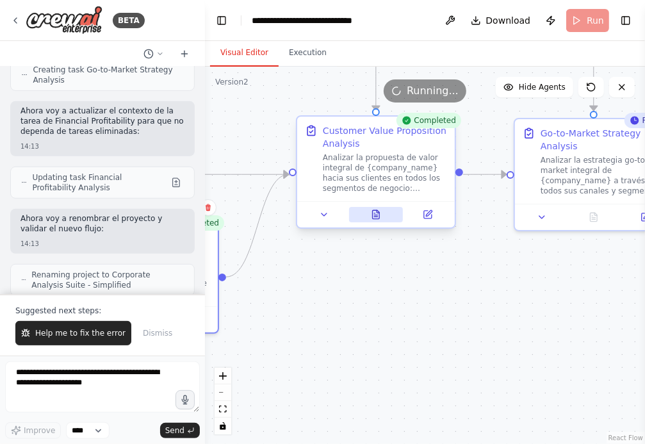
click at [373, 217] on icon at bounding box center [376, 214] width 7 height 8
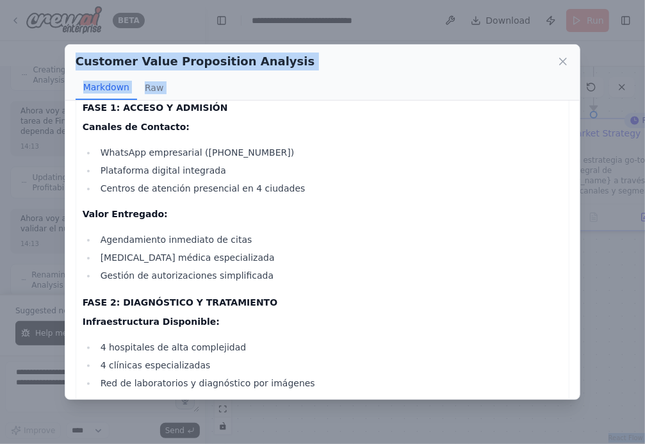
scroll to position [3074, 0]
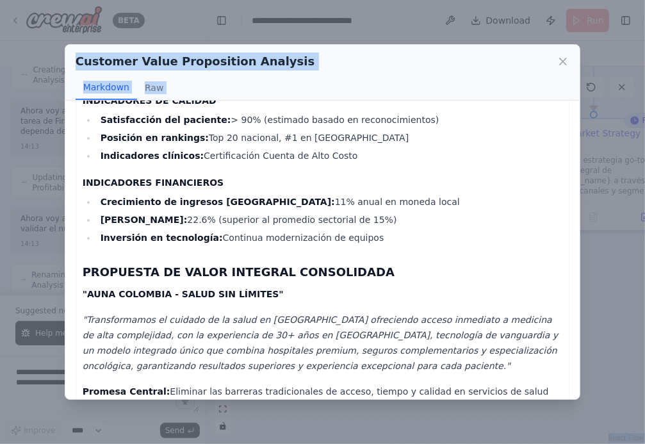
drag, startPoint x: 84, startPoint y: 131, endPoint x: 134, endPoint y: 368, distance: 242.9
copy div "ANÁLISIS DE PROPUESTA DE VALOR INTEGRAL - AUNA S.A. COLOMBIA 1. MAPA DE SEGMENT…"
click at [560, 62] on icon at bounding box center [562, 61] width 13 height 13
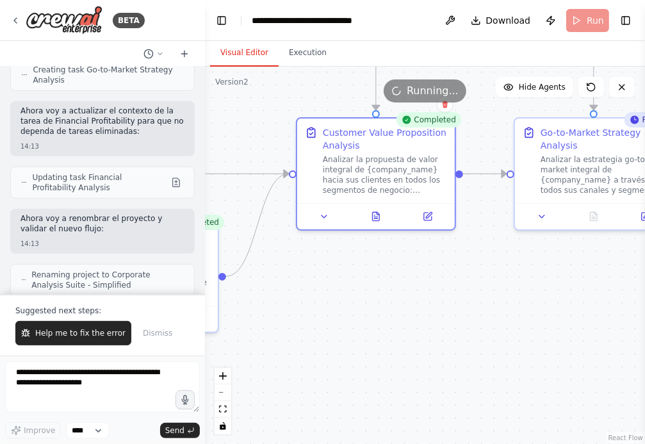
drag, startPoint x: 514, startPoint y: 325, endPoint x: 341, endPoint y: 335, distance: 173.2
click at [341, 333] on div ".deletable-edge-delete-btn { width: 20px; height: 20px; border: 0px solid #ffff…" at bounding box center [425, 255] width 440 height 377
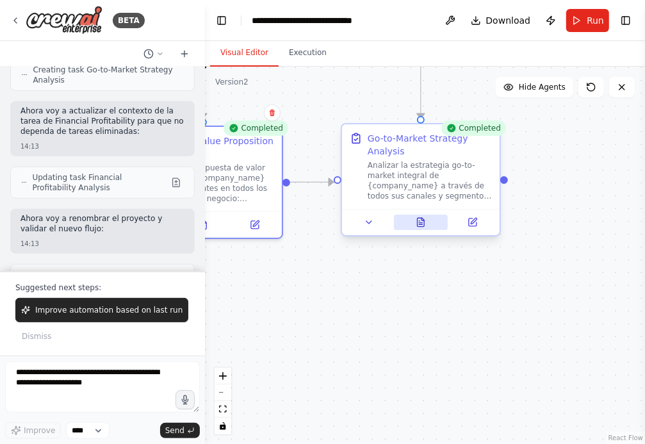
click at [423, 222] on icon at bounding box center [420, 222] width 7 height 8
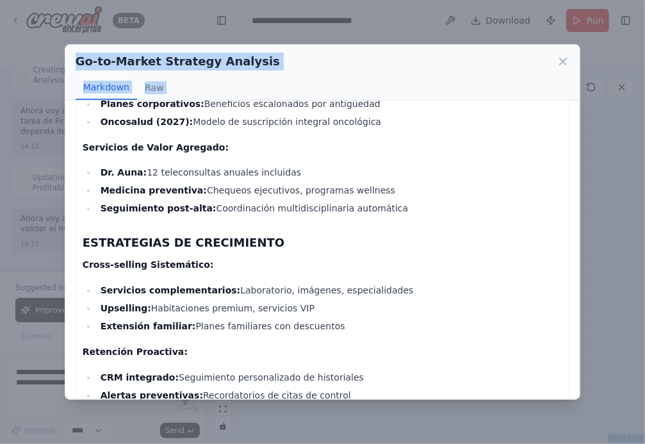
scroll to position [3774, 0]
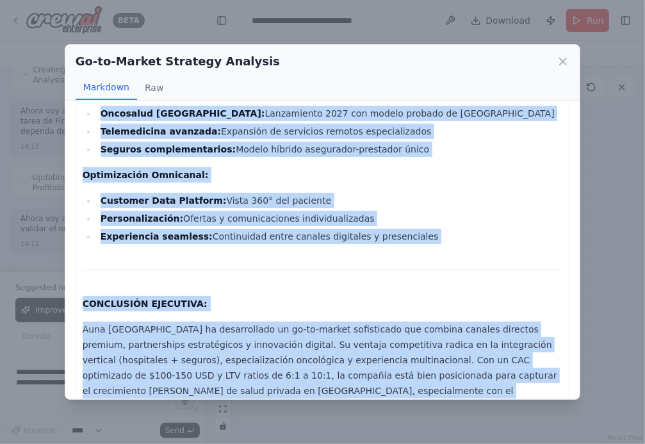
drag, startPoint x: 84, startPoint y: 129, endPoint x: 522, endPoint y: 385, distance: 507.4
copy div "ANÁLISIS GO-TO-MARKET INTEGRAL - AUNA S.A. COLOMBIA 1. ARQUITECTURA DE CANALES …"
click at [565, 63] on icon at bounding box center [563, 61] width 6 height 6
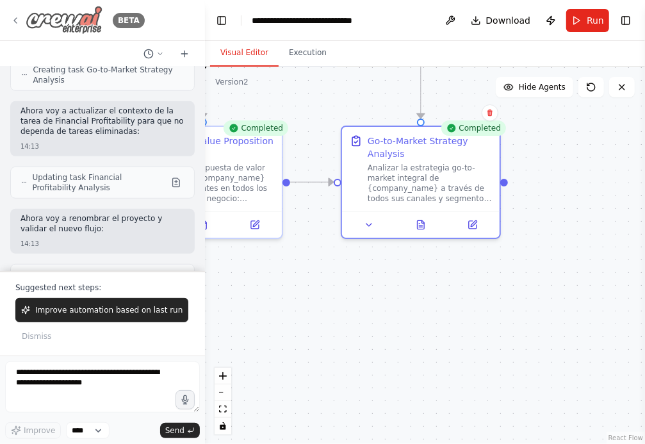
click at [13, 19] on icon at bounding box center [15, 20] width 10 height 10
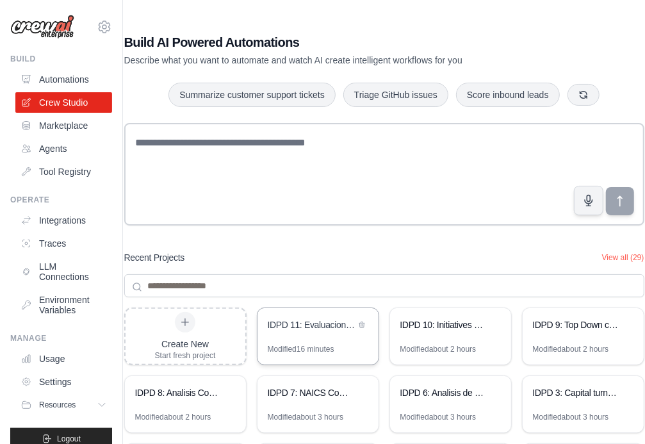
scroll to position [101, 0]
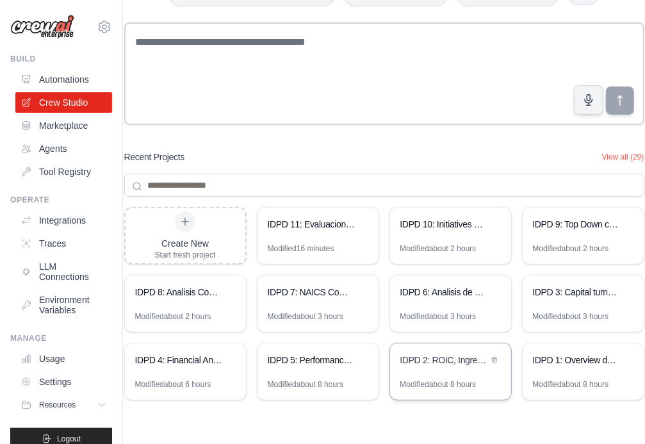
click at [441, 377] on div "IDPD 2: ROIC, Ingresos y margenes" at bounding box center [450, 361] width 121 height 36
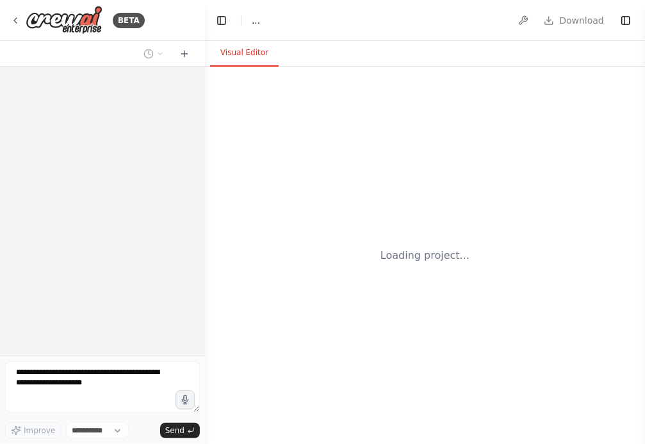
select select "****"
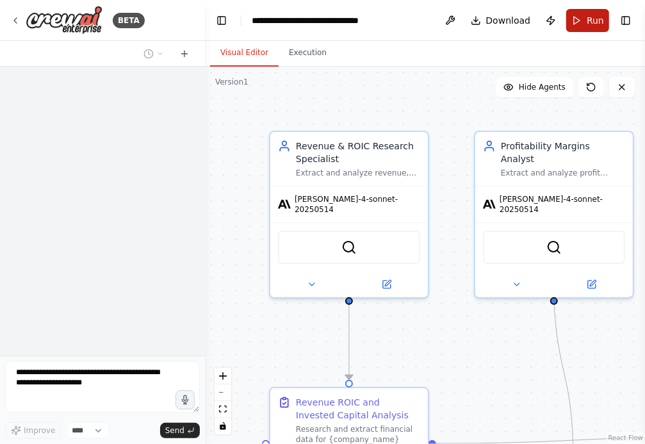
click at [583, 21] on button "Run" at bounding box center [587, 20] width 43 height 23
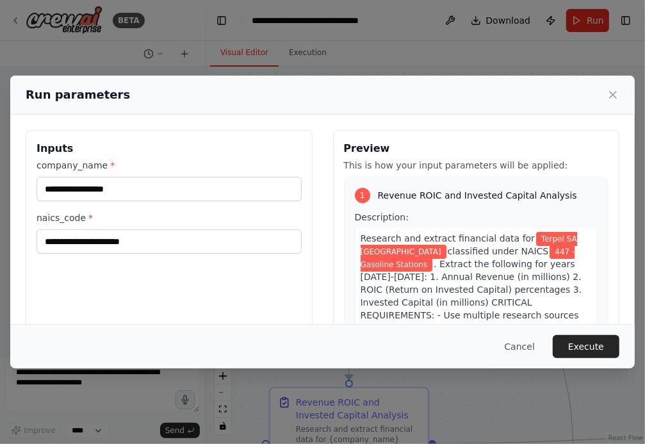
scroll to position [35194, 0]
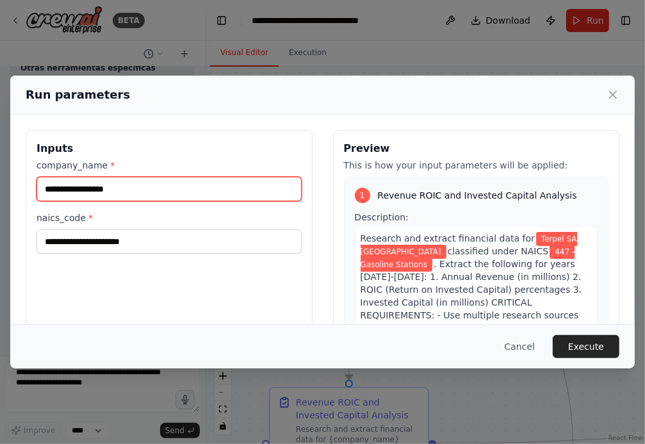
drag, startPoint x: 139, startPoint y: 191, endPoint x: -33, endPoint y: 191, distance: 171.6
click at [0, 191] on html "BETA Hello! I'm the CrewAI assistant. What kind of automation do you want to bu…" at bounding box center [322, 222] width 645 height 444
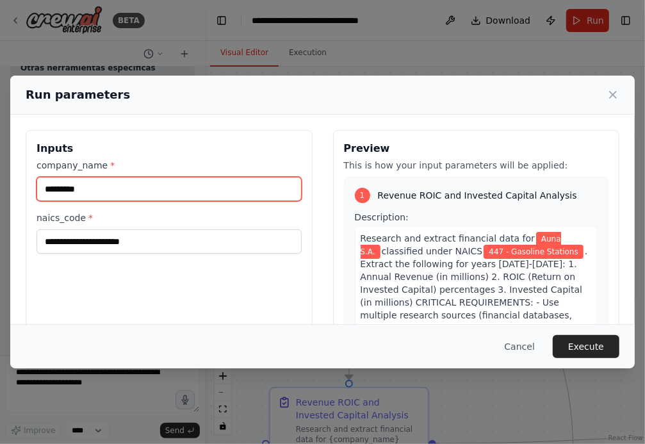
type input "*********"
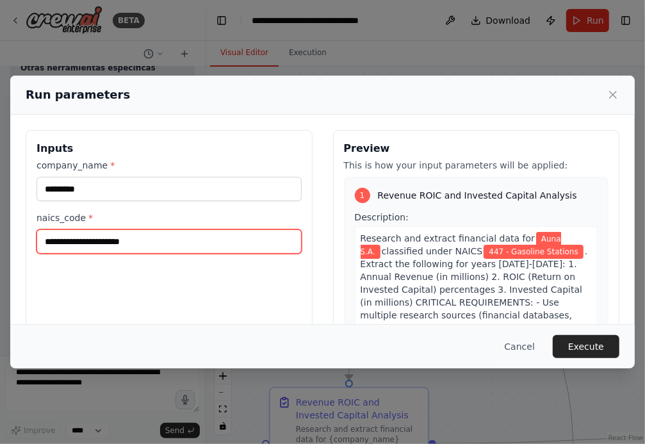
drag, startPoint x: 161, startPoint y: 243, endPoint x: -3, endPoint y: 239, distance: 164.0
click at [0, 239] on html "BETA Hello! I'm the CrewAI assistant. What kind of automation do you want to bu…" at bounding box center [322, 222] width 645 height 444
paste input "**********"
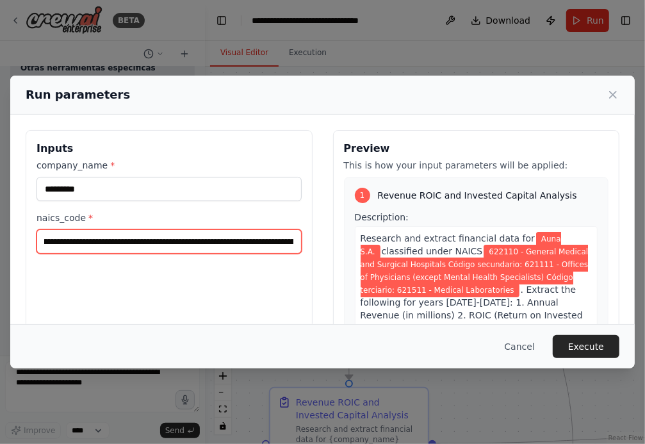
scroll to position [0, 77]
click at [168, 239] on input "**********" at bounding box center [168, 241] width 265 height 24
click at [127, 244] on input "**********" at bounding box center [168, 241] width 265 height 24
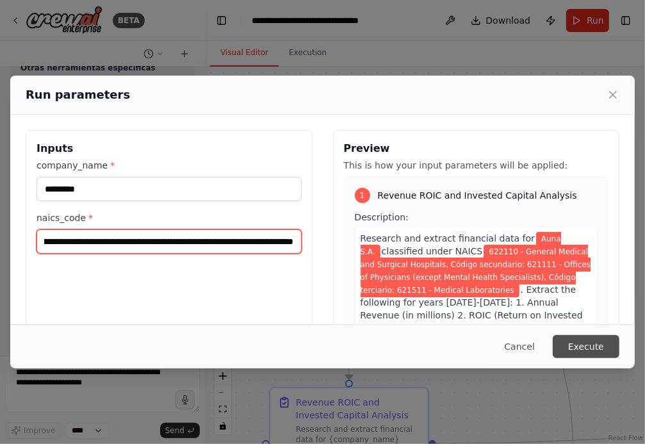
type input "**********"
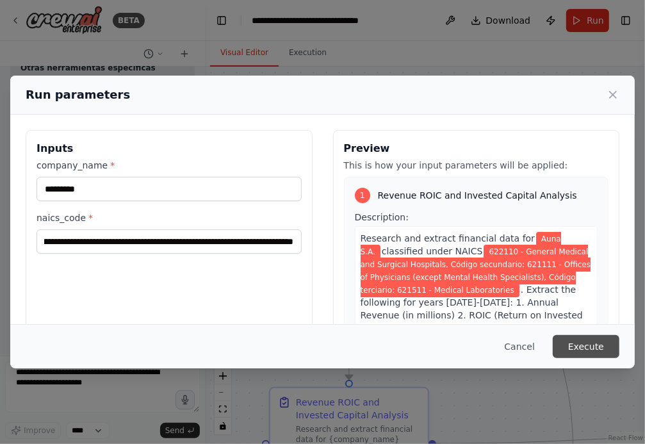
scroll to position [0, 0]
click at [590, 349] on button "Execute" at bounding box center [586, 346] width 67 height 23
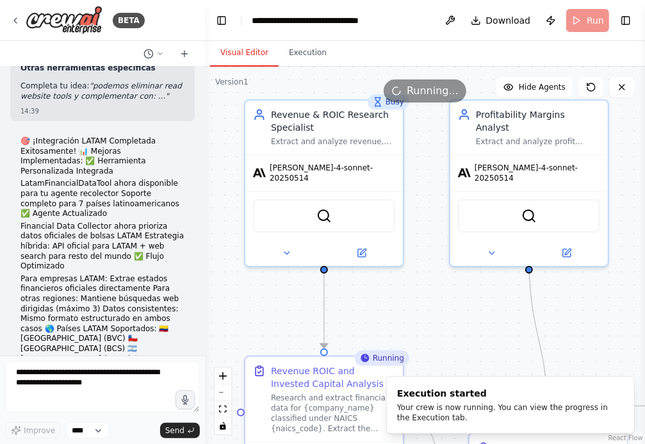
drag, startPoint x: 434, startPoint y: 332, endPoint x: 387, endPoint y: 255, distance: 89.4
click at [388, 259] on div ".deletable-edge-delete-btn { width: 20px; height: 20px; border: 0px solid #ffff…" at bounding box center [425, 255] width 440 height 377
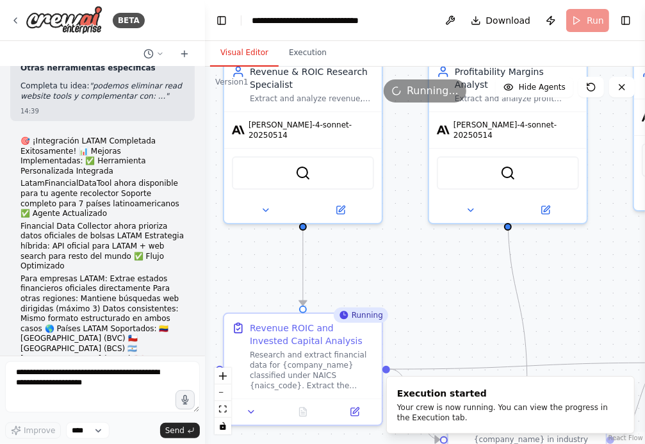
drag, startPoint x: 416, startPoint y: 277, endPoint x: 400, endPoint y: 209, distance: 69.1
click at [401, 209] on div ".deletable-edge-delete-btn { width: 20px; height: 20px; border: 0px solid #ffff…" at bounding box center [425, 255] width 440 height 377
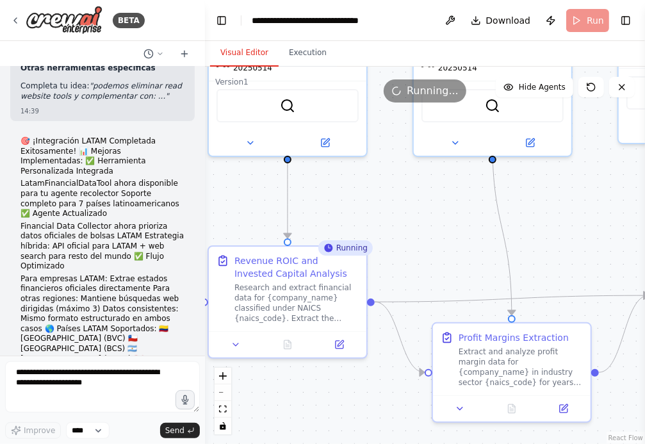
drag, startPoint x: 440, startPoint y: 225, endPoint x: 388, endPoint y: 163, distance: 80.9
click at [388, 160] on div ".deletable-edge-delete-btn { width: 20px; height: 20px; border: 0px solid #ffff…" at bounding box center [425, 255] width 440 height 377
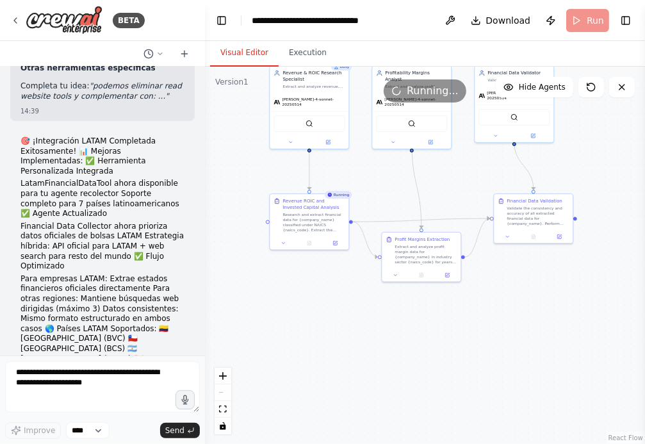
drag, startPoint x: 426, startPoint y: 196, endPoint x: 391, endPoint y: 195, distance: 34.6
click at [391, 195] on div ".deletable-edge-delete-btn { width: 20px; height: 20px; border: 0px solid #ffff…" at bounding box center [425, 255] width 440 height 377
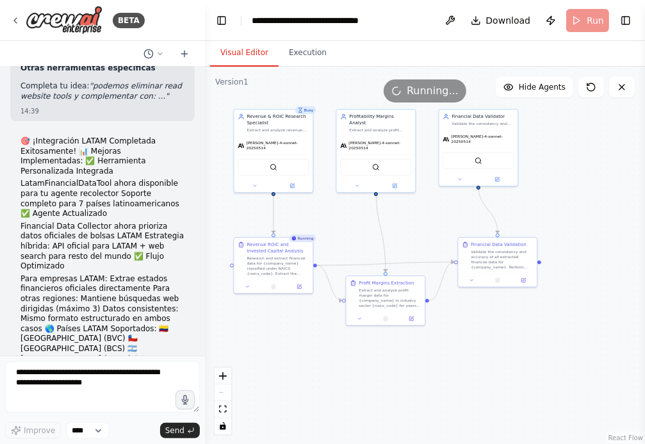
drag, startPoint x: 471, startPoint y: 167, endPoint x: 440, endPoint y: 211, distance: 53.3
click at [440, 211] on div ".deletable-edge-delete-btn { width: 20px; height: 20px; border: 0px solid #ffff…" at bounding box center [425, 255] width 440 height 377
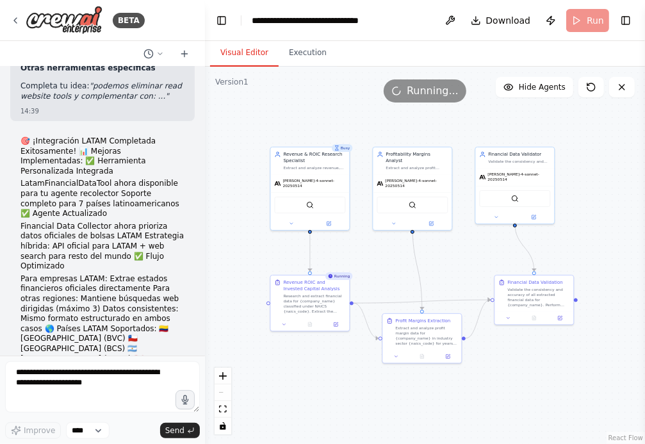
drag, startPoint x: 415, startPoint y: 210, endPoint x: 451, endPoint y: 248, distance: 53.0
click at [451, 248] on div ".deletable-edge-delete-btn { width: 20px; height: 20px; border: 0px solid #ffff…" at bounding box center [425, 255] width 440 height 377
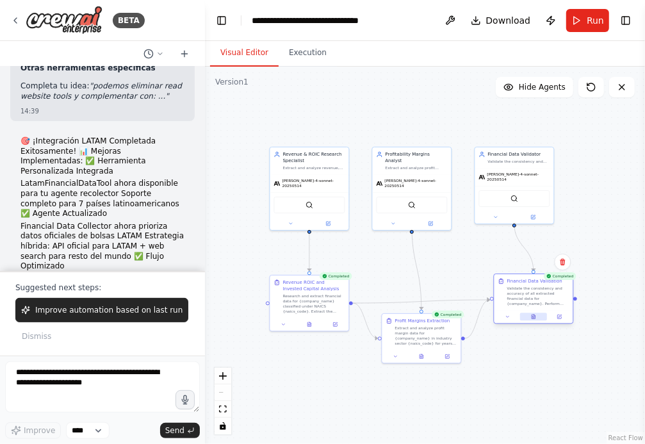
click at [535, 316] on icon at bounding box center [533, 316] width 5 height 5
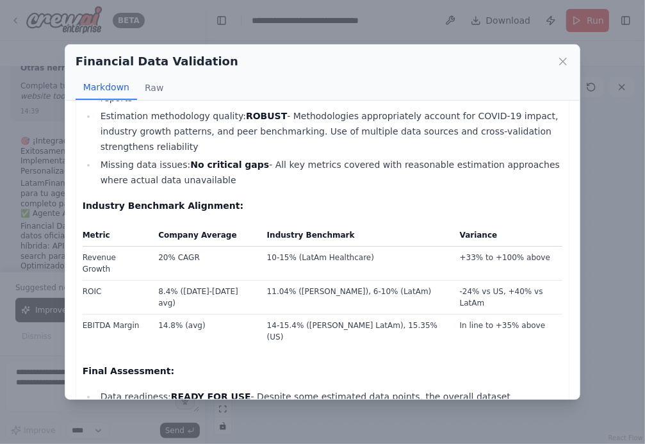
scroll to position [558, 0]
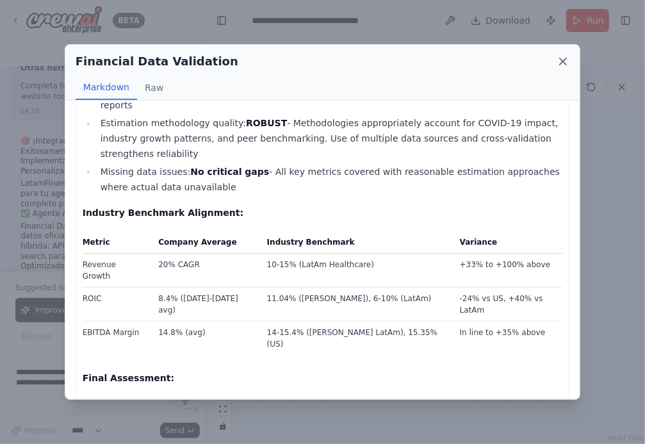
click at [561, 60] on icon at bounding box center [563, 61] width 6 height 6
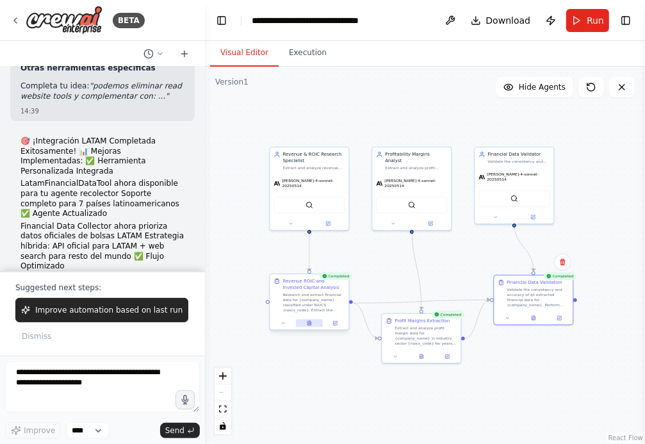
click at [310, 321] on icon at bounding box center [310, 321] width 1 height 1
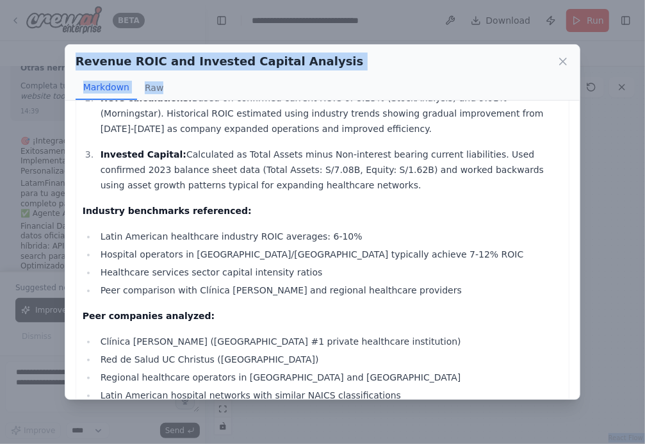
scroll to position [943, 0]
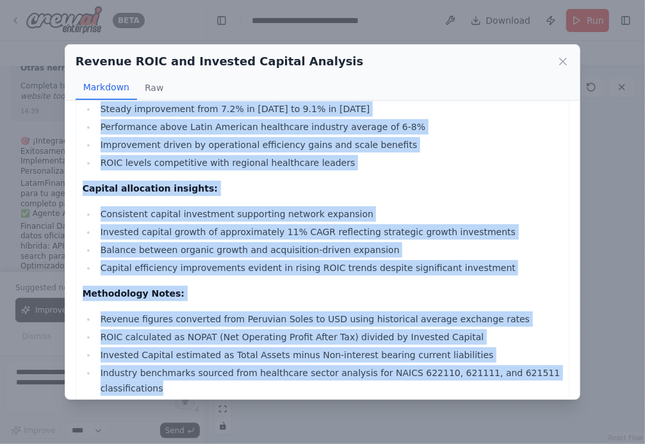
drag, startPoint x: 84, startPoint y: 124, endPoint x: 174, endPoint y: 378, distance: 269.8
copy div "REVENUE, ROIC AND INVESTED CAPITAL ANALYSIS Financial Data Summary: Year Revenu…"
click at [559, 62] on icon at bounding box center [562, 61] width 13 height 13
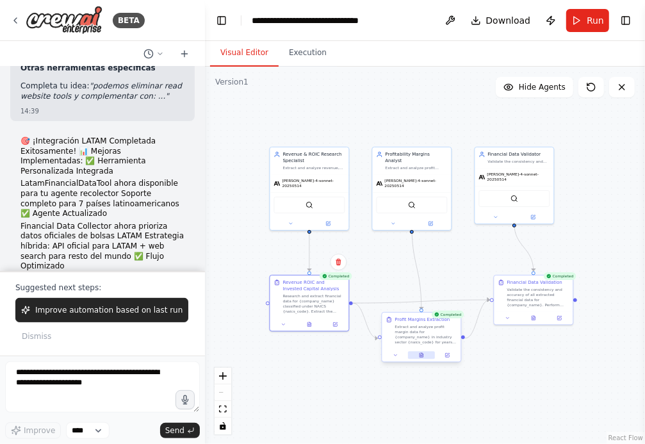
click at [422, 356] on icon at bounding box center [420, 355] width 3 height 4
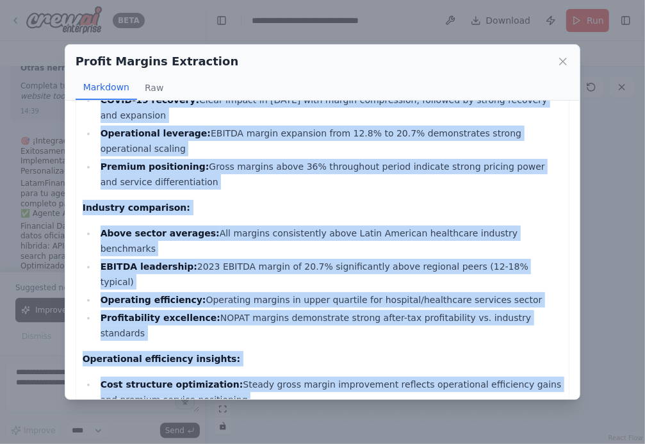
scroll to position [1076, 0]
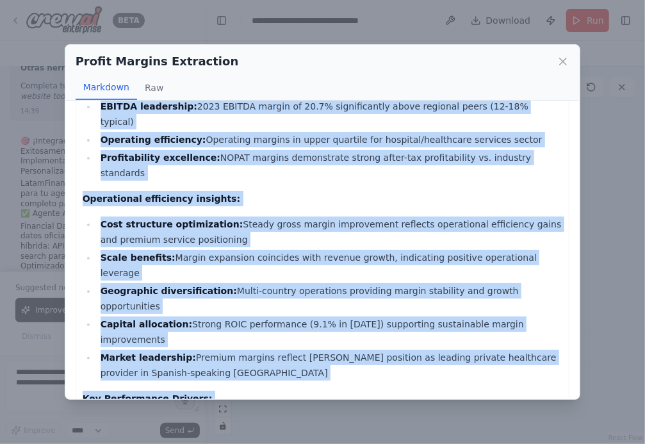
drag, startPoint x: 83, startPoint y: 126, endPoint x: 419, endPoint y: 368, distance: 413.9
copy div "PROFITABILITY MARGINS ANALYSIS Margin Data Summary: Year Sales Margin (%) EBITD…"
click at [563, 60] on icon at bounding box center [562, 61] width 13 height 13
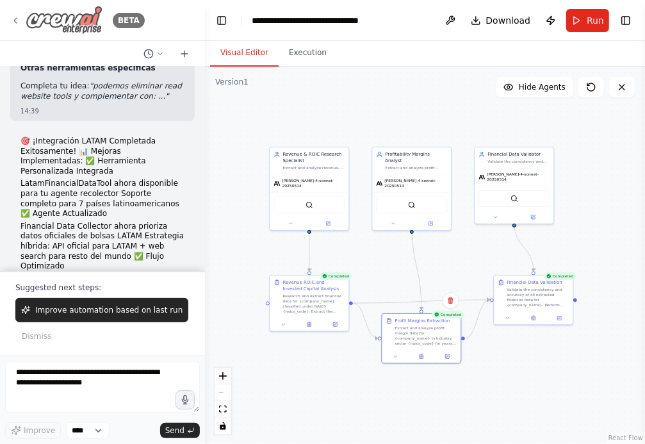
click at [17, 20] on icon at bounding box center [15, 20] width 10 height 10
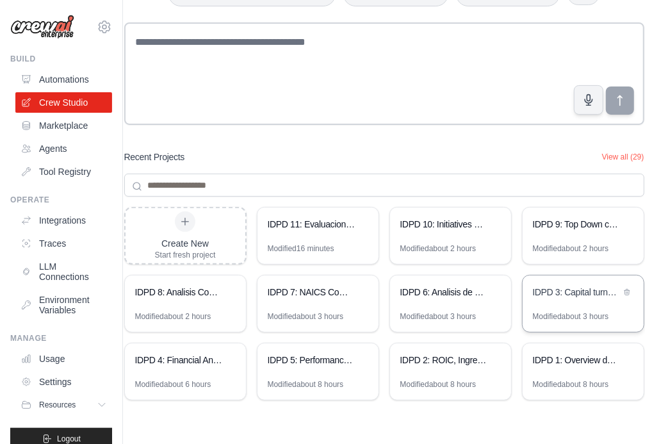
click at [571, 297] on div "IDPD 3: Capital turnover Financial Ratios Calculator" at bounding box center [577, 292] width 88 height 13
click at [179, 369] on div "IDPD 4: Financial Analysis EVA-TSR-Valuation [PERSON_NAME] Model" at bounding box center [185, 361] width 121 height 36
click at [622, 152] on button "View all (29)" at bounding box center [623, 156] width 42 height 10
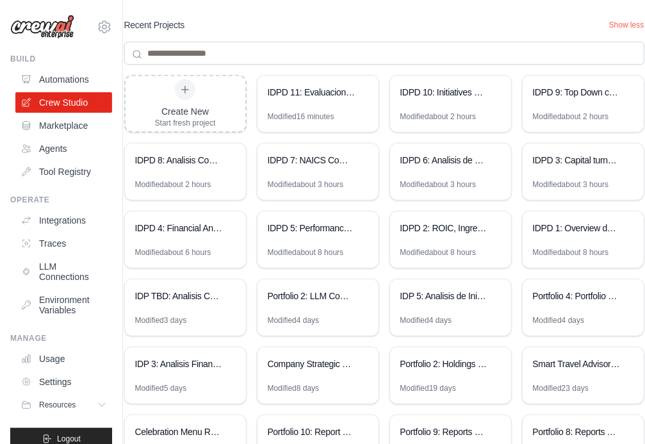
scroll to position [235, 0]
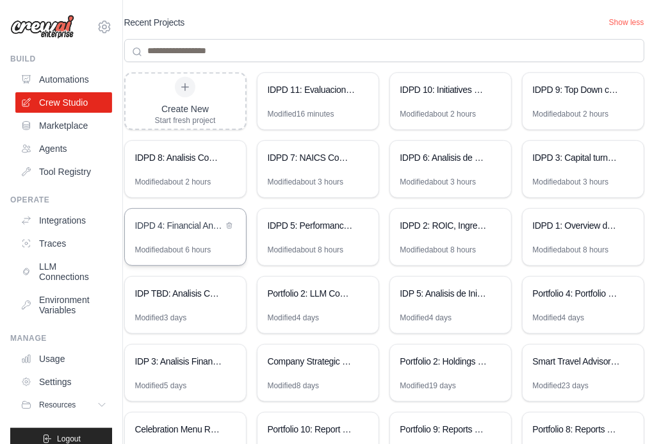
click at [182, 238] on div "IDPD 4: Financial Analysis EVA-TSR-Valuation [PERSON_NAME] Model" at bounding box center [185, 227] width 121 height 36
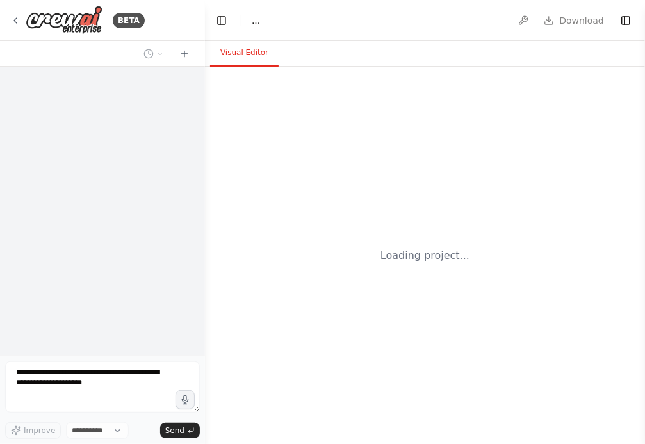
select select "****"
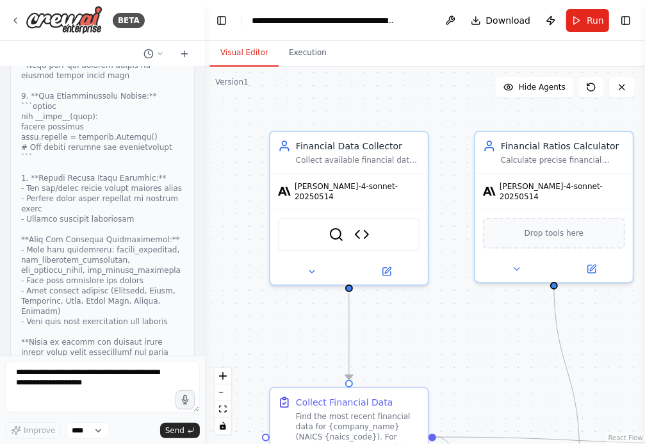
scroll to position [12440, 0]
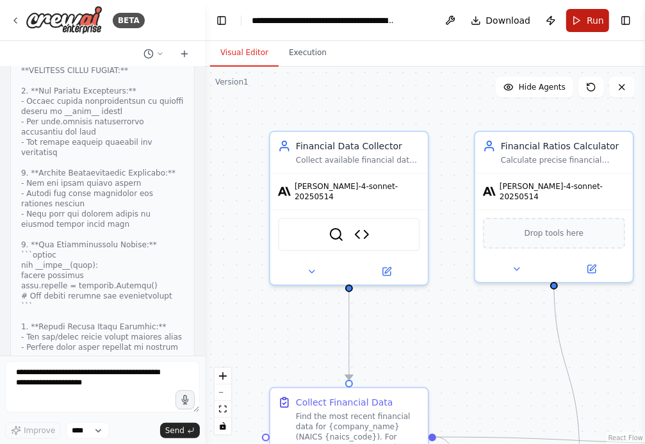
click at [591, 14] on span "Run" at bounding box center [595, 20] width 17 height 13
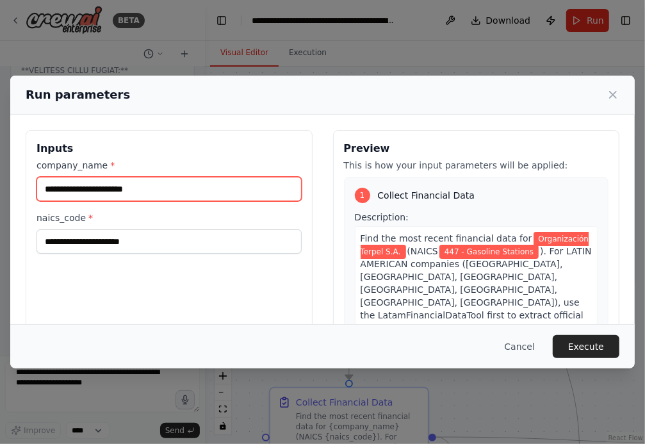
drag, startPoint x: 177, startPoint y: 184, endPoint x: -38, endPoint y: 184, distance: 214.5
click at [0, 184] on html "BETA Hello! I'm the CrewAI assistant. What kind of automation do you want to bu…" at bounding box center [322, 222] width 645 height 444
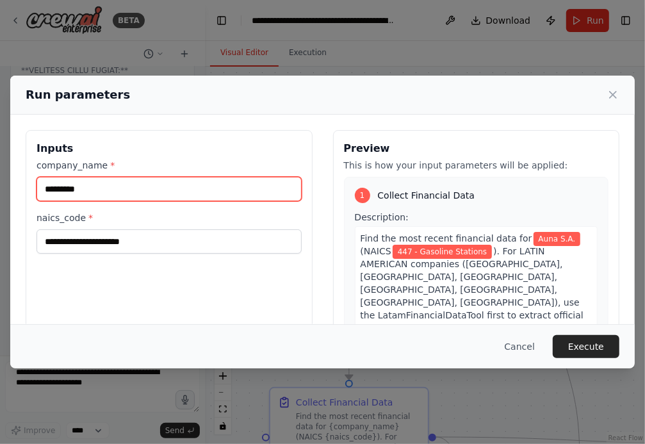
type input "*********"
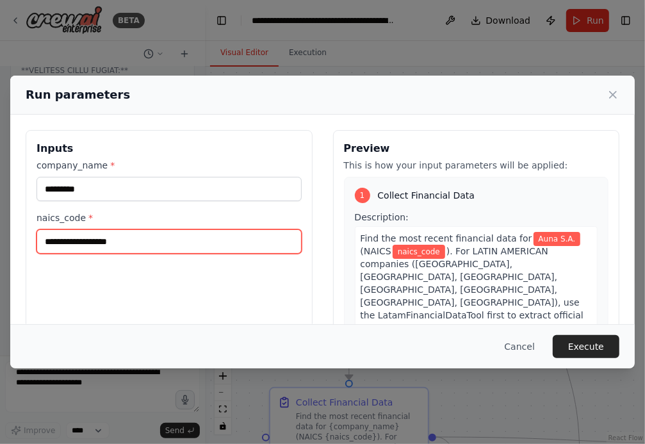
paste input "**********"
type input "**********"
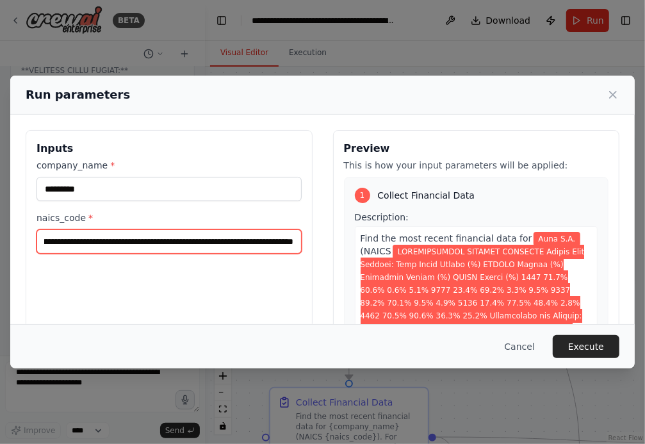
scroll to position [0, 0]
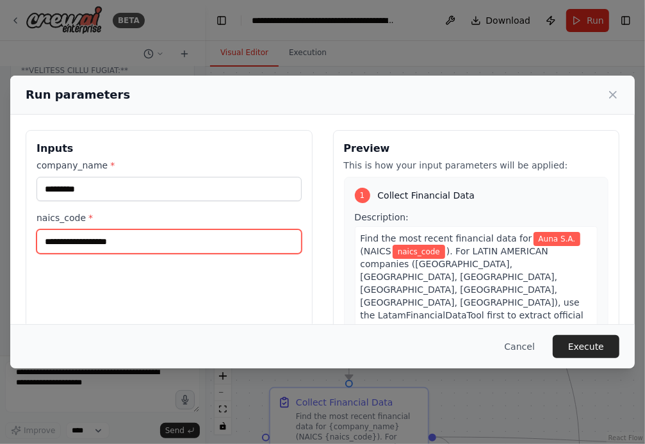
click at [86, 243] on input "naics_code *" at bounding box center [168, 241] width 265 height 24
paste input "**********"
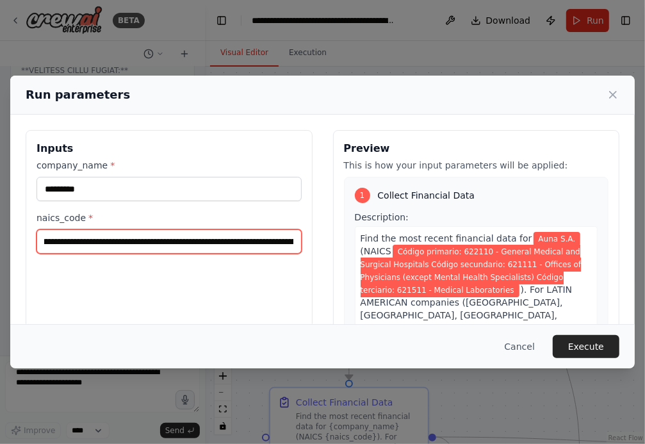
scroll to position [0, 152]
drag, startPoint x: 167, startPoint y: 243, endPoint x: 170, endPoint y: 258, distance: 14.9
click at [167, 243] on input "**********" at bounding box center [168, 241] width 265 height 24
click at [250, 240] on input "**********" at bounding box center [168, 241] width 265 height 24
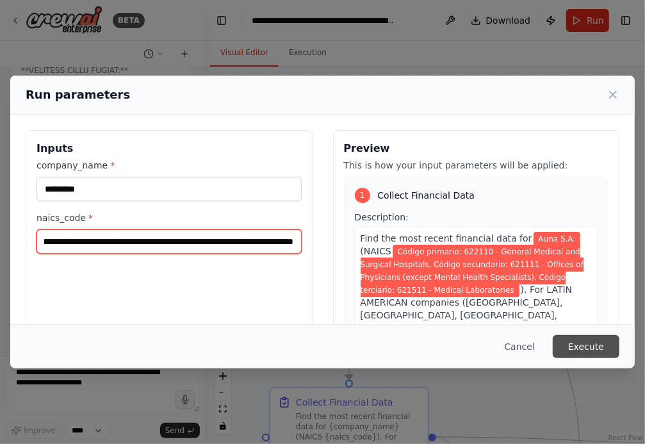
type input "**********"
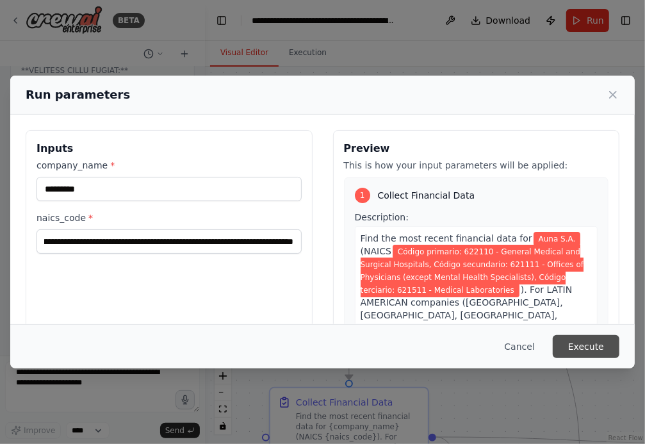
scroll to position [0, 0]
click at [584, 346] on button "Execute" at bounding box center [586, 346] width 67 height 23
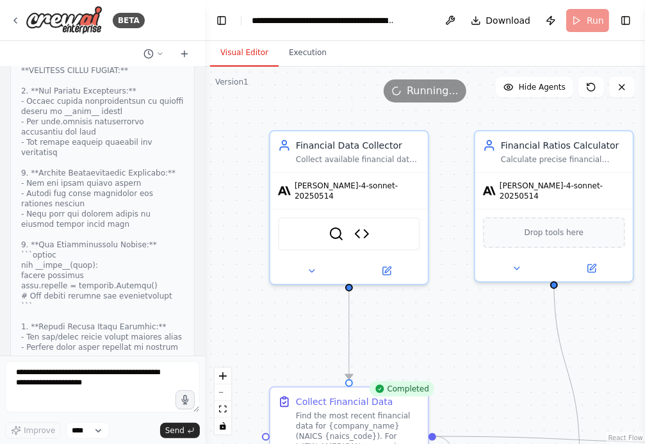
drag, startPoint x: 476, startPoint y: 348, endPoint x: 408, endPoint y: 202, distance: 161.3
click at [408, 202] on div ".deletable-edge-delete-btn { width: 20px; height: 20px; border: 0px solid #ffff…" at bounding box center [425, 255] width 440 height 377
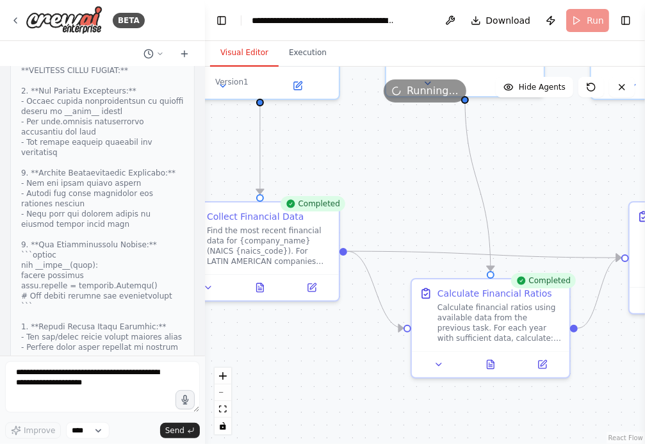
drag, startPoint x: 419, startPoint y: 206, endPoint x: 403, endPoint y: 155, distance: 53.1
click at [403, 155] on div ".deletable-edge-delete-btn { width: 20px; height: 20px; border: 0px solid #ffff…" at bounding box center [425, 255] width 440 height 377
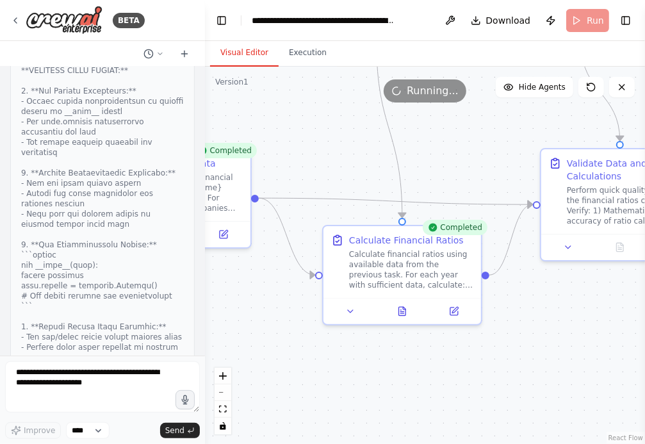
drag, startPoint x: 558, startPoint y: 165, endPoint x: 473, endPoint y: 129, distance: 93.2
click at [473, 129] on div ".deletable-edge-delete-btn { width: 20px; height: 20px; border: 0px solid #ffff…" at bounding box center [425, 255] width 440 height 377
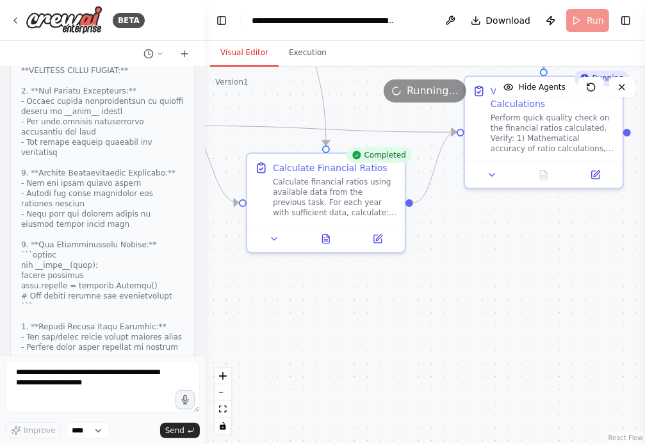
drag, startPoint x: 567, startPoint y: 321, endPoint x: 490, endPoint y: 248, distance: 106.5
click at [490, 248] on div ".deletable-edge-delete-btn { width: 20px; height: 20px; border: 0px solid #ffff…" at bounding box center [425, 255] width 440 height 377
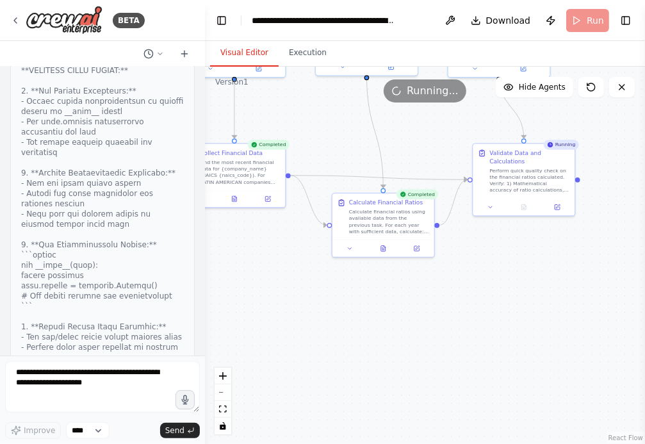
drag, startPoint x: 487, startPoint y: 293, endPoint x: 487, endPoint y: 307, distance: 14.1
click at [487, 309] on div ".deletable-edge-delete-btn { width: 20px; height: 20px; border: 0px solid #ffff…" at bounding box center [425, 255] width 440 height 377
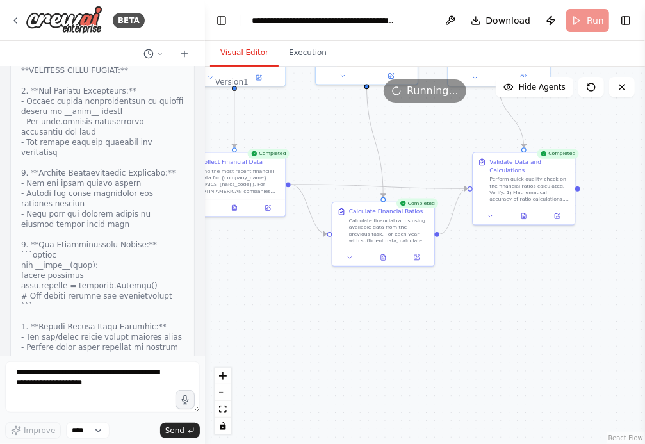
scroll to position [12450, 0]
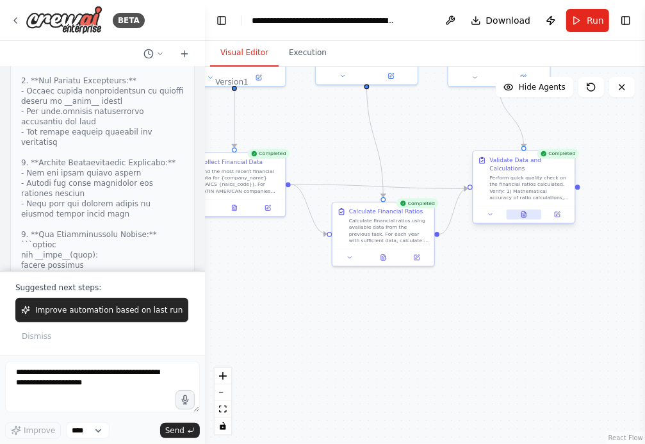
click at [526, 213] on icon at bounding box center [524, 214] width 6 height 6
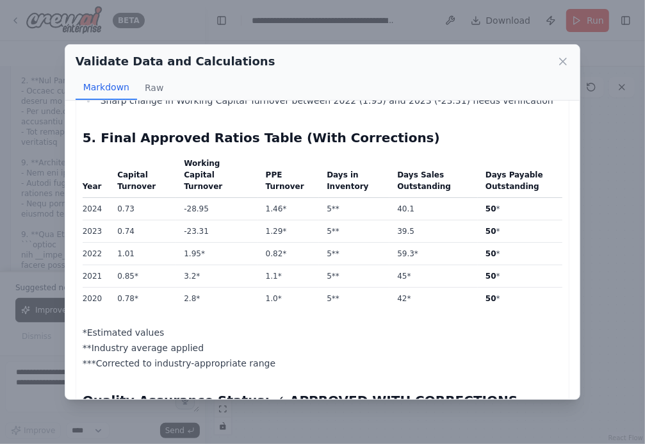
scroll to position [934, 0]
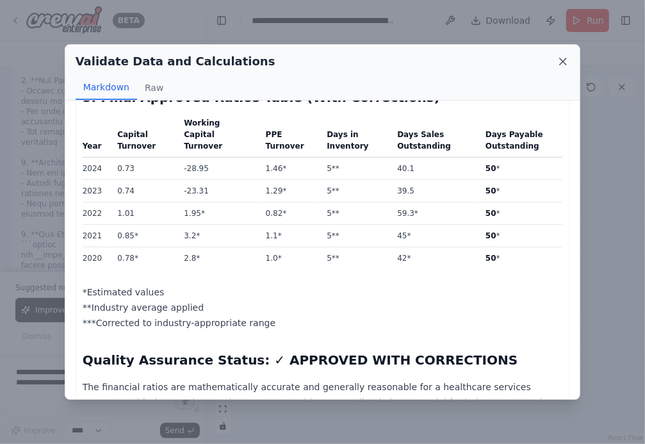
click at [560, 60] on icon at bounding box center [562, 61] width 13 height 13
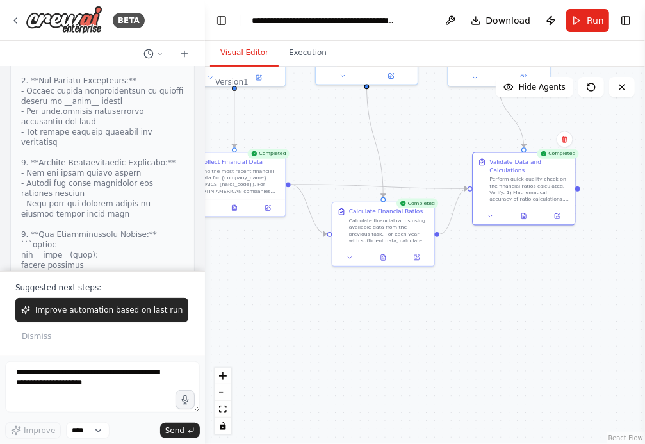
drag, startPoint x: 240, startPoint y: 279, endPoint x: 316, endPoint y: 279, distance: 75.6
click at [316, 279] on div ".deletable-edge-delete-btn { width: 20px; height: 20px; border: 0px solid #ffff…" at bounding box center [425, 255] width 440 height 377
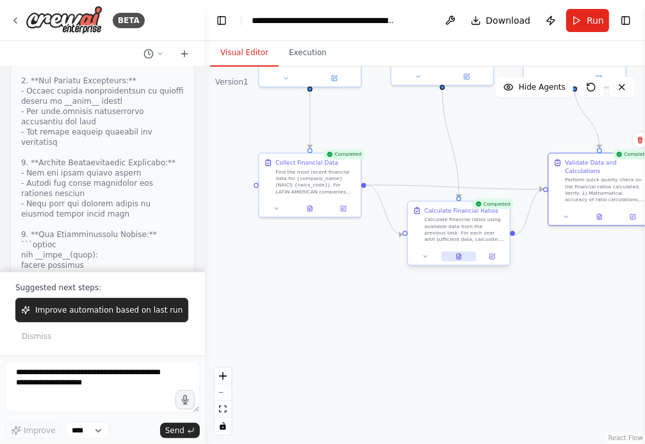
click at [458, 255] on icon at bounding box center [459, 257] width 4 height 6
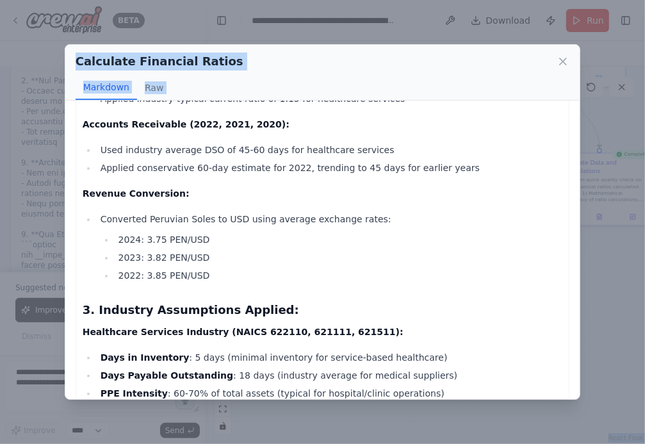
scroll to position [747, 0]
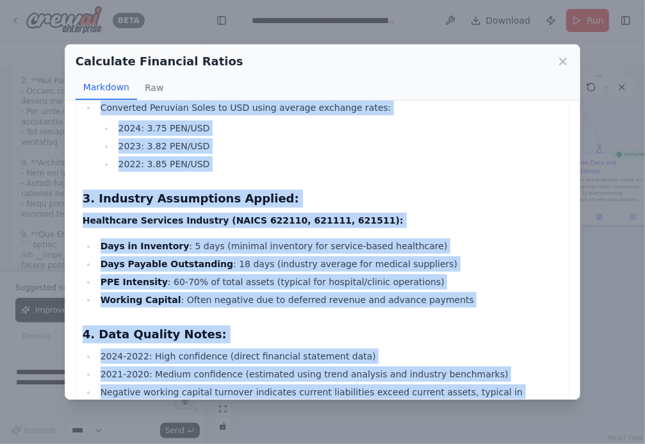
drag, startPoint x: 82, startPoint y: 126, endPoint x: 312, endPoint y: 374, distance: 338.4
copy div "Loremipsu Dolors Ametcons adi Elit S.D. (8084-6502) Eiusmodte Incidi Utlab Etdo…"
click at [563, 61] on icon at bounding box center [563, 61] width 6 height 6
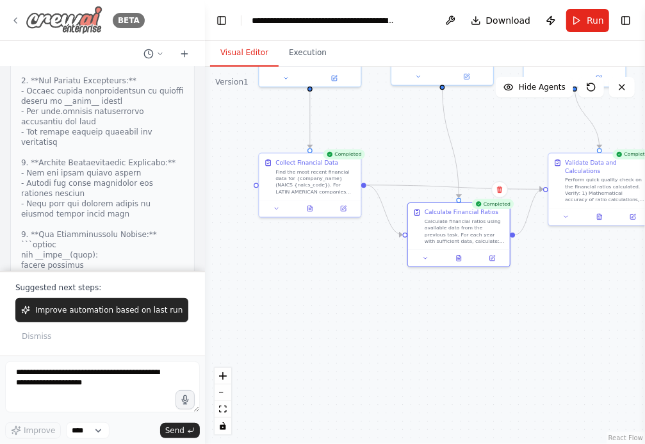
click at [10, 16] on icon at bounding box center [15, 20] width 10 height 10
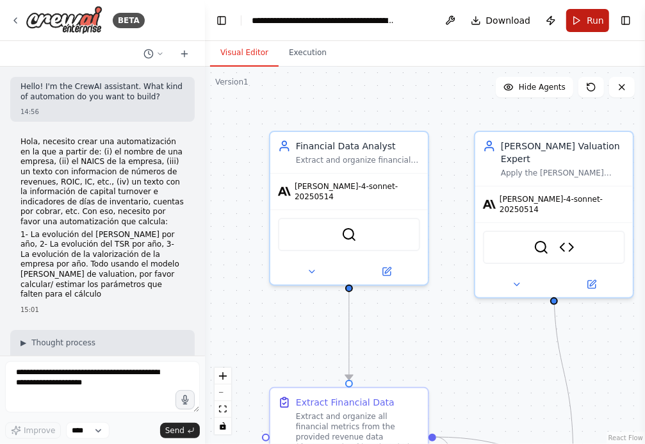
scroll to position [3836, 0]
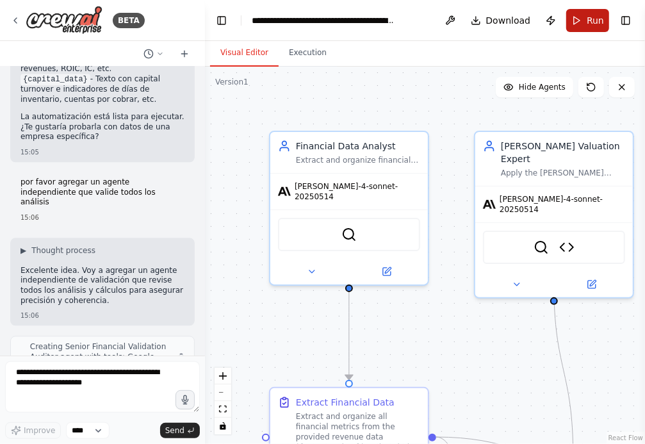
click at [589, 16] on span "Run" at bounding box center [595, 20] width 17 height 13
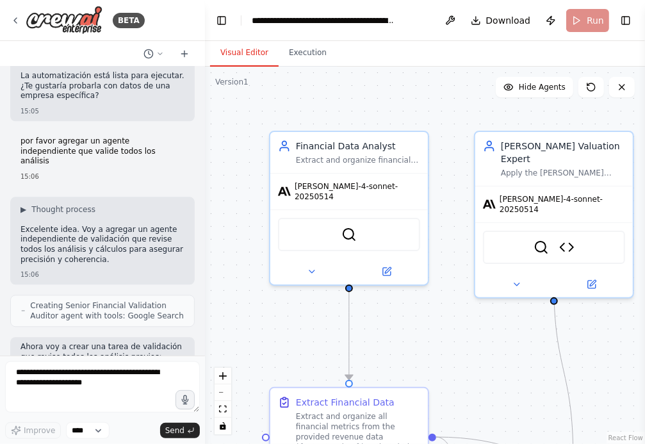
scroll to position [3810, 0]
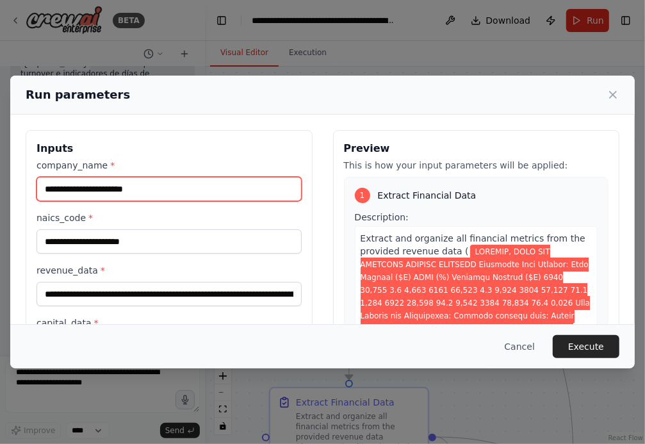
drag, startPoint x: 176, startPoint y: 193, endPoint x: -58, endPoint y: 193, distance: 233.7
click at [0, 193] on html "BETA Hello! I'm the CrewAI assistant. What kind of automation do you want to bu…" at bounding box center [322, 222] width 645 height 444
type input "*********"
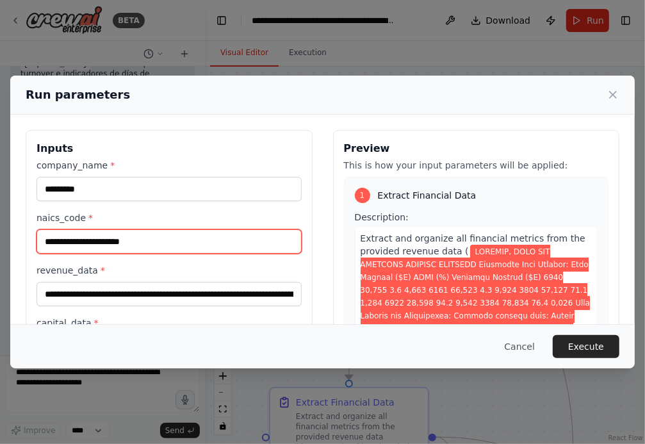
drag, startPoint x: 158, startPoint y: 241, endPoint x: -35, endPoint y: 241, distance: 192.7
click at [0, 241] on html "BETA Hello! I'm the CrewAI assistant. What kind of automation do you want to bu…" at bounding box center [322, 222] width 645 height 444
paste input "**********"
drag, startPoint x: 95, startPoint y: 241, endPoint x: 95, endPoint y: 270, distance: 28.2
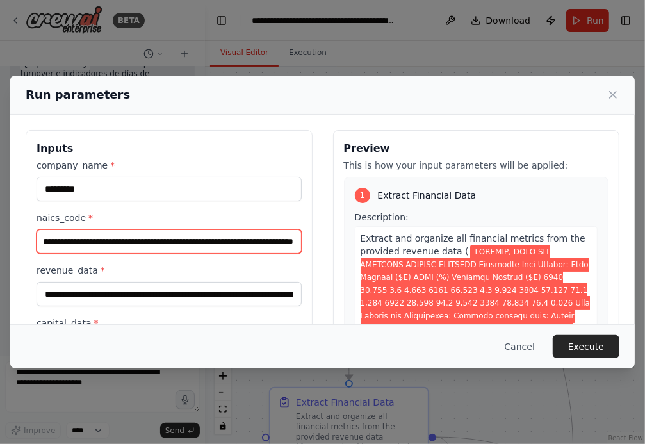
click at [95, 243] on input "**********" at bounding box center [168, 241] width 265 height 24
drag, startPoint x: 73, startPoint y: 242, endPoint x: 73, endPoint y: 270, distance: 27.5
click at [73, 242] on input "**********" at bounding box center [168, 241] width 265 height 24
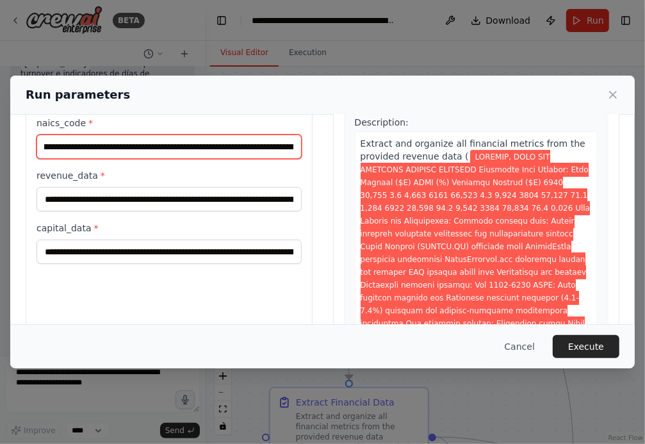
scroll to position [98, 0]
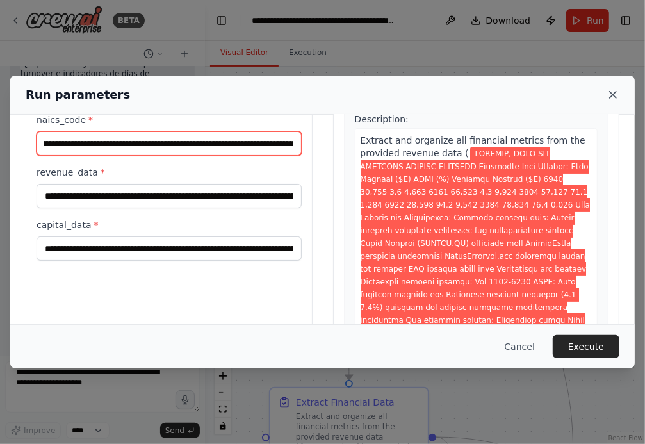
type input "**********"
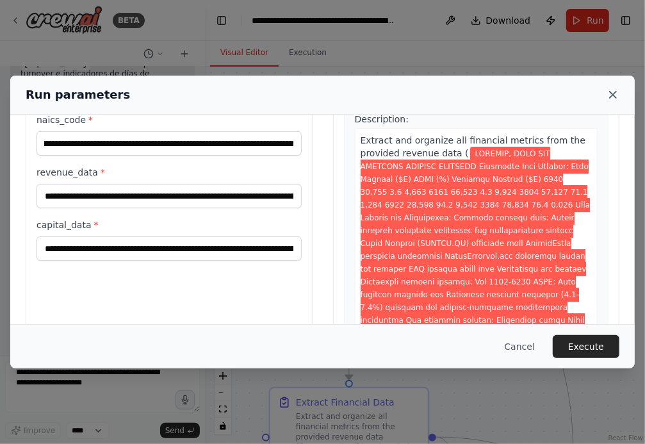
click at [613, 92] on icon at bounding box center [612, 94] width 13 height 13
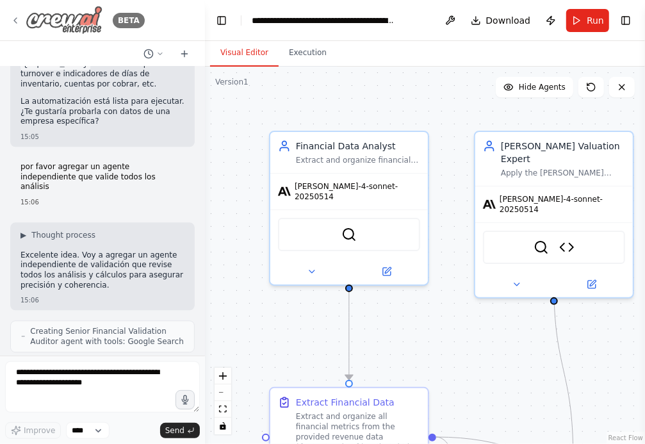
click at [15, 18] on icon at bounding box center [15, 20] width 10 height 10
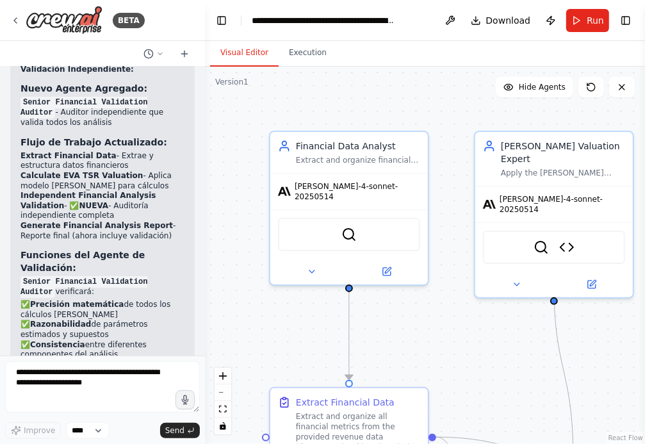
scroll to position [4429, 0]
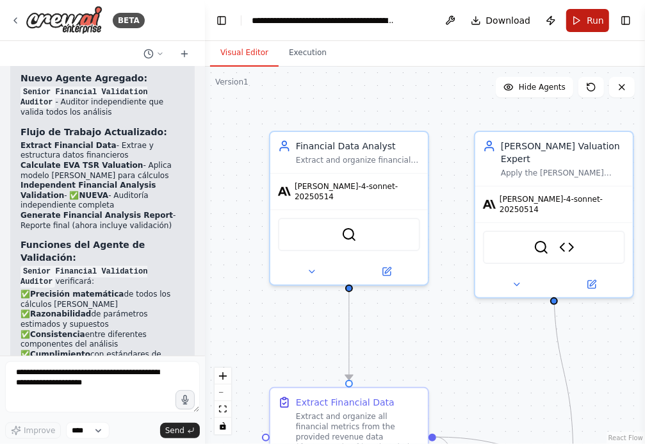
click at [583, 24] on button "Run" at bounding box center [587, 20] width 43 height 23
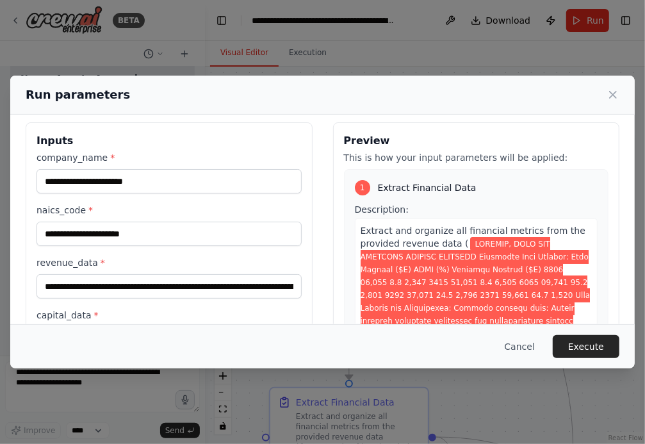
scroll to position [0, 0]
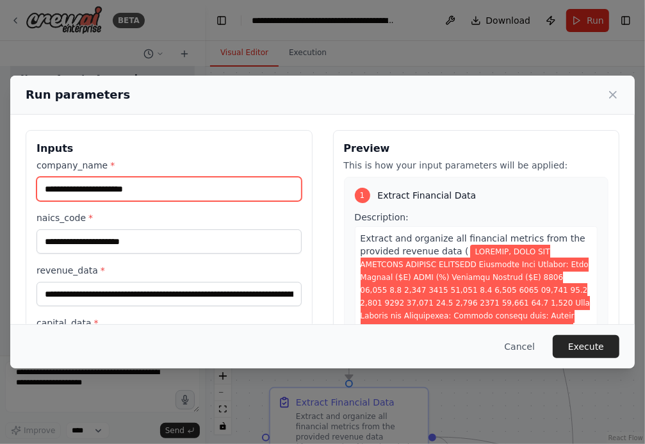
drag, startPoint x: 156, startPoint y: 186, endPoint x: -8, endPoint y: 186, distance: 163.9
click at [0, 186] on html "BETA Hello! I'm the CrewAI assistant. What kind of automation do you want to bu…" at bounding box center [322, 222] width 645 height 444
type input "*********"
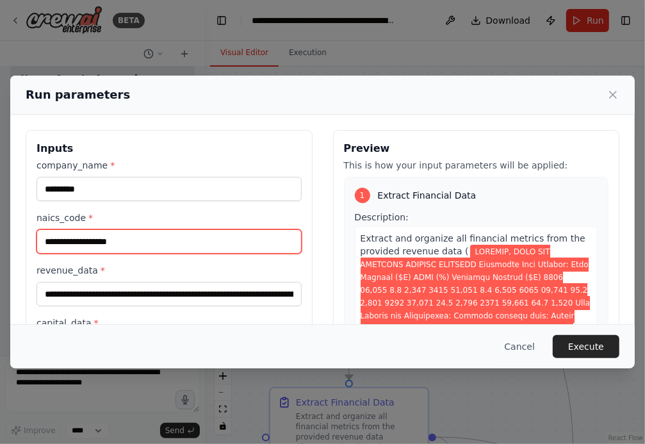
paste input "**********"
click at [93, 242] on input "**********" at bounding box center [168, 241] width 265 height 24
click at [156, 241] on input "**********" at bounding box center [168, 241] width 265 height 24
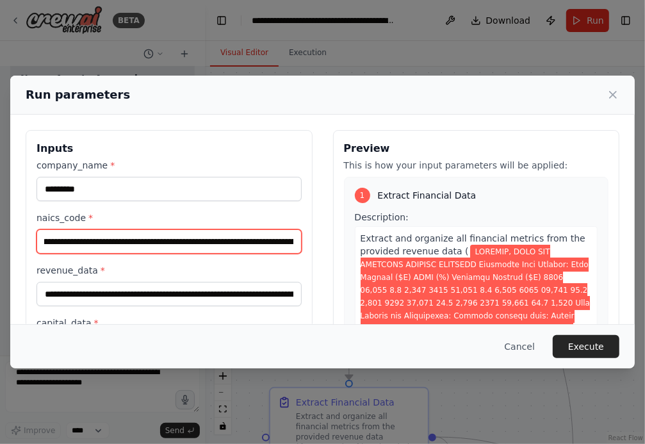
type input "**********"
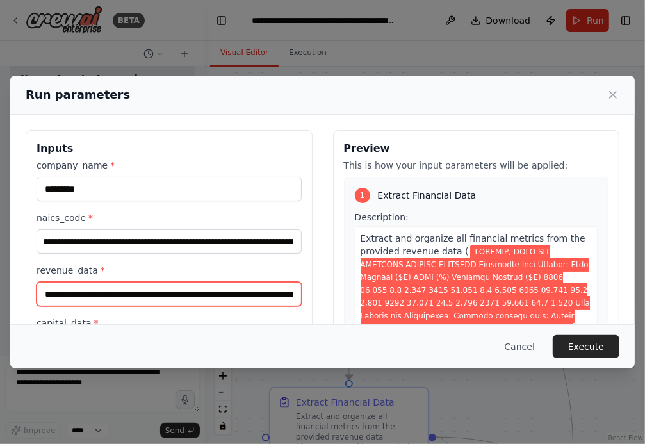
click at [73, 293] on input "revenue_data *" at bounding box center [168, 294] width 265 height 24
click at [45, 290] on input "revenue_data *" at bounding box center [168, 294] width 265 height 24
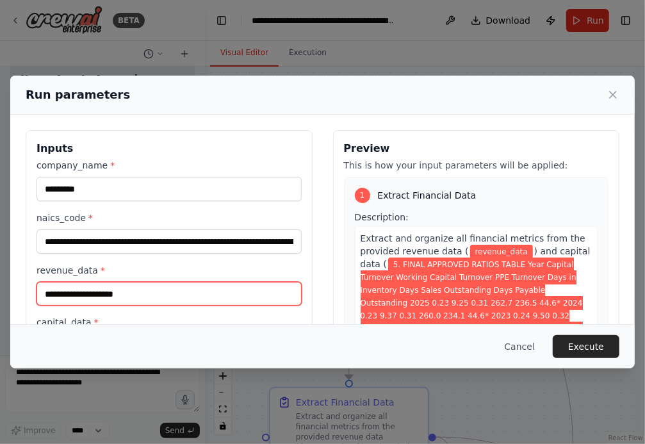
paste input "**********"
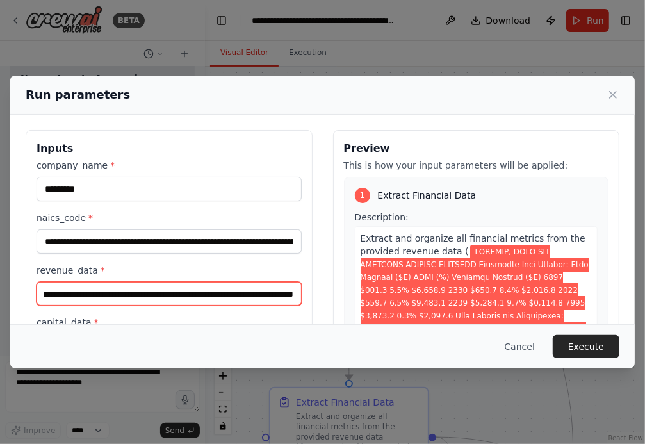
type input "**********"
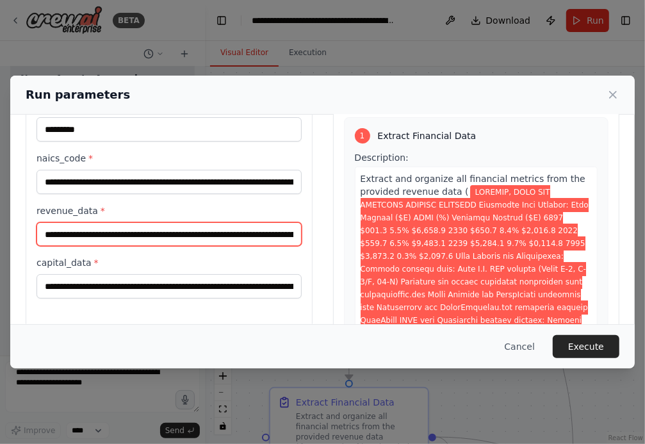
scroll to position [90, 0]
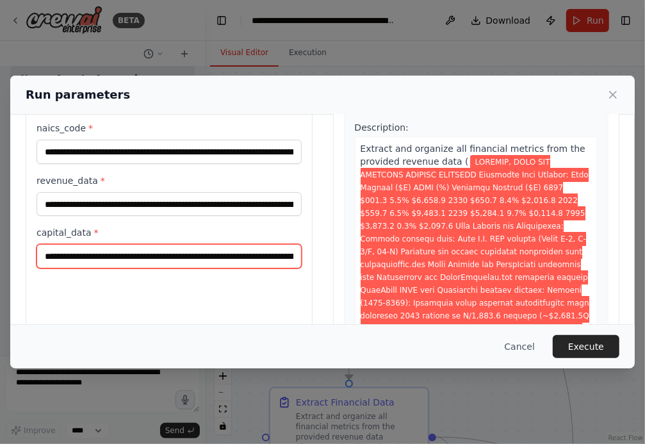
click at [45, 255] on input "**********" at bounding box center [168, 256] width 265 height 24
paste input "**********"
type input "**********"
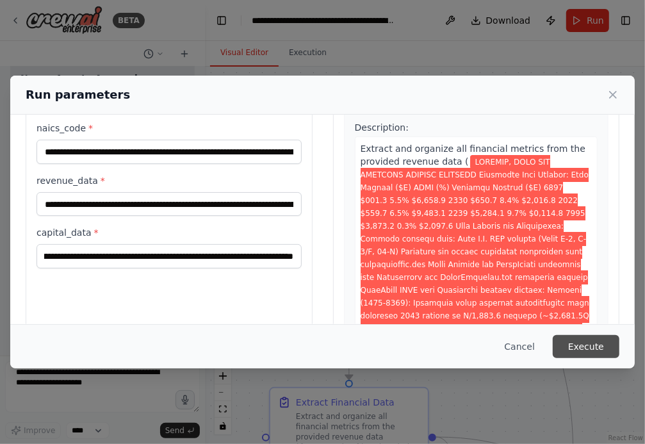
click at [598, 342] on button "Execute" at bounding box center [586, 346] width 67 height 23
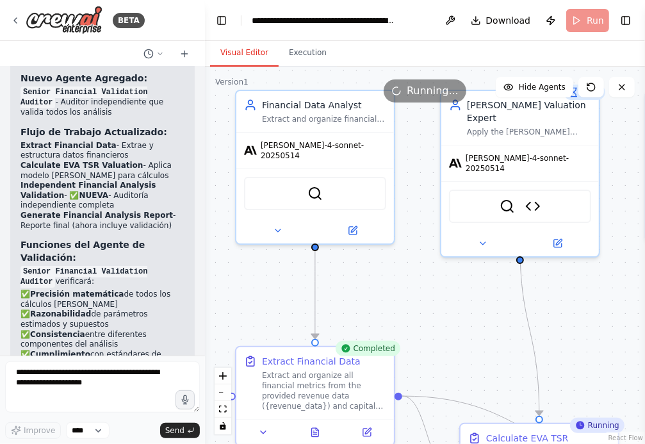
drag, startPoint x: 481, startPoint y: 368, endPoint x: 404, endPoint y: 261, distance: 131.7
click at [404, 261] on div ".deletable-edge-delete-btn { width: 20px; height: 20px; border: 0px solid #ffff…" at bounding box center [425, 255] width 440 height 377
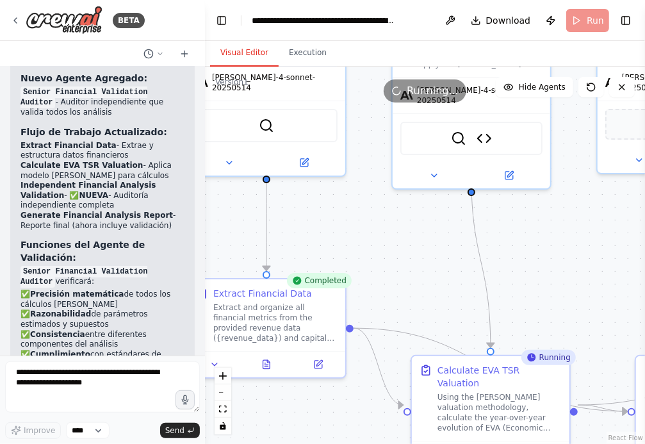
drag, startPoint x: 409, startPoint y: 261, endPoint x: 366, endPoint y: 219, distance: 59.8
click at [366, 219] on div ".deletable-edge-delete-btn { width: 20px; height: 20px; border: 0px solid #ffff…" at bounding box center [425, 255] width 440 height 377
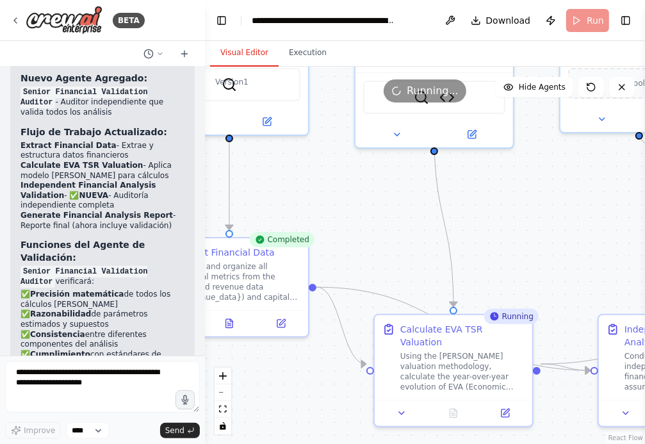
drag, startPoint x: 518, startPoint y: 264, endPoint x: 489, endPoint y: 252, distance: 31.5
click at [489, 252] on div ".deletable-edge-delete-btn { width: 20px; height: 20px; border: 0px solid #ffff…" at bounding box center [425, 255] width 440 height 377
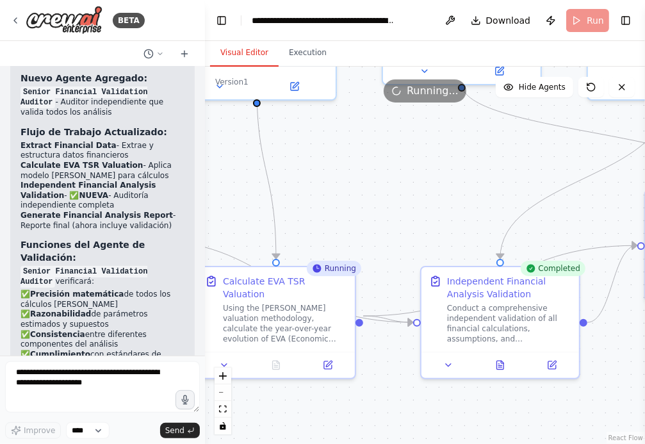
drag, startPoint x: 473, startPoint y: 226, endPoint x: 318, endPoint y: 184, distance: 160.5
click at [319, 186] on div ".deletable-edge-delete-btn { width: 20px; height: 20px; border: 0px solid #ffff…" at bounding box center [425, 255] width 440 height 377
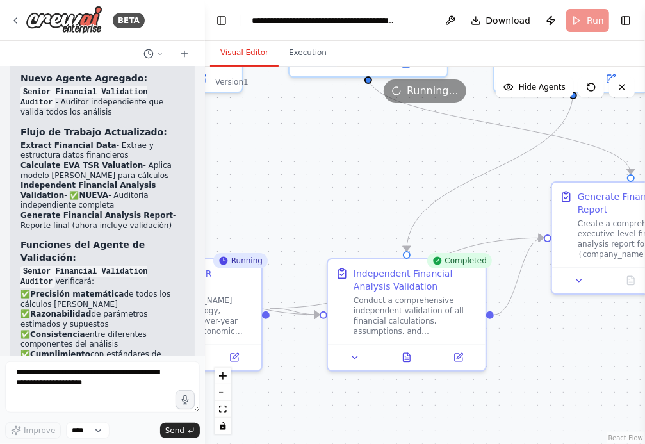
drag, startPoint x: 305, startPoint y: 179, endPoint x: 193, endPoint y: 172, distance: 111.6
click at [193, 172] on div "BETA Hello! I'm the CrewAI assistant. What kind of automation do you want to bu…" at bounding box center [322, 222] width 645 height 444
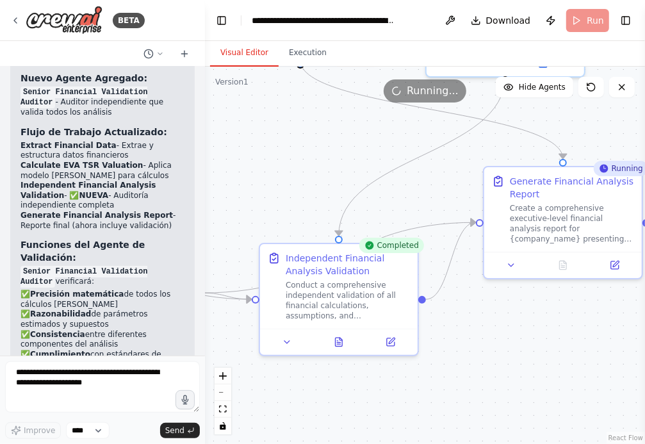
drag, startPoint x: 254, startPoint y: 159, endPoint x: 214, endPoint y: 150, distance: 41.5
click at [214, 149] on div ".deletable-edge-delete-btn { width: 20px; height: 20px; border: 0px solid #ffff…" at bounding box center [425, 255] width 440 height 377
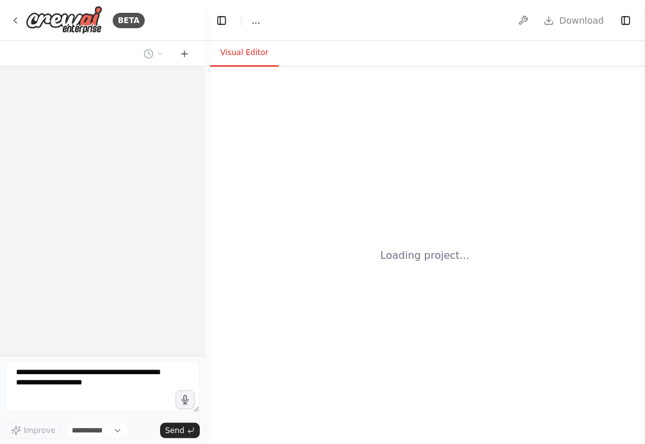
select select "****"
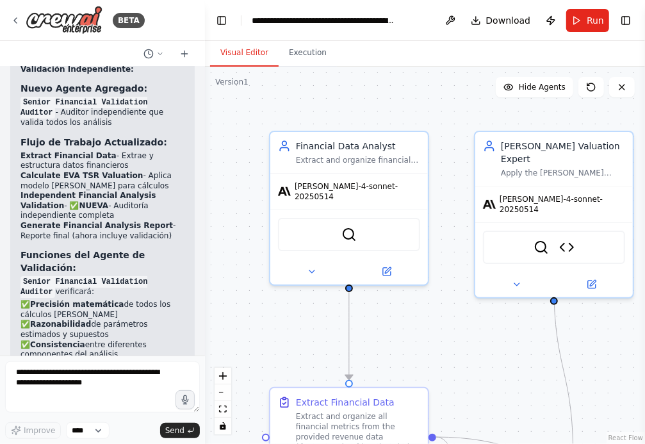
scroll to position [4429, 0]
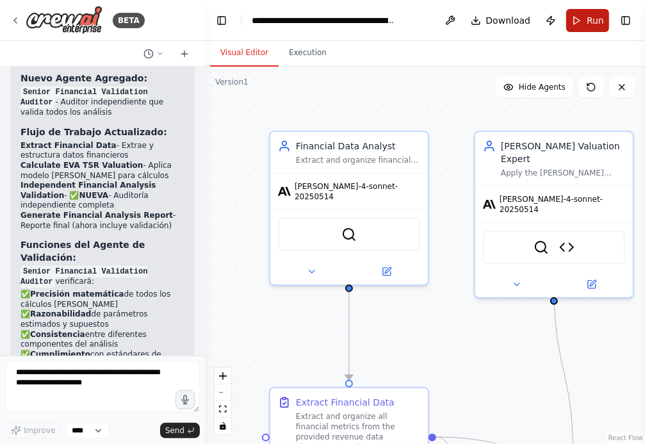
click at [587, 22] on button "Run" at bounding box center [587, 20] width 43 height 23
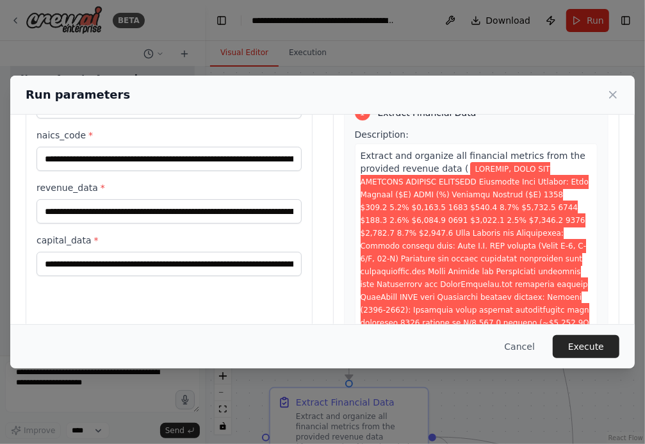
scroll to position [124, 0]
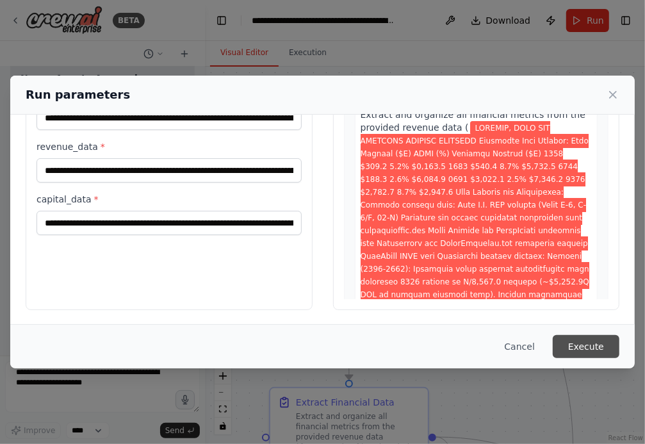
click at [594, 343] on button "Execute" at bounding box center [586, 346] width 67 height 23
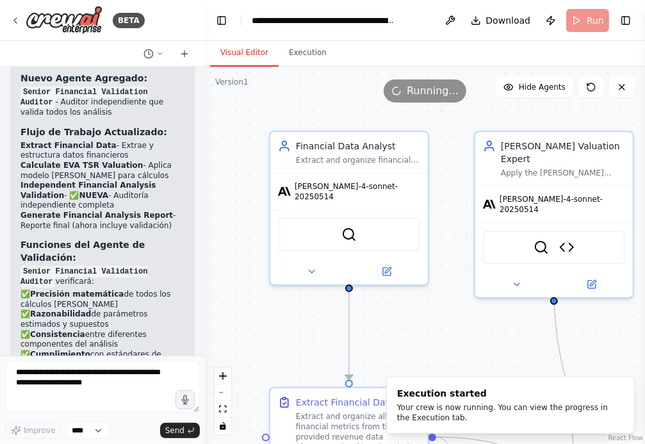
scroll to position [4429, 0]
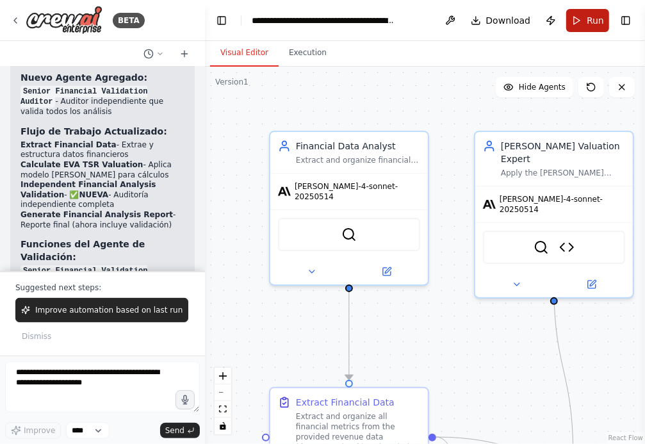
click at [582, 19] on button "Run" at bounding box center [587, 20] width 43 height 23
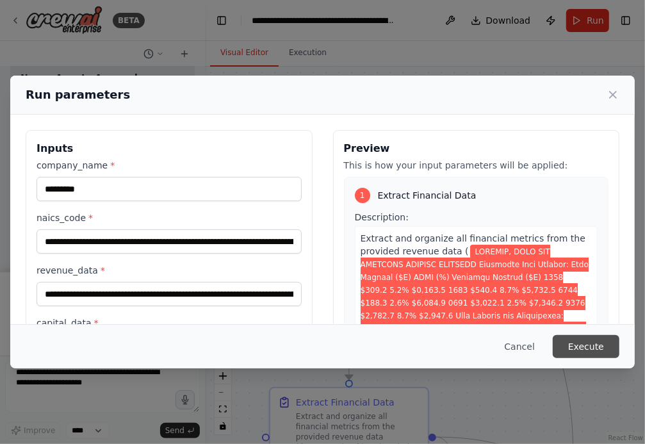
click at [587, 344] on button "Execute" at bounding box center [586, 346] width 67 height 23
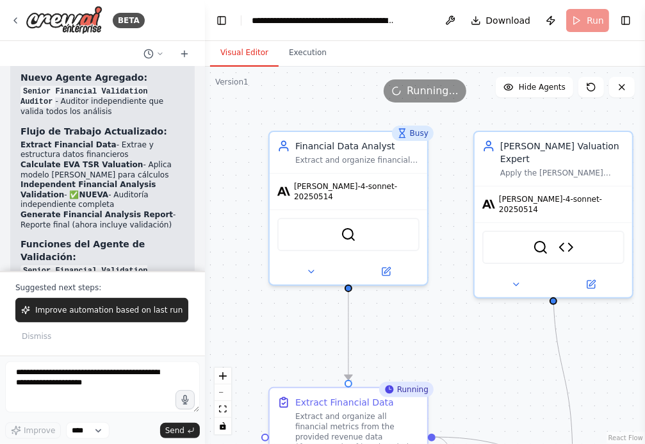
drag, startPoint x: 512, startPoint y: 361, endPoint x: 464, endPoint y: 289, distance: 86.0
click at [464, 289] on div ".deletable-edge-delete-btn { width: 20px; height: 20px; border: 0px solid #ffff…" at bounding box center [425, 255] width 440 height 377
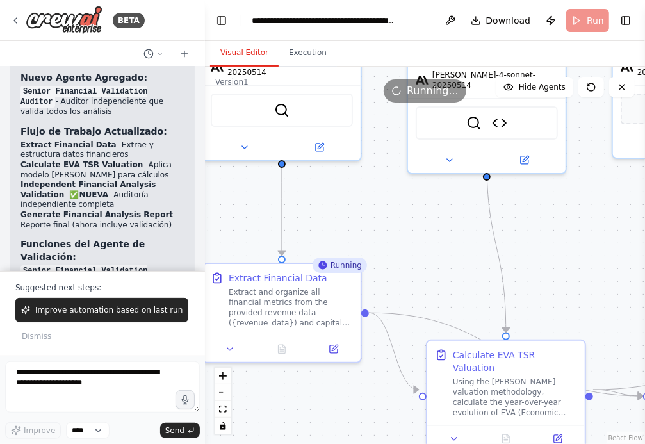
drag, startPoint x: 603, startPoint y: 311, endPoint x: 583, endPoint y: 259, distance: 56.1
click at [583, 259] on div ".deletable-edge-delete-btn { width: 20px; height: 20px; border: 0px solid #ffff…" at bounding box center [425, 255] width 440 height 377
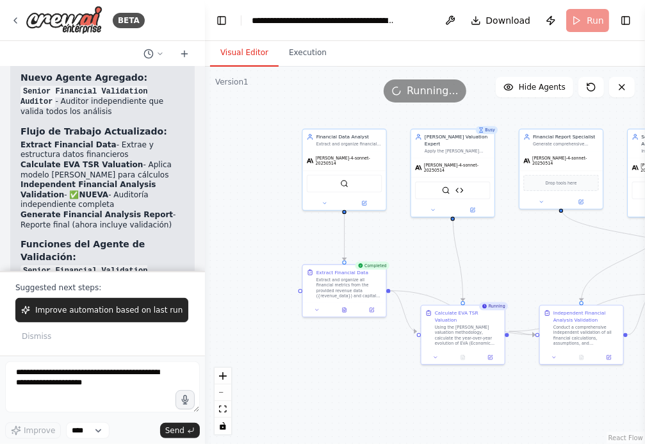
drag, startPoint x: 594, startPoint y: 266, endPoint x: 512, endPoint y: 266, distance: 81.3
click at [513, 266] on div ".deletable-edge-delete-btn { width: 20px; height: 20px; border: 0px solid #ffff…" at bounding box center [425, 255] width 440 height 377
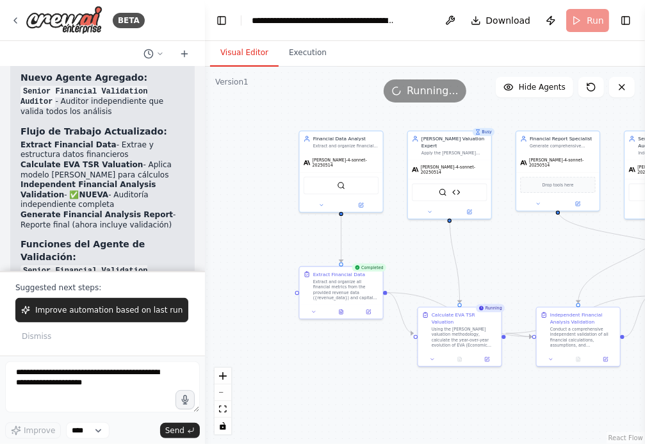
drag, startPoint x: 540, startPoint y: 266, endPoint x: 461, endPoint y: 266, distance: 79.4
click at [461, 266] on div ".deletable-edge-delete-btn { width: 20px; height: 20px; border: 0px solid #ffff…" at bounding box center [425, 255] width 440 height 377
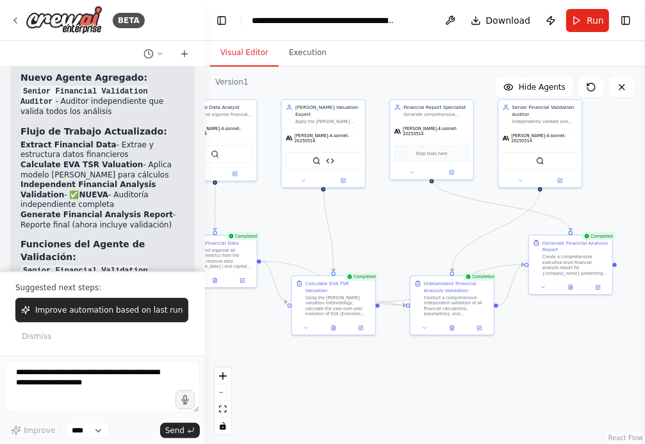
drag, startPoint x: 437, startPoint y: 256, endPoint x: 389, endPoint y: 218, distance: 61.5
click at [389, 218] on div ".deletable-edge-delete-btn { width: 20px; height: 20px; border: 0px solid #ffff…" at bounding box center [425, 255] width 440 height 377
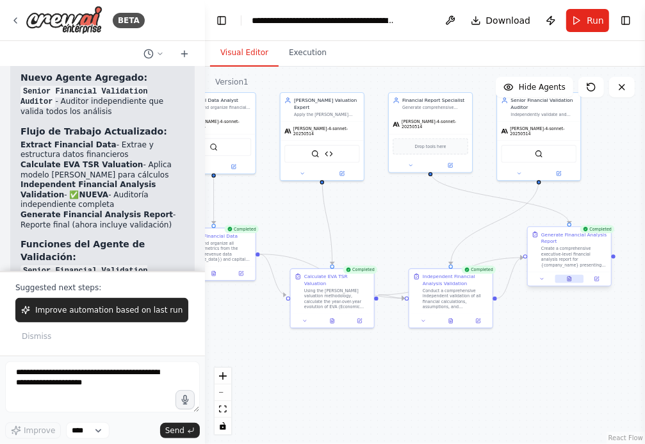
click at [571, 275] on button at bounding box center [569, 279] width 29 height 8
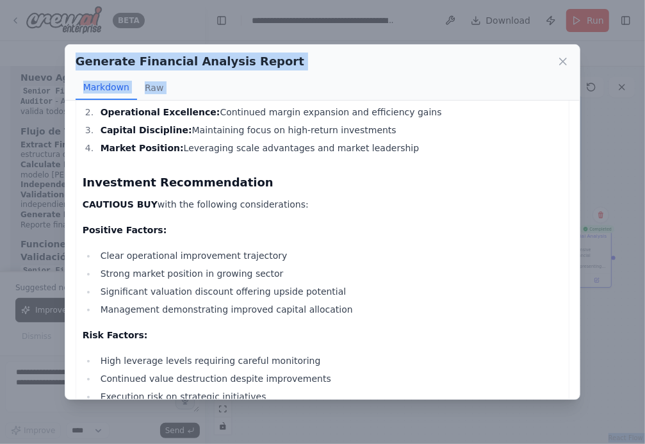
scroll to position [4365, 0]
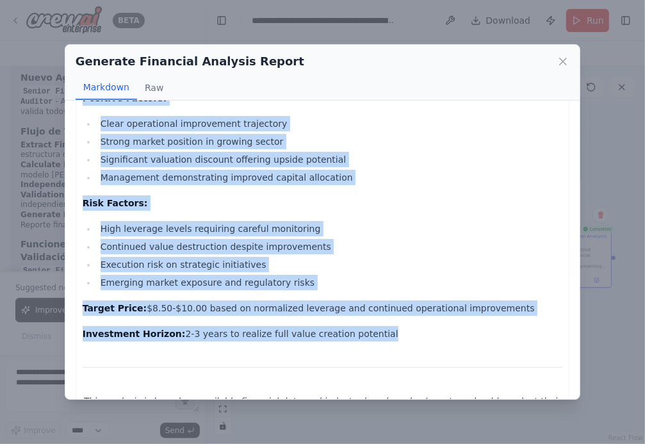
drag, startPoint x: 83, startPoint y: 129, endPoint x: 382, endPoint y: 307, distance: 348.2
copy div "[PERSON_NAME] FINANCIAL ANALYSIS REPORT Executive Financial Performance Assessm…"
click at [563, 67] on icon at bounding box center [562, 61] width 13 height 13
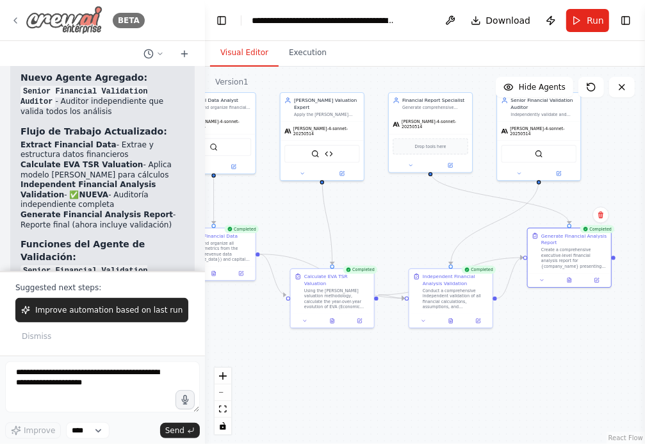
click at [15, 17] on icon at bounding box center [15, 20] width 10 height 10
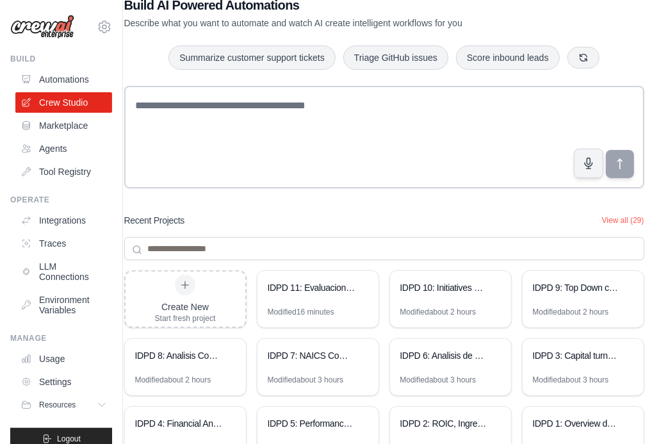
scroll to position [101, 0]
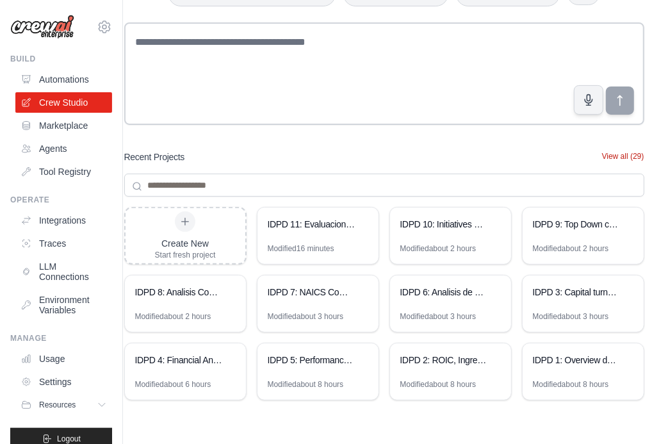
click at [627, 152] on button "View all (29)" at bounding box center [623, 156] width 42 height 10
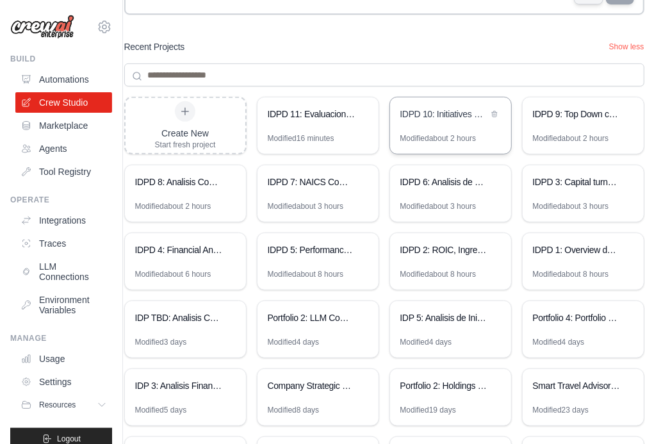
scroll to position [213, 0]
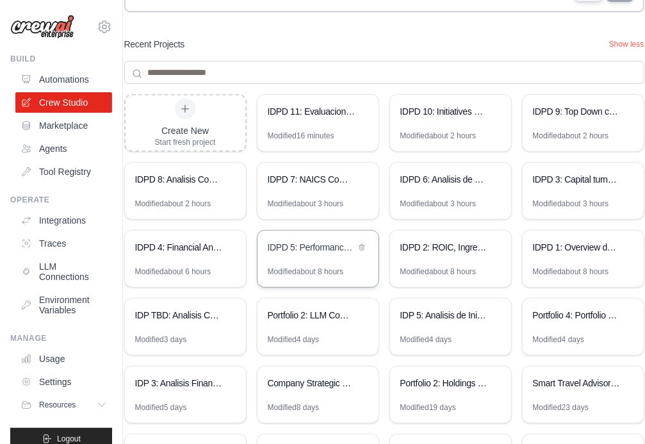
click at [314, 257] on div "IDPD 5: Performance comercial de la compañía" at bounding box center [317, 249] width 121 height 36
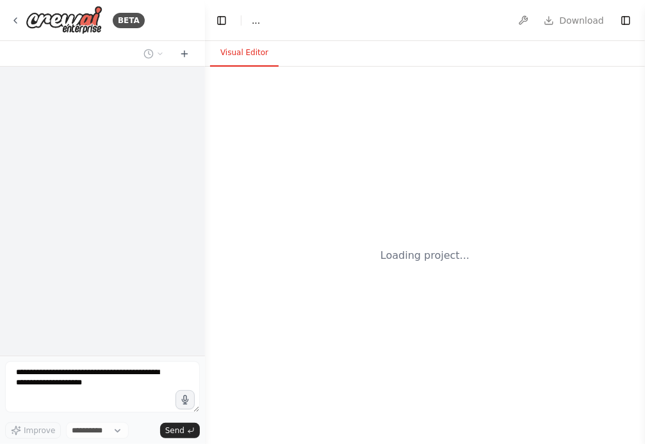
select select "****"
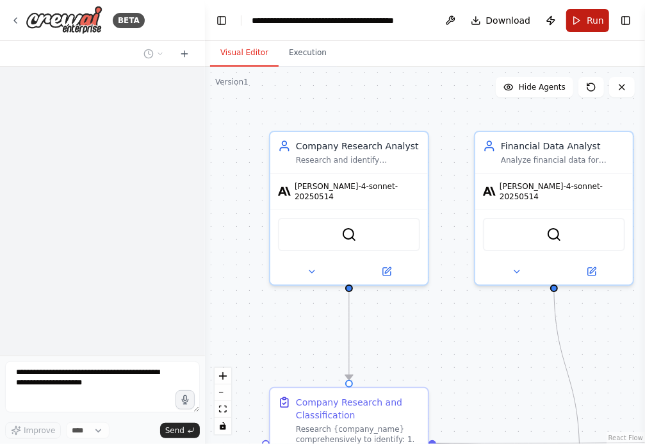
scroll to position [6548, 0]
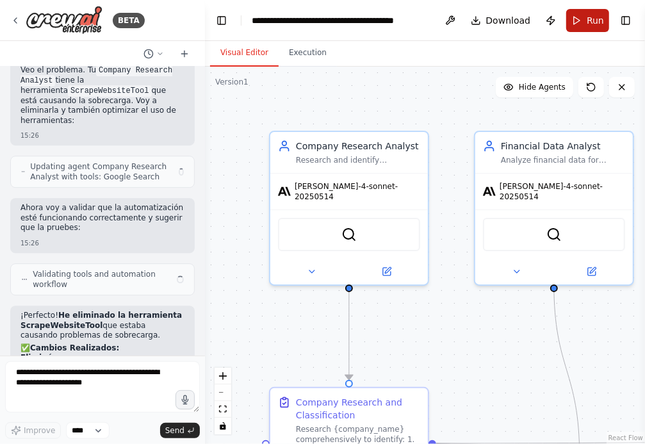
click at [585, 19] on button "Run" at bounding box center [587, 20] width 43 height 23
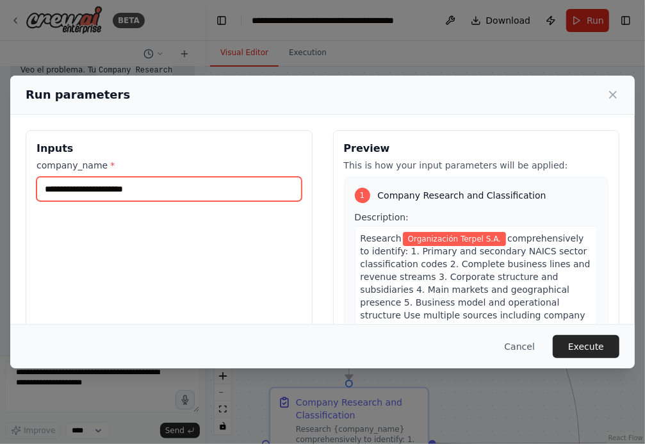
drag, startPoint x: 164, startPoint y: 191, endPoint x: -60, endPoint y: 189, distance: 223.5
click at [0, 189] on html "BETA Hello! I'm the CrewAI assistant. What kind of automation do you want to bu…" at bounding box center [322, 222] width 645 height 444
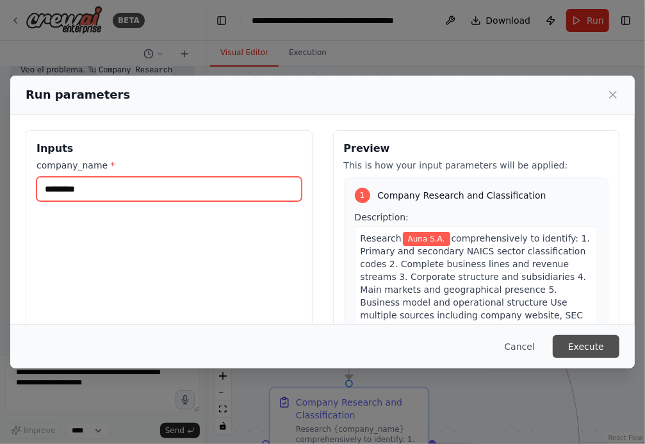
type input "*********"
click at [584, 353] on button "Execute" at bounding box center [586, 346] width 67 height 23
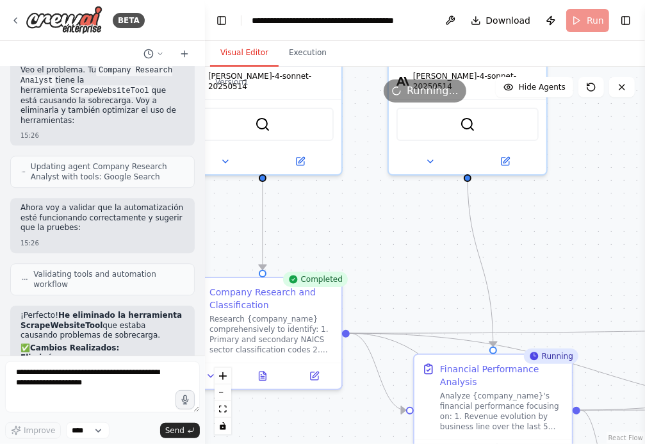
drag, startPoint x: 488, startPoint y: 337, endPoint x: 401, endPoint y: 226, distance: 140.9
click at [401, 226] on div ".deletable-edge-delete-btn { width: 20px; height: 20px; border: 0px solid #ffff…" at bounding box center [425, 255] width 440 height 377
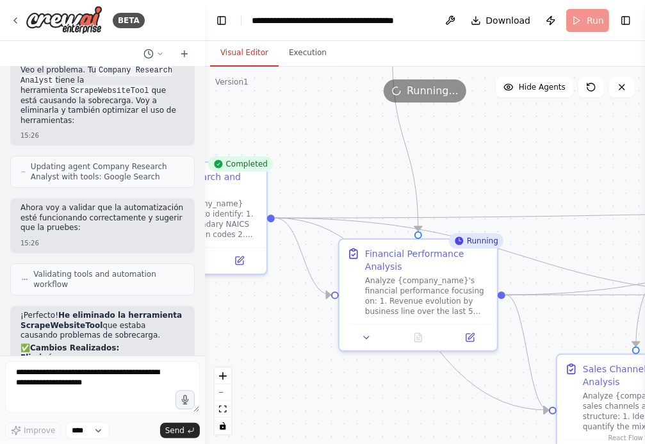
drag, startPoint x: 565, startPoint y: 277, endPoint x: 485, endPoint y: 142, distance: 156.7
click at [485, 142] on div ".deletable-edge-delete-btn { width: 20px; height: 20px; border: 0px solid #ffff…" at bounding box center [425, 255] width 440 height 377
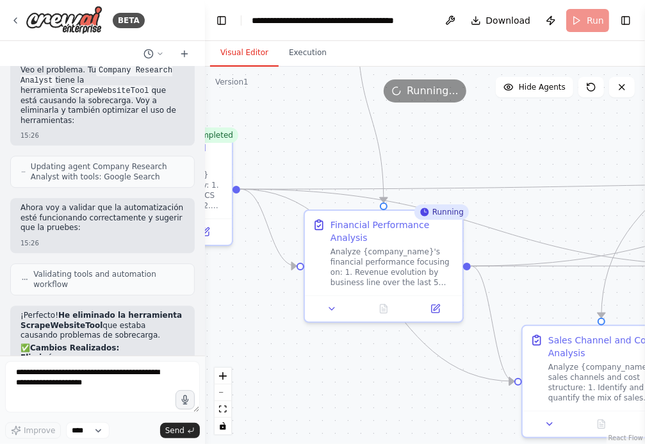
drag, startPoint x: 533, startPoint y: 150, endPoint x: 455, endPoint y: 138, distance: 79.6
click at [455, 138] on div ".deletable-edge-delete-btn { width: 20px; height: 20px; border: 0px solid #ffff…" at bounding box center [425, 255] width 440 height 377
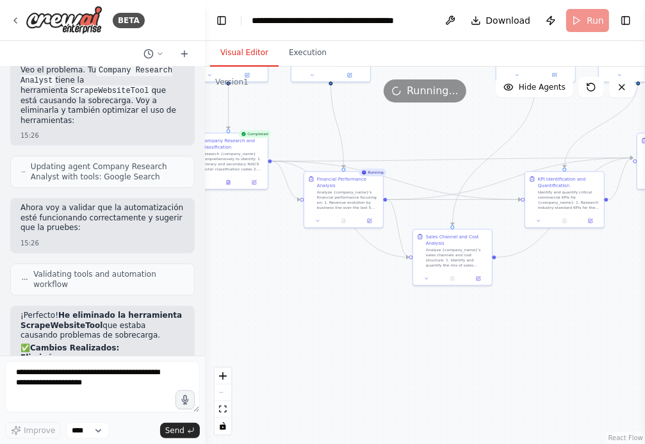
drag, startPoint x: 520, startPoint y: 377, endPoint x: 476, endPoint y: 380, distance: 43.6
click at [476, 380] on div ".deletable-edge-delete-btn { width: 20px; height: 20px; border: 0px solid #ffff…" at bounding box center [425, 255] width 440 height 377
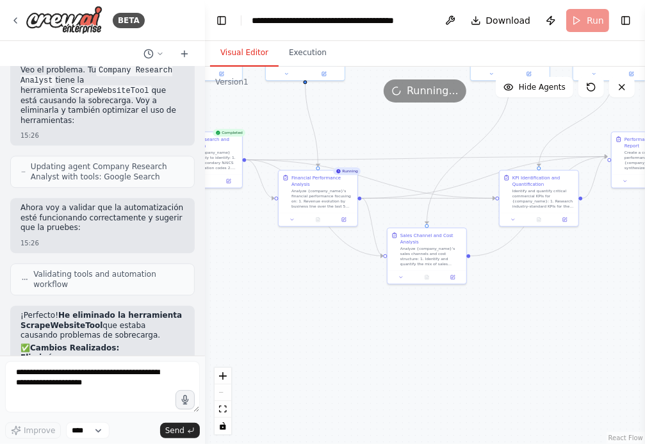
drag, startPoint x: 506, startPoint y: 386, endPoint x: 455, endPoint y: 383, distance: 50.7
click at [455, 383] on div ".deletable-edge-delete-btn { width: 20px; height: 20px; border: 0px solid #ffff…" at bounding box center [425, 255] width 440 height 377
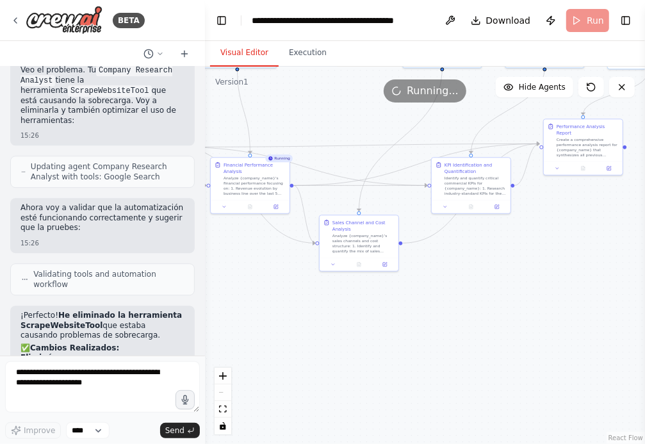
drag, startPoint x: 491, startPoint y: 384, endPoint x: 451, endPoint y: 373, distance: 41.8
click at [451, 373] on div ".deletable-edge-delete-btn { width: 20px; height: 20px; border: 0px solid #ffff…" at bounding box center [425, 255] width 440 height 377
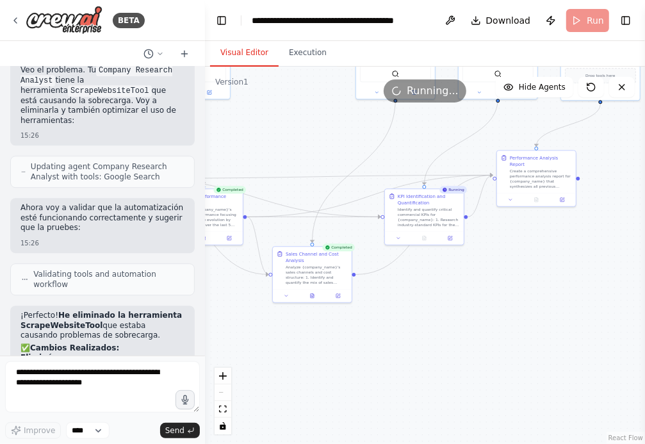
drag, startPoint x: 537, startPoint y: 300, endPoint x: 485, endPoint y: 332, distance: 61.0
click at [485, 332] on div ".deletable-edge-delete-btn { width: 20px; height: 20px; border: 0px solid #ffff…" at bounding box center [425, 255] width 440 height 377
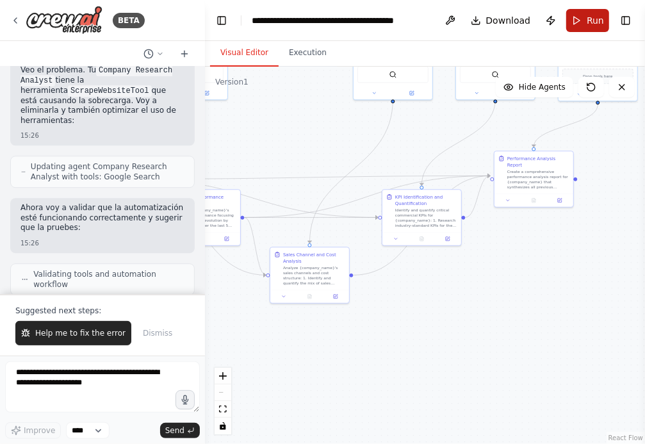
click at [587, 22] on button "Run" at bounding box center [587, 20] width 43 height 23
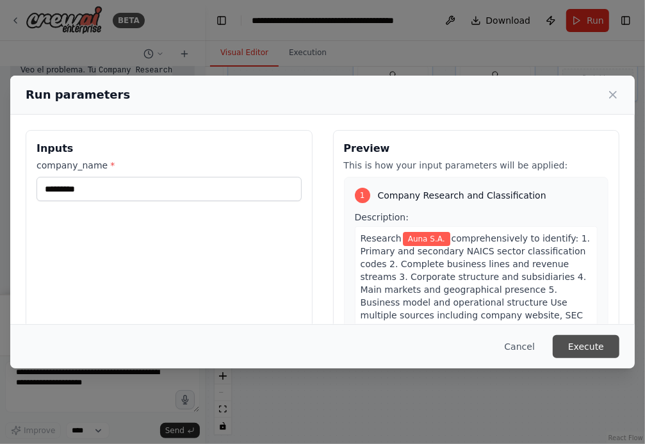
click at [588, 352] on button "Execute" at bounding box center [586, 346] width 67 height 23
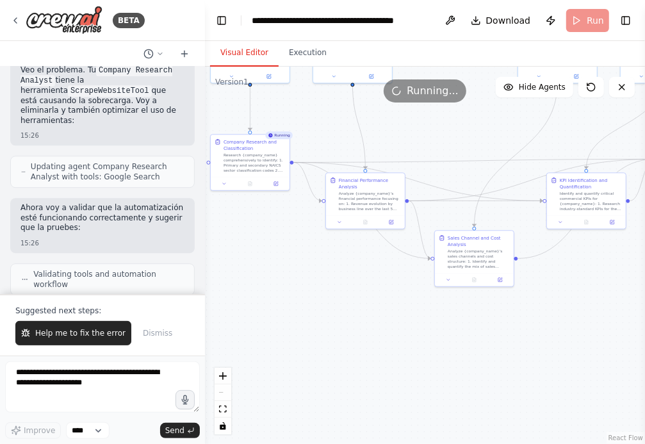
drag, startPoint x: 418, startPoint y: 336, endPoint x: 583, endPoint y: 320, distance: 165.4
click at [583, 320] on div ".deletable-edge-delete-btn { width: 20px; height: 20px; border: 0px solid #ffff…" at bounding box center [425, 255] width 440 height 377
drag, startPoint x: 594, startPoint y: 341, endPoint x: 524, endPoint y: 342, distance: 69.8
click at [524, 342] on div ".deletable-edge-delete-btn { width: 20px; height: 20px; border: 0px solid #ffff…" at bounding box center [425, 255] width 440 height 377
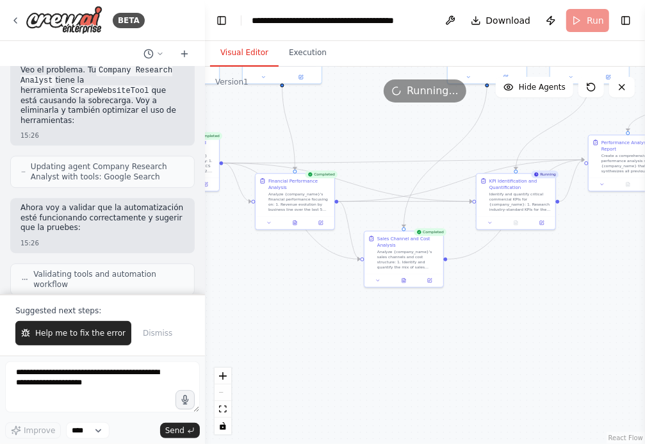
drag, startPoint x: 524, startPoint y: 342, endPoint x: 436, endPoint y: 346, distance: 87.8
click at [437, 344] on div ".deletable-edge-delete-btn { width: 20px; height: 20px; border: 0px solid #ffff…" at bounding box center [425, 255] width 440 height 377
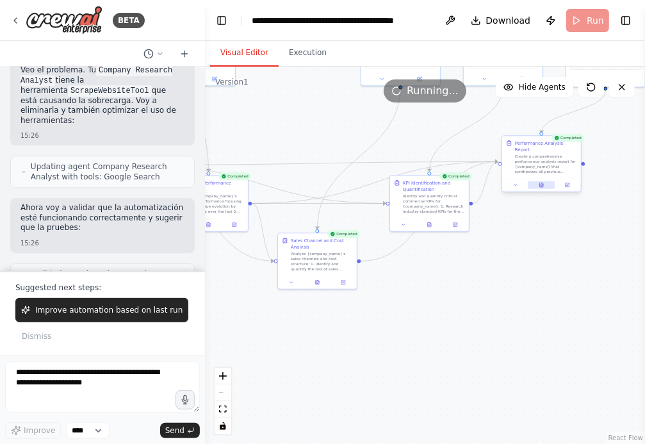
click at [542, 181] on button at bounding box center [541, 185] width 27 height 8
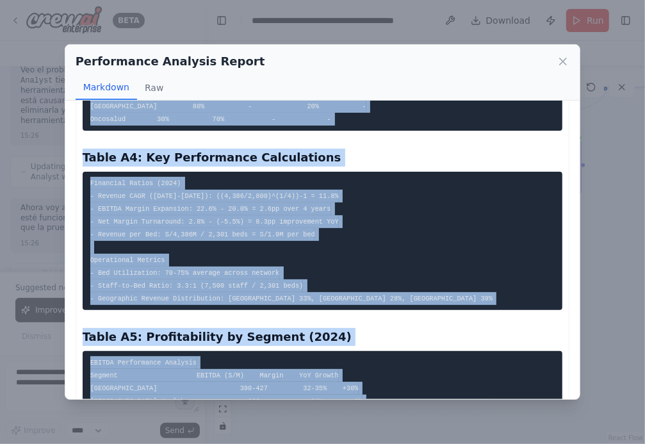
scroll to position [3732, 0]
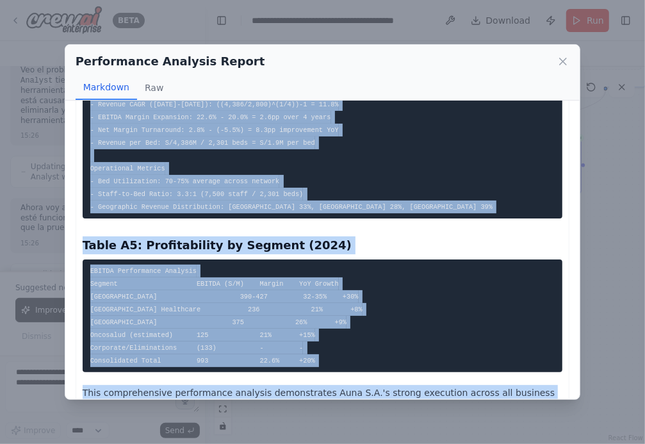
drag, startPoint x: 85, startPoint y: 130, endPoint x: 232, endPoint y: 375, distance: 286.1
copy div "Auna S.A. - Comprehensive Performance Analysis Report Executive Summary Company…"
click at [564, 61] on icon at bounding box center [562, 61] width 13 height 13
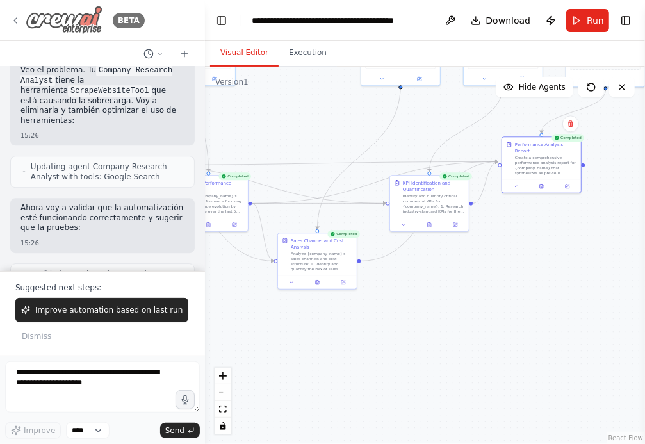
click at [17, 19] on icon at bounding box center [15, 20] width 10 height 10
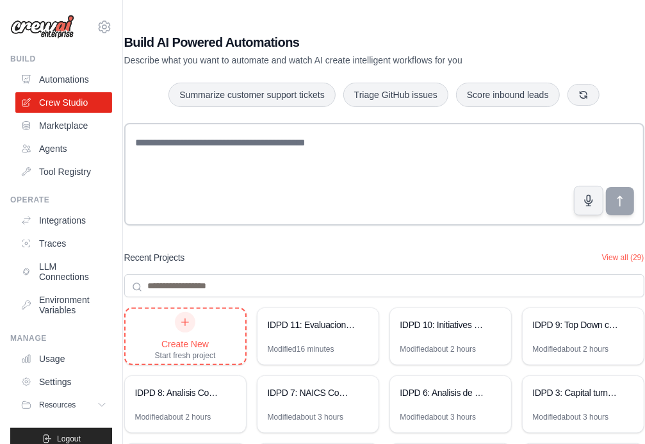
scroll to position [101, 0]
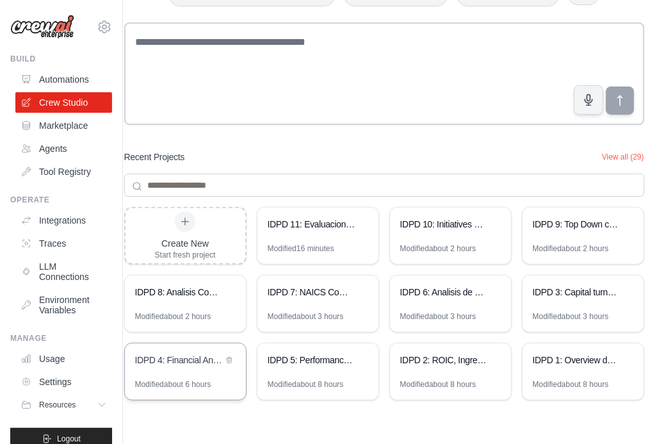
click at [181, 375] on div "IDPD 4: Financial Analysis EVA-TSR-Valuation [PERSON_NAME] Model" at bounding box center [185, 361] width 121 height 36
click at [325, 368] on div "IDPD 5: Performance comercial de la compañía" at bounding box center [317, 361] width 121 height 36
click at [460, 293] on div "IDPD 6: Analisis de KPIs Operacionales Empresariales" at bounding box center [444, 292] width 88 height 13
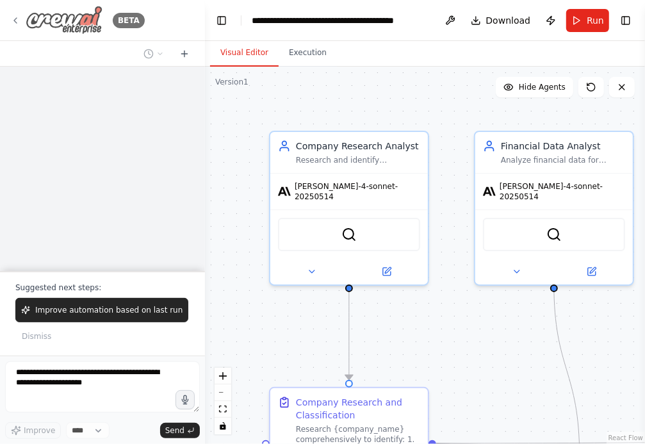
click at [12, 15] on icon at bounding box center [15, 20] width 10 height 10
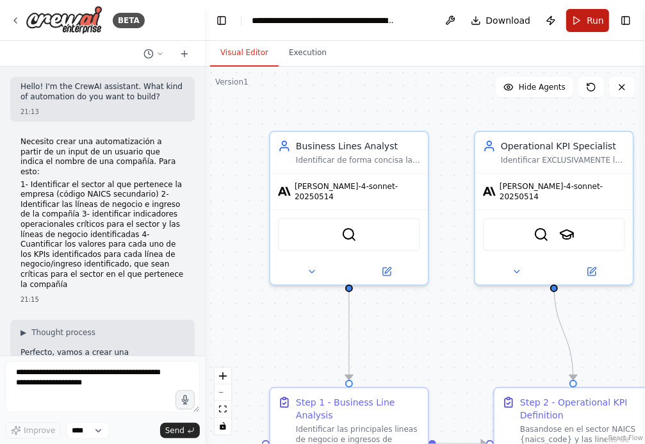
scroll to position [9241, 0]
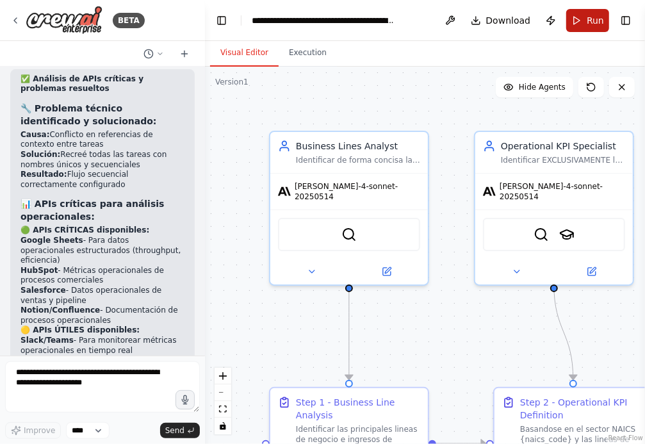
click at [587, 22] on button "Run" at bounding box center [587, 20] width 43 height 23
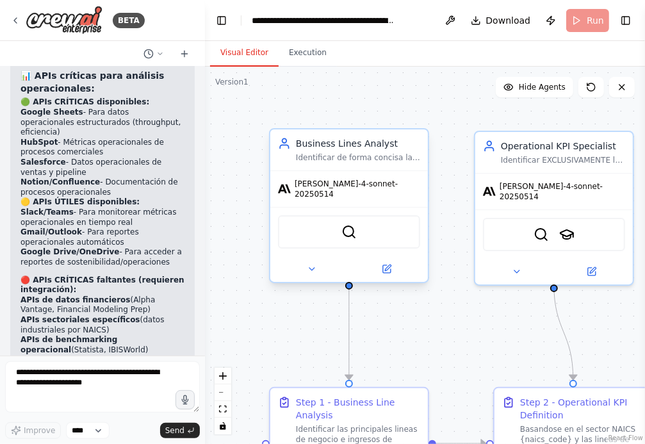
scroll to position [9154, 0]
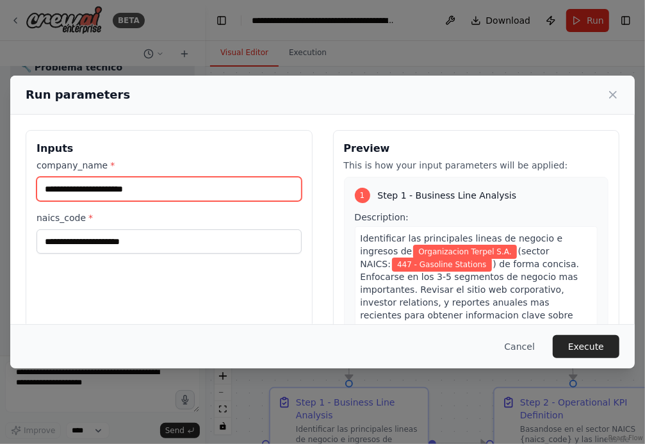
drag, startPoint x: 151, startPoint y: 190, endPoint x: -86, endPoint y: 191, distance: 236.9
click at [0, 191] on html "BETA Hello! I'm the CrewAI assistant. What kind of automation do you want to bu…" at bounding box center [322, 222] width 645 height 444
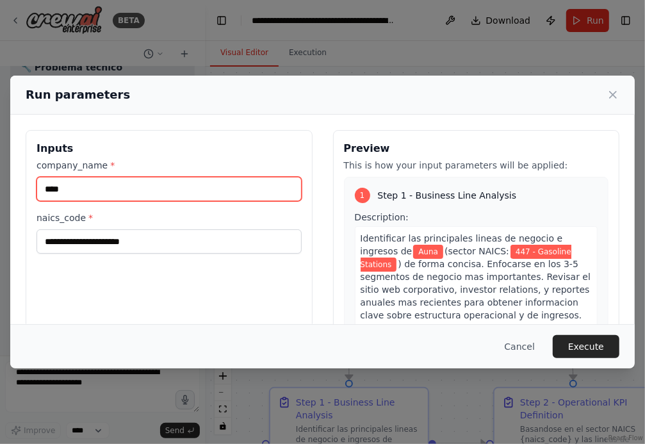
type input "*********"
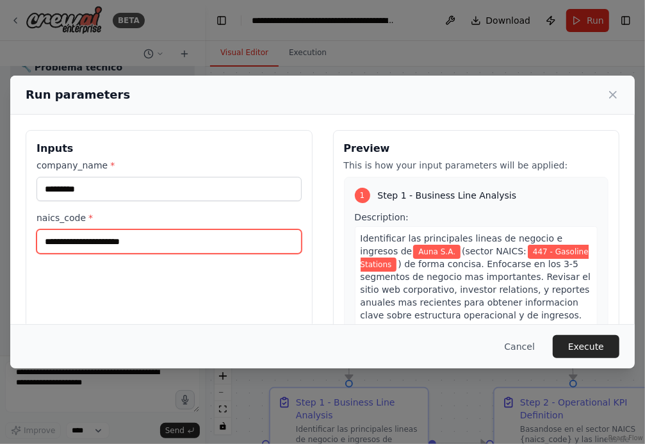
drag, startPoint x: 154, startPoint y: 243, endPoint x: -107, endPoint y: 245, distance: 261.3
click at [0, 245] on html "BETA Hello! I'm the CrewAI assistant. What kind of automation do you want to bu…" at bounding box center [322, 222] width 645 height 444
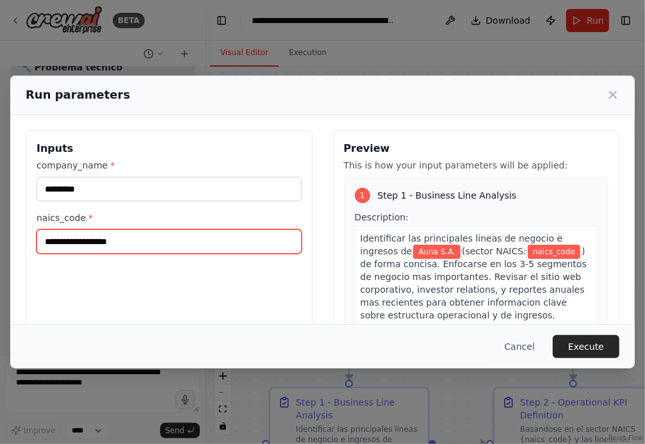
paste input "**********"
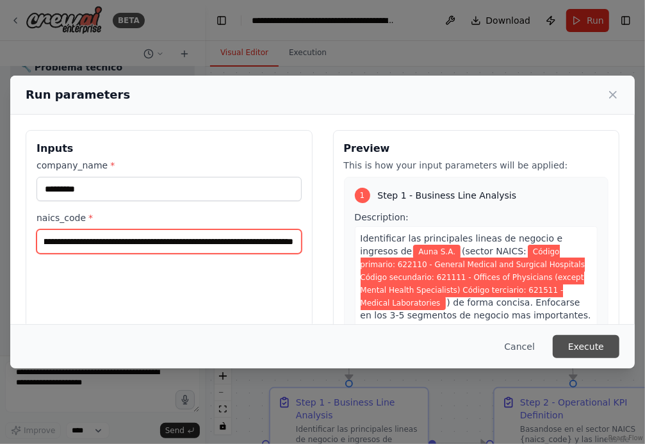
type input "**********"
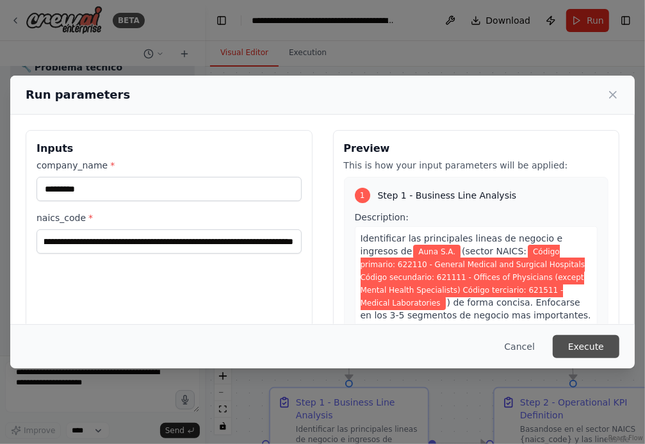
click at [596, 344] on button "Execute" at bounding box center [586, 346] width 67 height 23
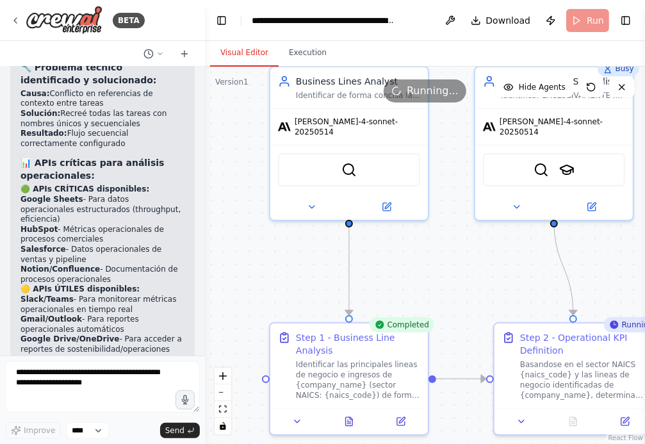
drag, startPoint x: 463, startPoint y: 350, endPoint x: 463, endPoint y: 284, distance: 66.0
click at [463, 284] on div ".deletable-edge-delete-btn { width: 20px; height: 20px; border: 0px solid #ffff…" at bounding box center [425, 255] width 440 height 377
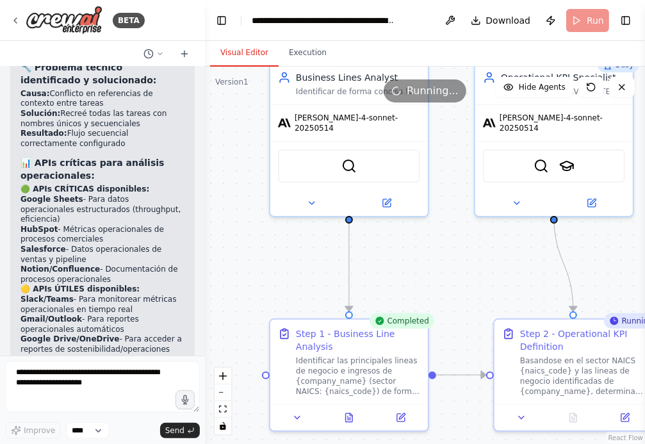
drag, startPoint x: 463, startPoint y: 284, endPoint x: 453, endPoint y: 216, distance: 68.6
click at [453, 216] on div ".deletable-edge-delete-btn { width: 20px; height: 20px; border: 0px solid #ffff…" at bounding box center [425, 255] width 440 height 377
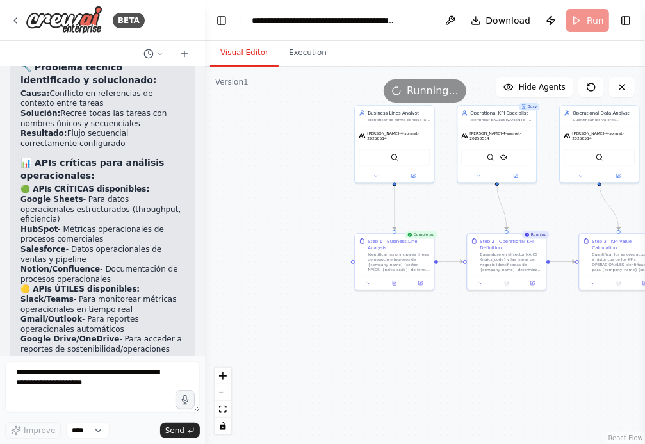
drag, startPoint x: 465, startPoint y: 216, endPoint x: 398, endPoint y: 209, distance: 67.5
click at [398, 209] on div ".deletable-edge-delete-btn { width: 20px; height: 20px; border: 0px solid #ffff…" at bounding box center [425, 255] width 440 height 377
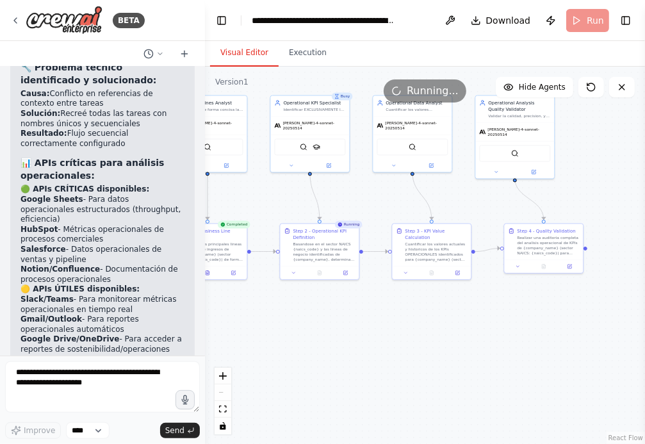
drag, startPoint x: 558, startPoint y: 341, endPoint x: 439, endPoint y: 337, distance: 119.8
click at [439, 337] on div ".deletable-edge-delete-btn { width: 20px; height: 20px; border: 0px solid #ffff…" at bounding box center [425, 255] width 440 height 377
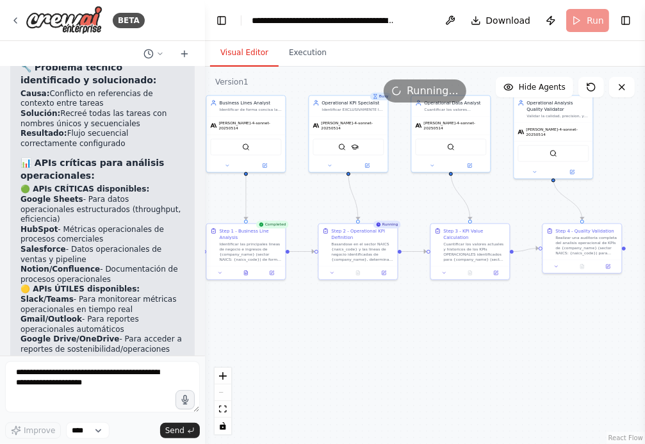
drag, startPoint x: 414, startPoint y: 355, endPoint x: 453, endPoint y: 355, distance: 38.4
click at [453, 355] on div ".deletable-edge-delete-btn { width: 20px; height: 20px; border: 0px solid #ffff…" at bounding box center [425, 255] width 440 height 377
click at [471, 271] on icon at bounding box center [469, 272] width 3 height 4
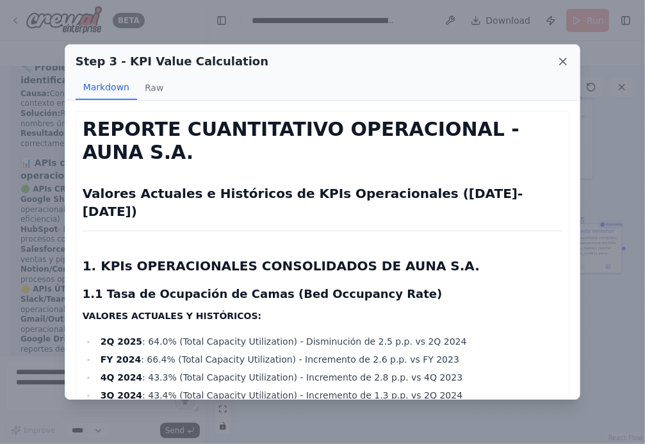
click at [568, 61] on icon at bounding box center [562, 61] width 13 height 13
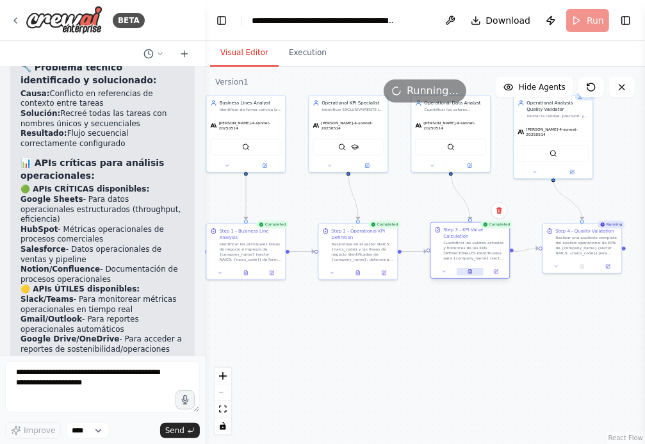
click at [469, 273] on icon at bounding box center [469, 271] width 5 height 5
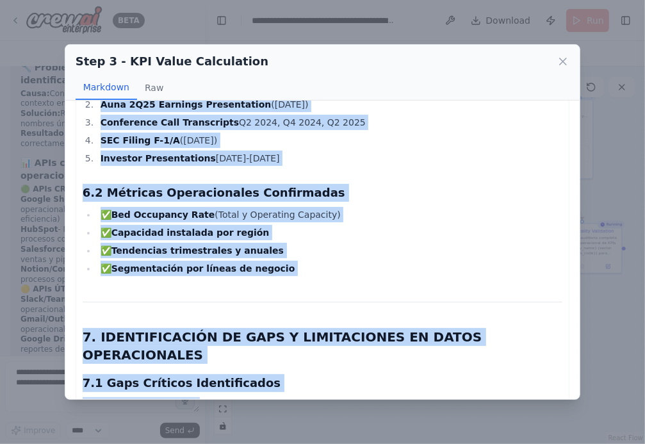
scroll to position [2639, 0]
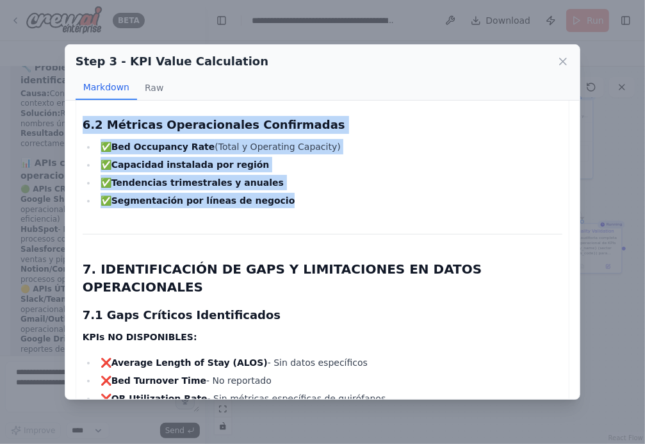
drag, startPoint x: 83, startPoint y: 127, endPoint x: 270, endPoint y: 144, distance: 187.8
copy div "REPORTE CUANTITATIVO OPERACIONAL - AUNA S.A. Valores Actuales e Históricos de K…"
click at [560, 61] on icon at bounding box center [562, 61] width 13 height 13
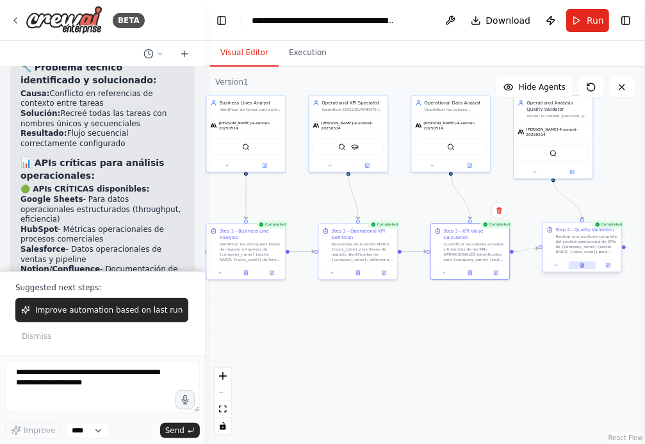
click at [580, 266] on icon at bounding box center [581, 265] width 3 height 4
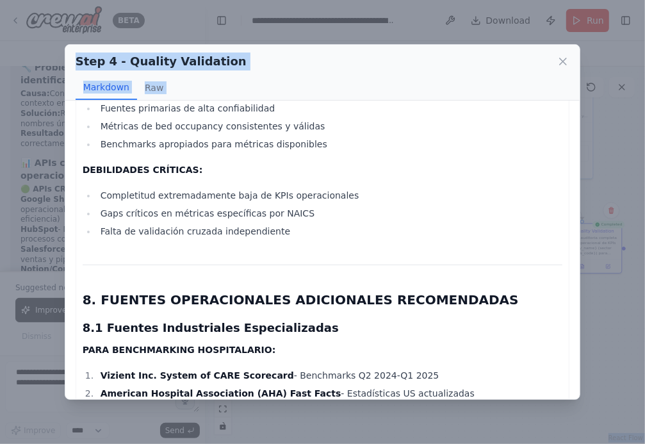
scroll to position [3957, 0]
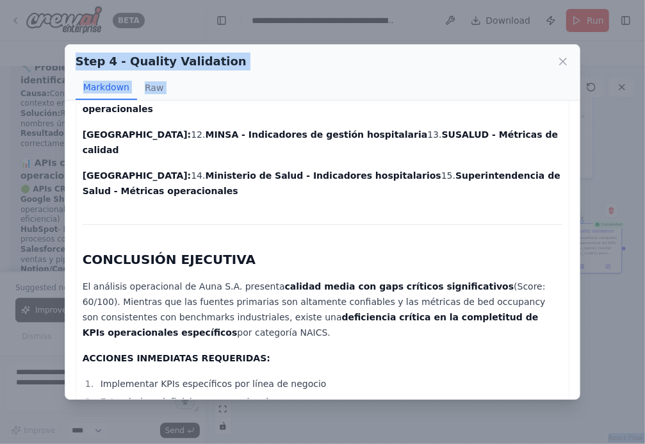
drag, startPoint x: 83, startPoint y: 127, endPoint x: 147, endPoint y: 380, distance: 260.8
copy div "REPORTE DE AUDITORÍA DE CALIDAD OPERACIONAL - AUNA S.A. Fecha de Auditoría: 15 …"
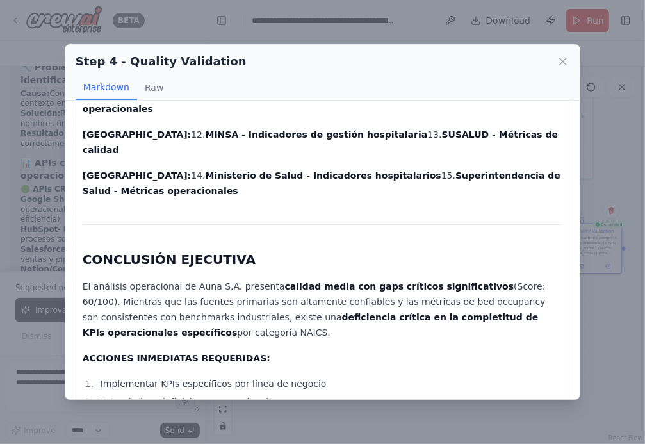
click at [100, 250] on h2 "CONCLUSIÓN EJECUTIVA" at bounding box center [323, 259] width 480 height 18
drag, startPoint x: 84, startPoint y: 138, endPoint x: 198, endPoint y: 423, distance: 306.9
click at [199, 424] on div "Step 4 - Quality Validation Markdown Raw REPORTE DE AUDITORÍA DE CALIDAD OPERAC…" at bounding box center [322, 222] width 645 height 444
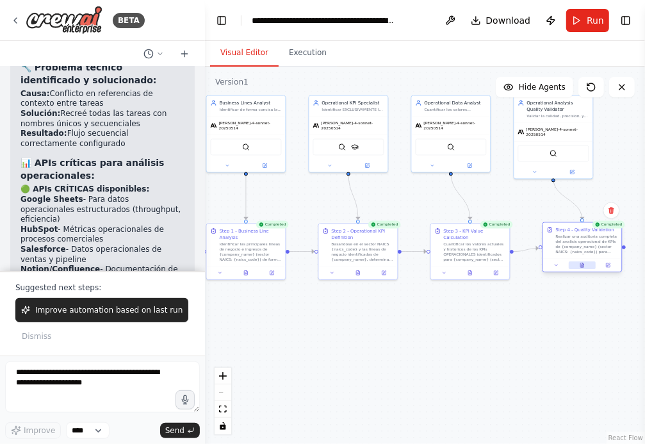
click at [587, 265] on button at bounding box center [582, 265] width 27 height 8
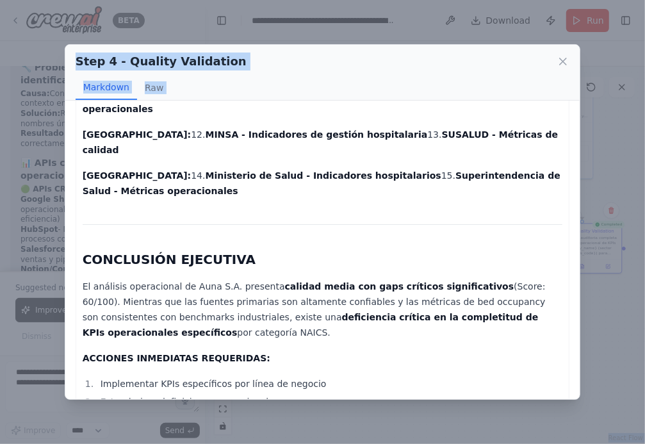
drag, startPoint x: 85, startPoint y: 129, endPoint x: 209, endPoint y: 391, distance: 290.4
click at [209, 391] on div "REPORTE DE AUDITORÍA DE CALIDAD OPERACIONAL - AUNA S.A. Fecha de Auditoría: 15 …" at bounding box center [322, 250] width 515 height 298
copy div "REPORTE DE AUDITORÍA DE CALIDAD OPERACIONAL - AUNA S.A. Fecha de Auditoría: 15 …"
click at [561, 60] on icon at bounding box center [562, 61] width 13 height 13
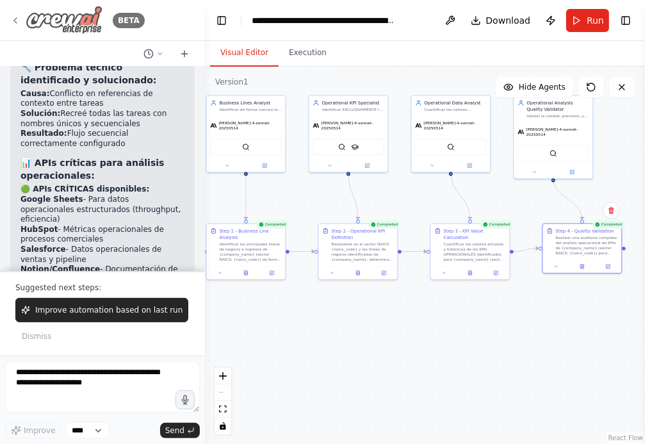
click at [15, 17] on icon at bounding box center [15, 20] width 10 height 10
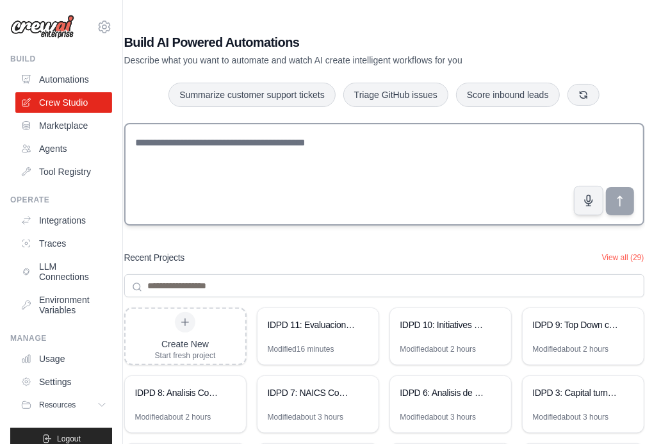
scroll to position [101, 0]
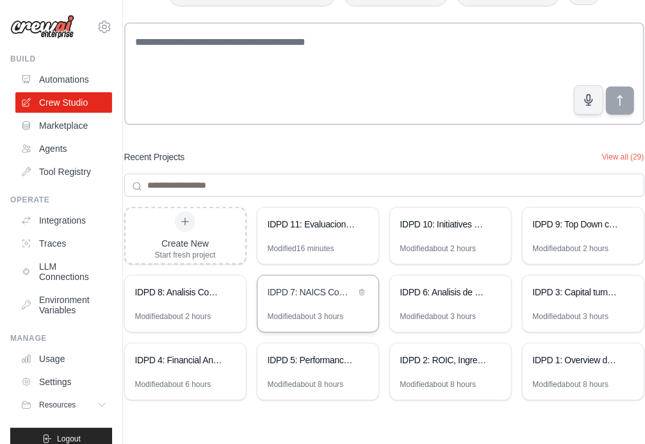
click at [307, 294] on div "IDPD 7: NAICS Competitor and Top Performer Analysis" at bounding box center [312, 292] width 88 height 13
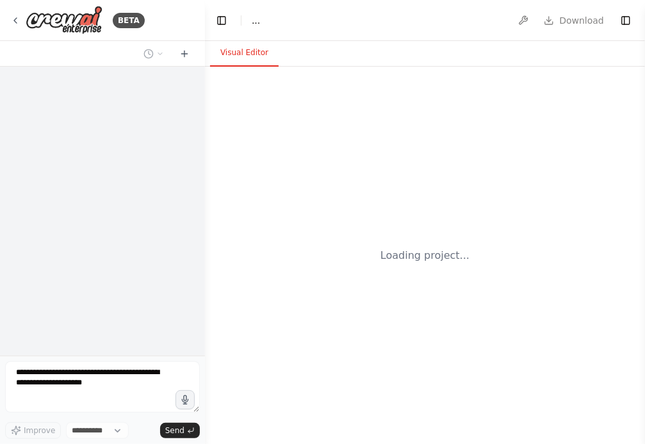
select select "****"
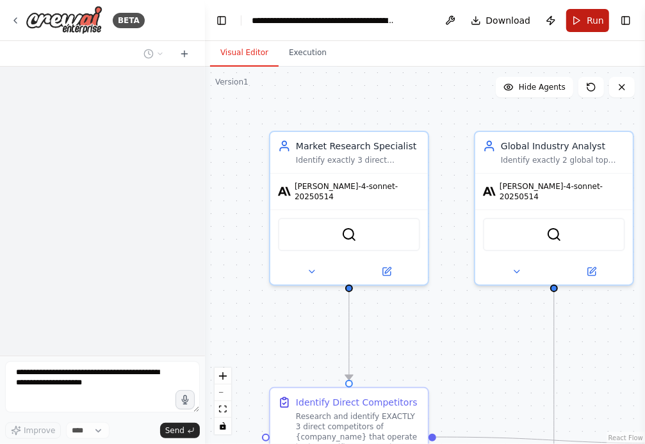
scroll to position [2134, 0]
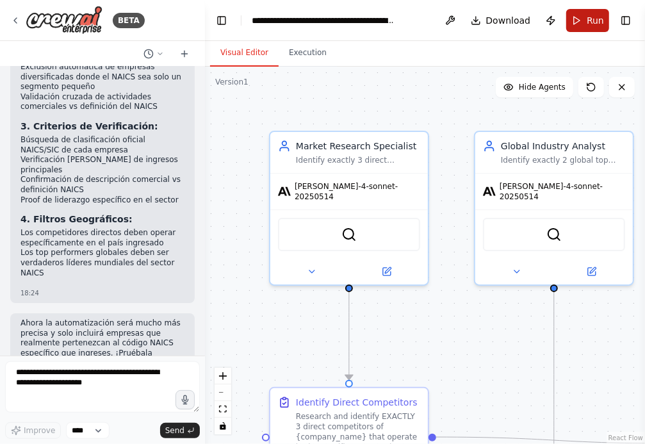
click at [585, 22] on button "Run" at bounding box center [587, 20] width 43 height 23
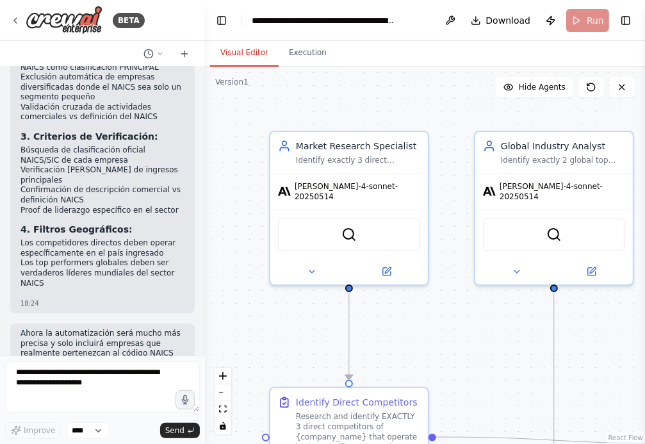
scroll to position [0, 0]
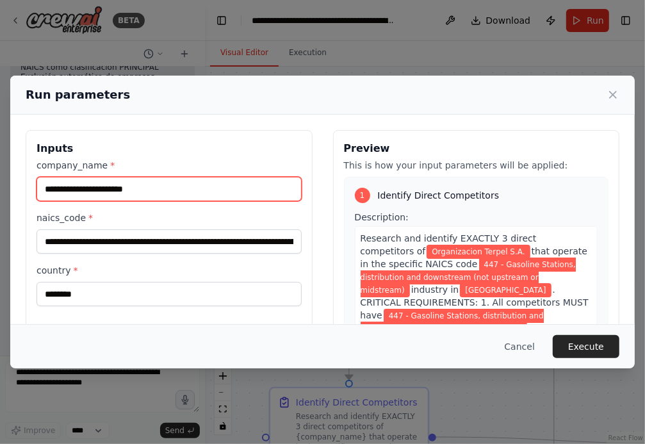
drag, startPoint x: 159, startPoint y: 189, endPoint x: -47, endPoint y: 189, distance: 206.2
click at [0, 189] on html "BETA Hello! I'm the CrewAI assistant. What kind of automation do you want to bu…" at bounding box center [322, 222] width 645 height 444
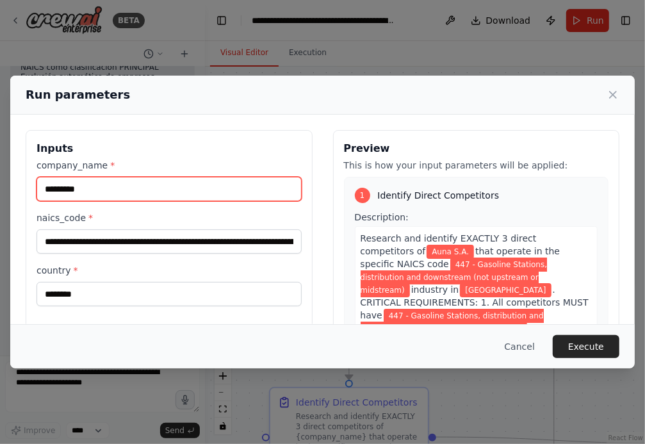
type input "*********"
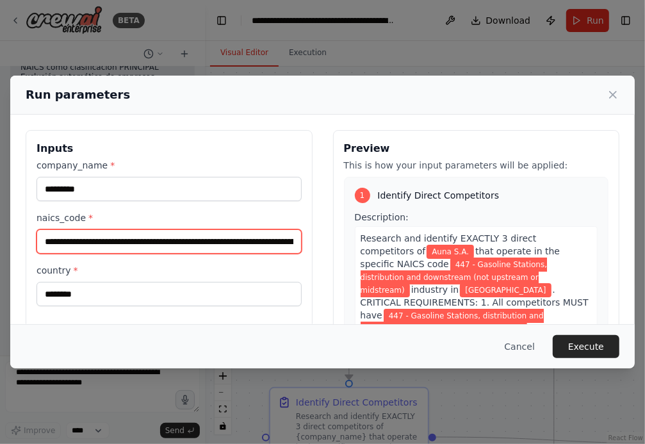
click at [43, 239] on input "**********" at bounding box center [168, 241] width 265 height 24
paste input "**********"
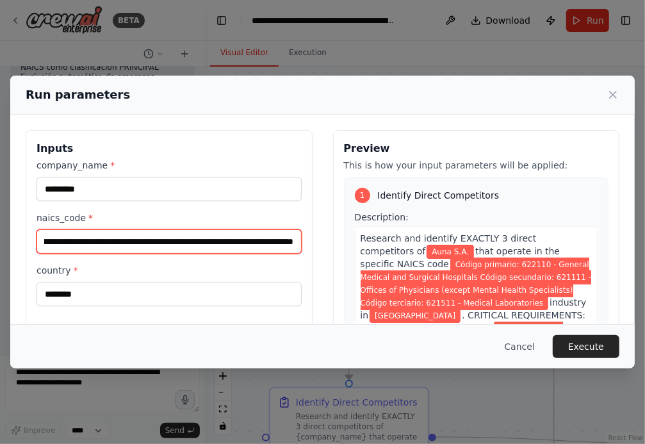
type input "**********"
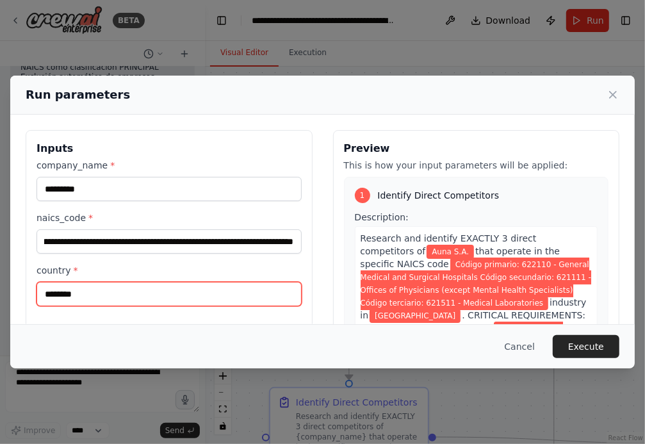
click at [93, 294] on input "********" at bounding box center [168, 294] width 265 height 24
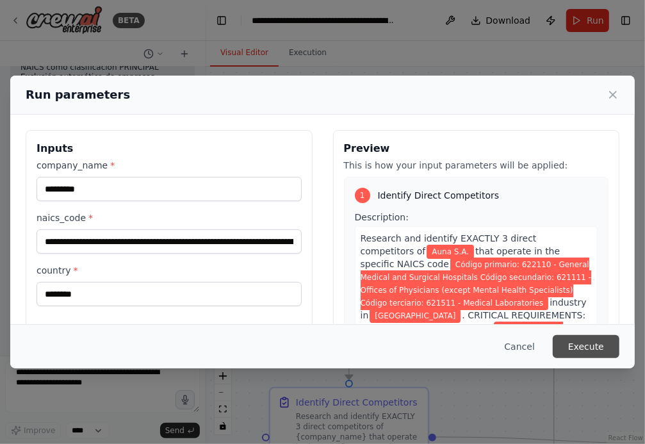
click at [594, 346] on button "Execute" at bounding box center [586, 346] width 67 height 23
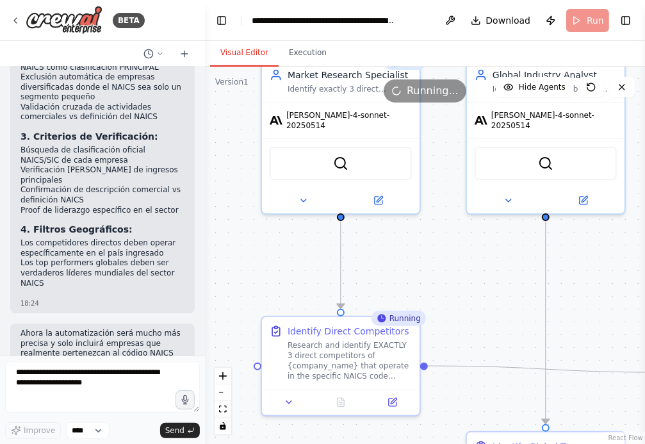
drag, startPoint x: 466, startPoint y: 363, endPoint x: 458, endPoint y: 292, distance: 71.6
click at [458, 292] on div ".deletable-edge-delete-btn { width: 20px; height: 20px; border: 0px solid #ffff…" at bounding box center [425, 255] width 440 height 377
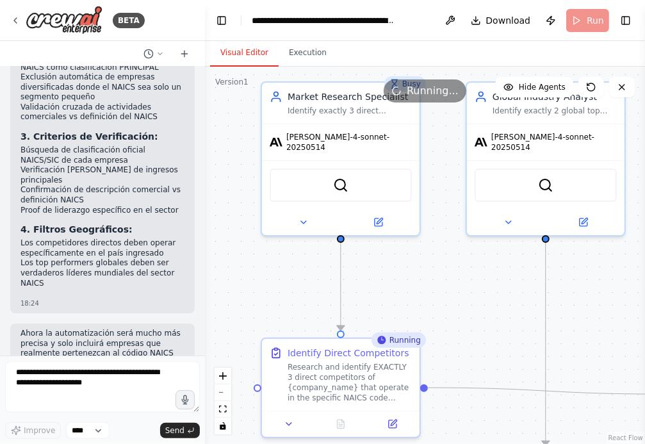
drag, startPoint x: 459, startPoint y: 268, endPoint x: 459, endPoint y: 304, distance: 35.9
click at [459, 304] on div ".deletable-edge-delete-btn { width: 20px; height: 20px; border: 0px solid #ffff…" at bounding box center [425, 255] width 440 height 377
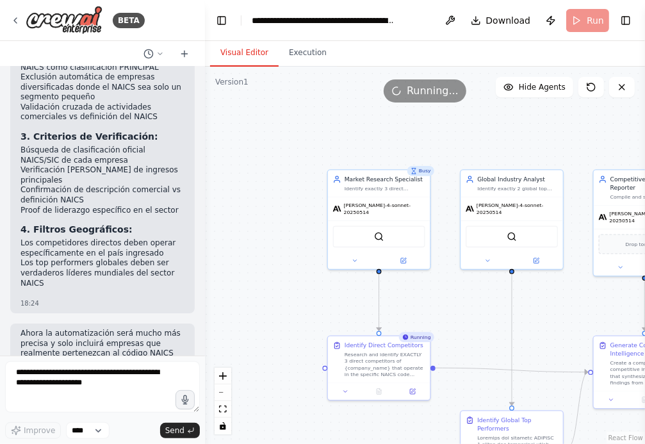
drag, startPoint x: 469, startPoint y: 304, endPoint x: 405, endPoint y: 227, distance: 99.9
click at [405, 227] on div ".deletable-edge-delete-btn { width: 20px; height: 20px; border: 0px solid #ffff…" at bounding box center [425, 255] width 440 height 377
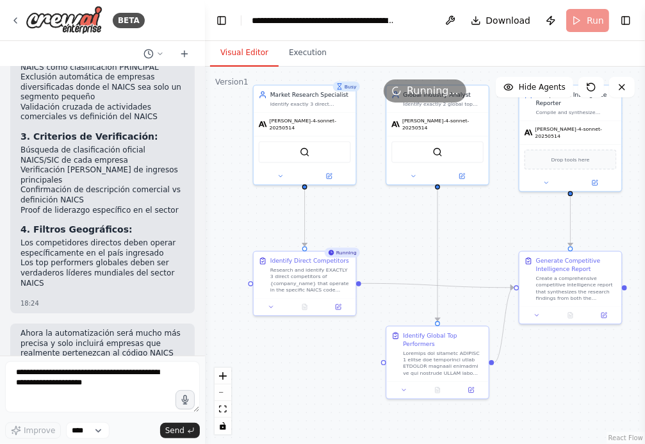
drag, startPoint x: 501, startPoint y: 239, endPoint x: 489, endPoint y: 231, distance: 15.3
click at [489, 231] on div ".deletable-edge-delete-btn { width: 20px; height: 20px; border: 0px solid #ffff…" at bounding box center [425, 255] width 440 height 377
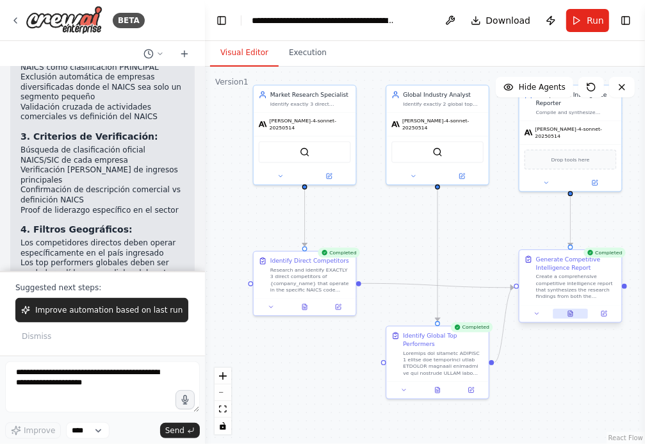
click at [571, 315] on icon at bounding box center [570, 314] width 4 height 6
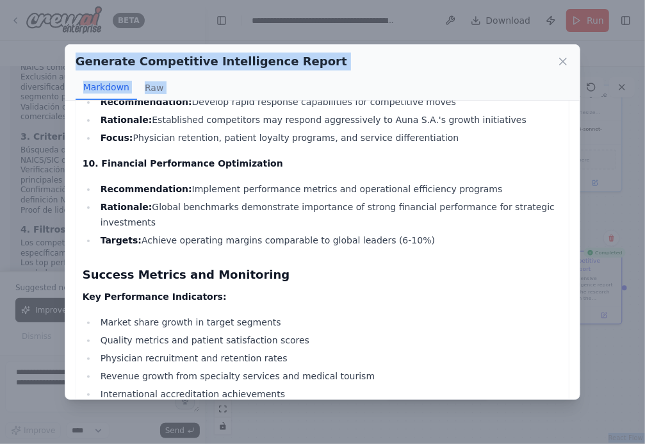
scroll to position [4596, 0]
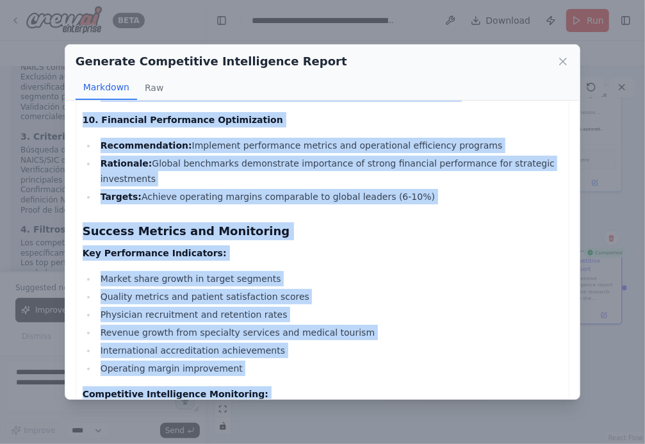
drag, startPoint x: 83, startPoint y: 126, endPoint x: 267, endPoint y: 371, distance: 306.8
copy div "Competitive Intelligence Report: Auna S.A. Healthcare Industry Analysis - [GEOG…"
click at [565, 60] on icon at bounding box center [563, 61] width 6 height 6
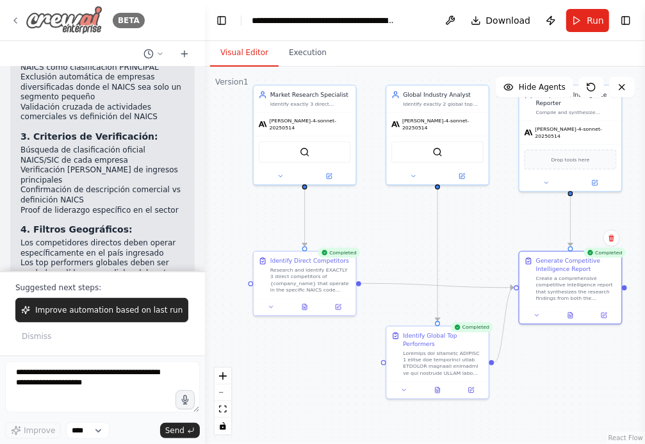
click at [14, 19] on icon at bounding box center [15, 20] width 10 height 10
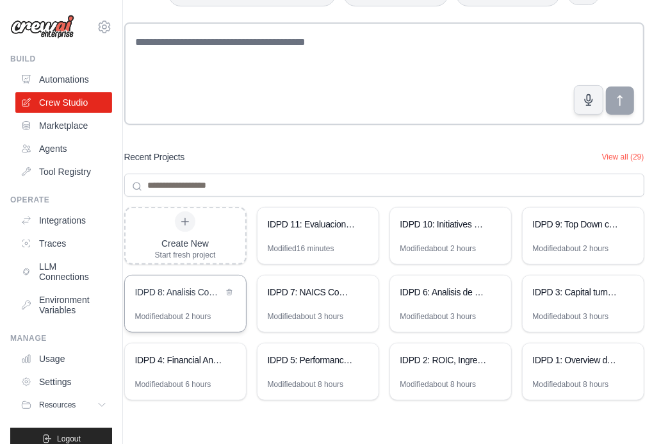
click at [190, 295] on div "IDPD 8: Analisis Comparativo Tablas Historicas [DATE]-[DATE]" at bounding box center [179, 292] width 88 height 13
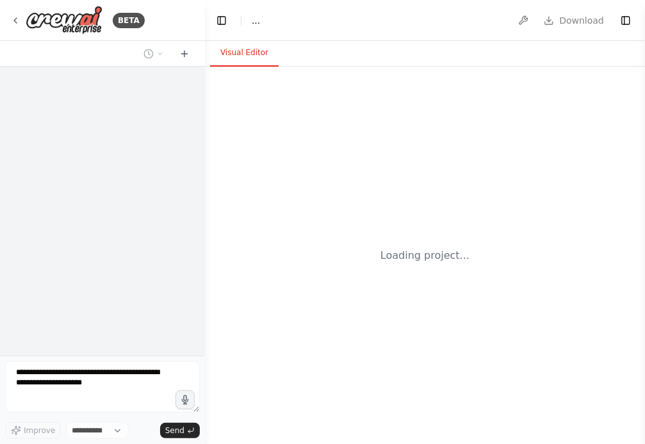
select select "****"
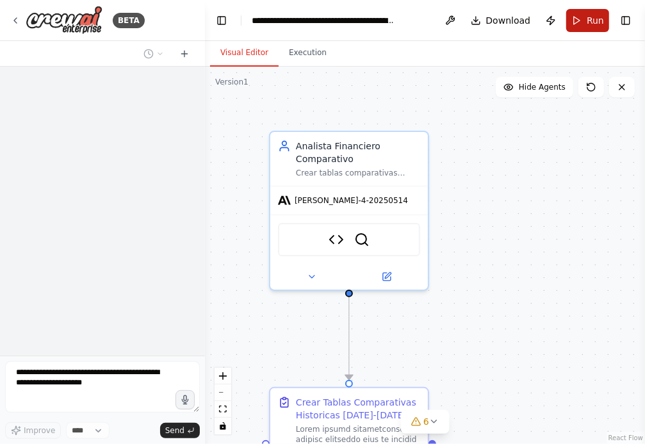
click at [585, 26] on button "Run" at bounding box center [587, 20] width 43 height 23
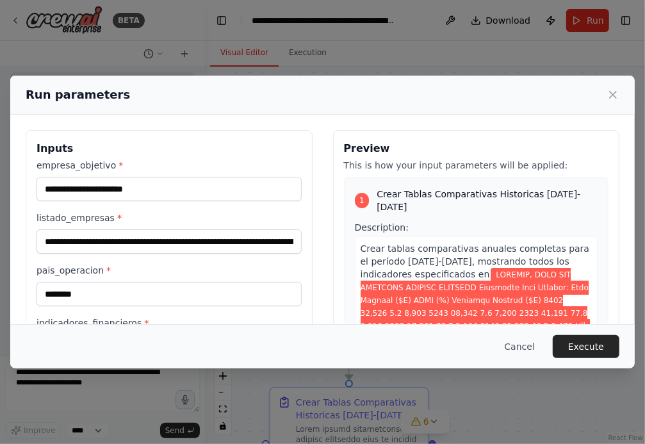
scroll to position [10398, 0]
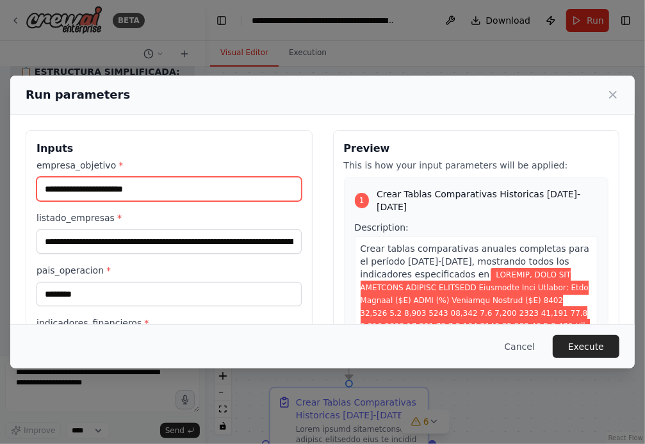
drag, startPoint x: 152, startPoint y: 190, endPoint x: -81, endPoint y: 188, distance: 233.1
click at [0, 188] on html "BETA Hello! I'm the CrewAI assistant. What kind of automation do you want to bu…" at bounding box center [322, 222] width 645 height 444
type input "*********"
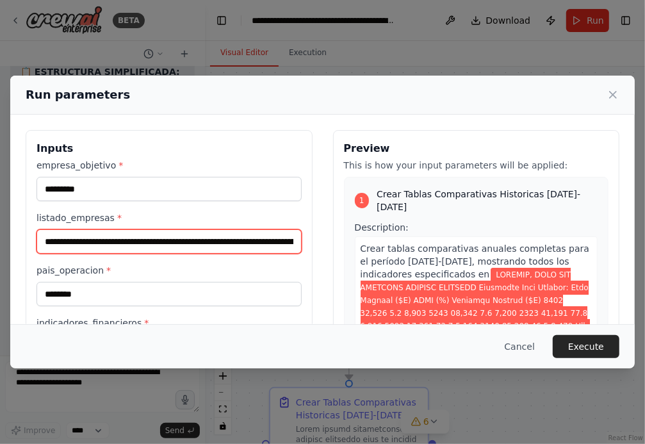
click at [45, 241] on input "listado_empresas *" at bounding box center [168, 241] width 265 height 24
paste input "**********"
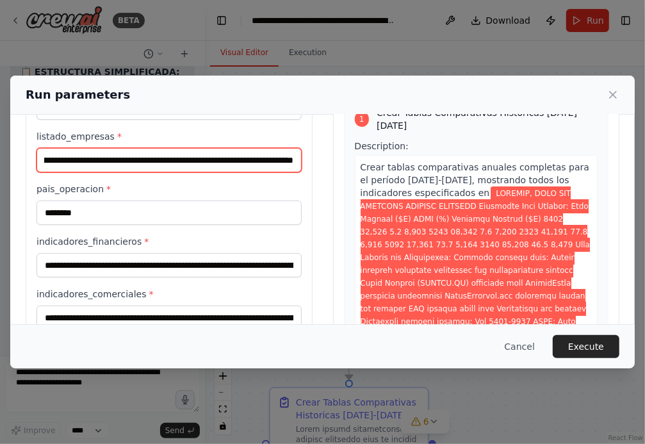
scroll to position [101, 0]
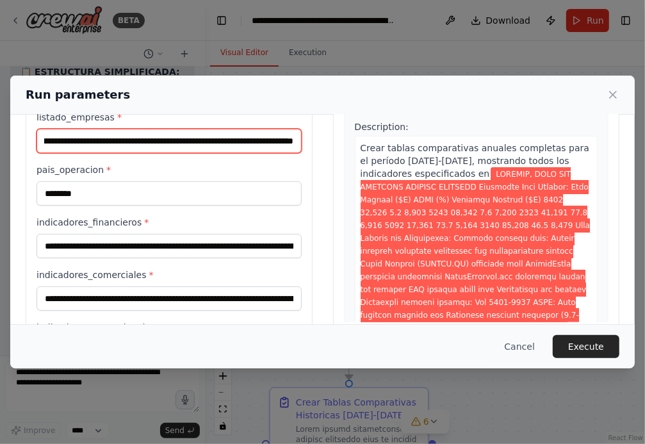
type input "**********"
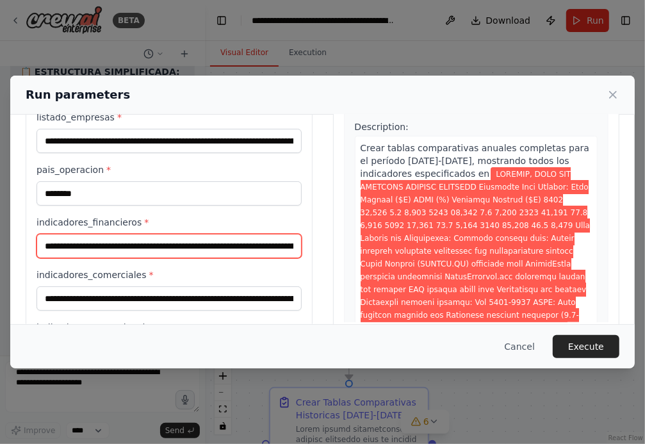
drag, startPoint x: 46, startPoint y: 245, endPoint x: 46, endPoint y: 263, distance: 17.3
click at [46, 246] on input "indicadores_financieros *" at bounding box center [168, 246] width 265 height 24
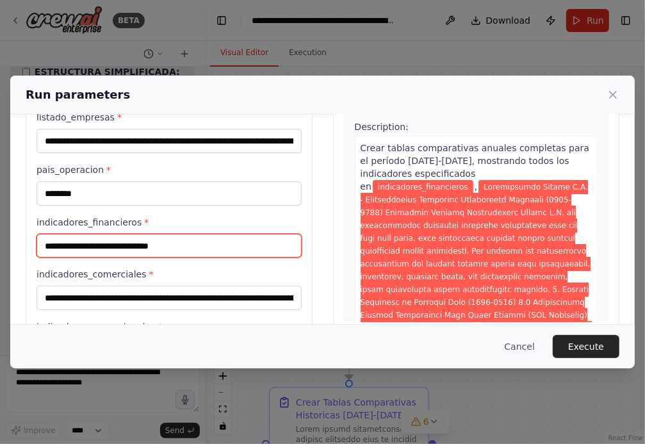
paste input "**********"
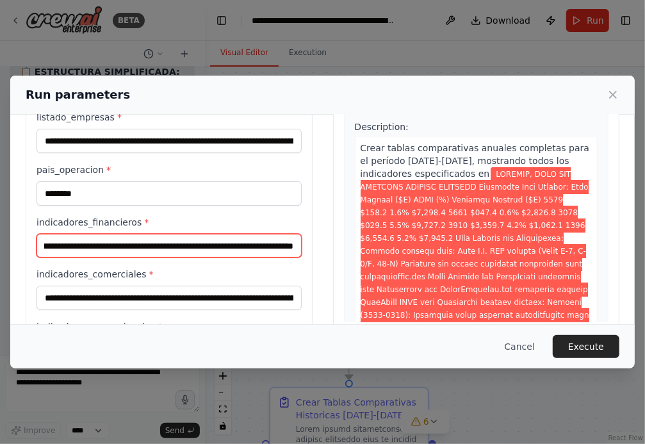
type input "**********"
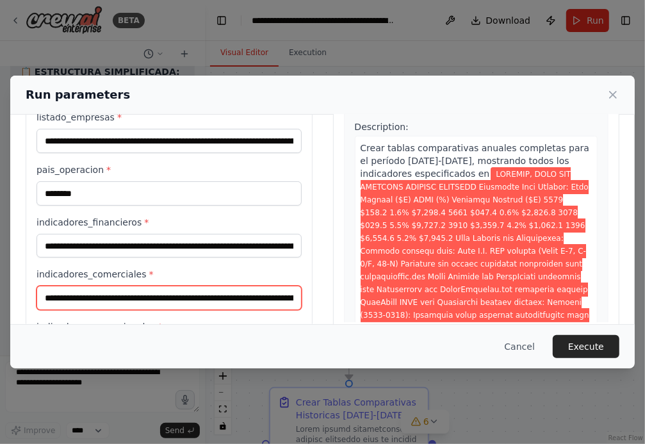
click at [45, 295] on input "indicadores_comerciales *" at bounding box center [168, 298] width 265 height 24
paste input "**********"
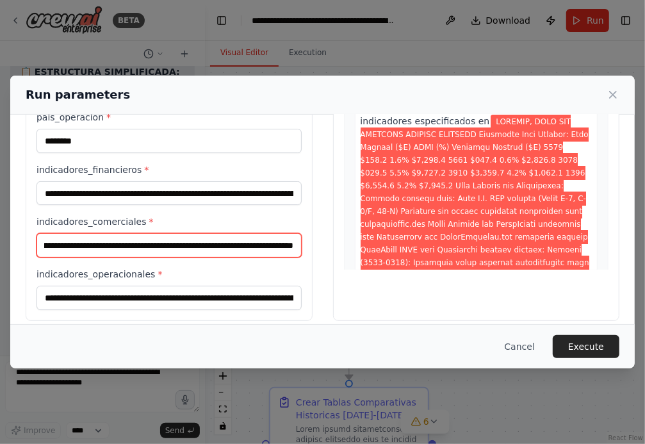
scroll to position [164, 0]
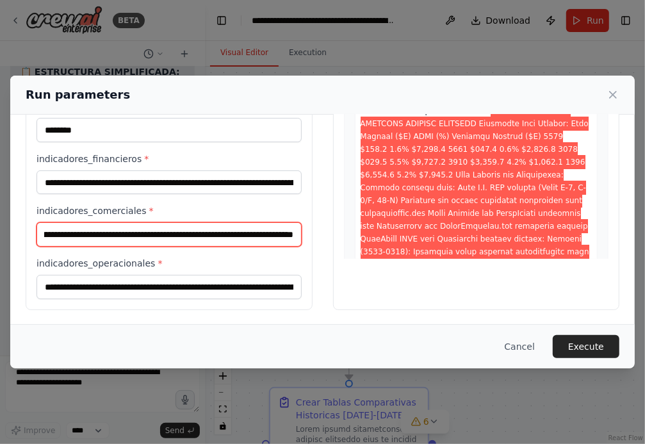
type input "**********"
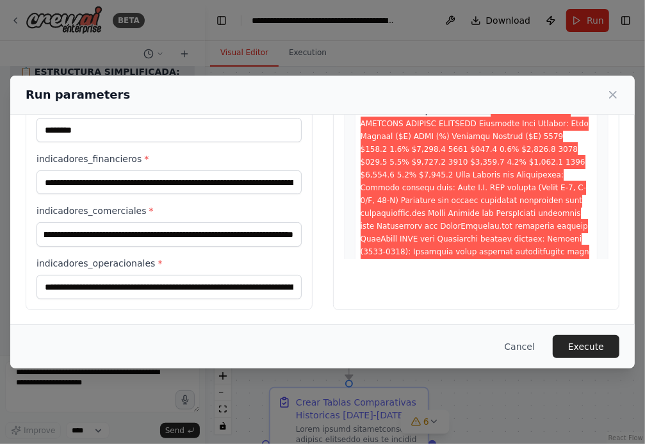
scroll to position [0, 0]
click at [44, 286] on input "indicadores_operacionales *" at bounding box center [168, 287] width 265 height 24
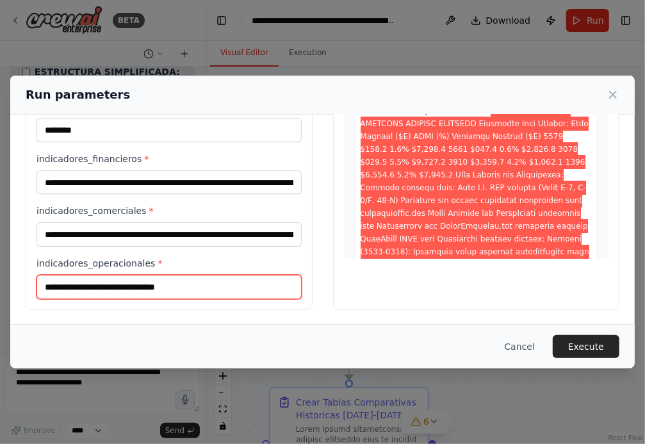
paste input "**********"
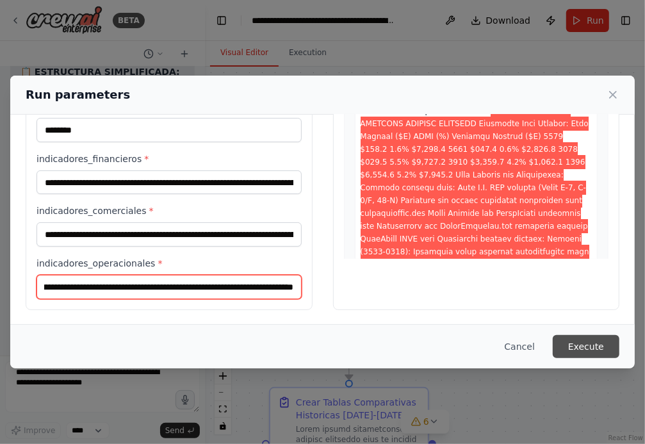
type input "**********"
click at [580, 343] on button "Execute" at bounding box center [586, 346] width 67 height 23
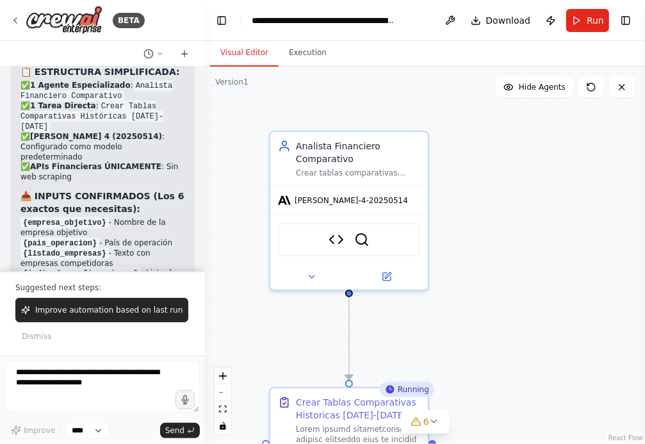
scroll to position [10482, 0]
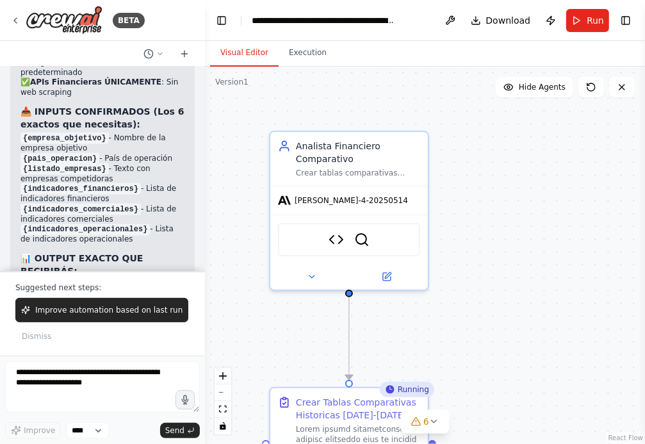
drag, startPoint x: 498, startPoint y: 326, endPoint x: 498, endPoint y: 302, distance: 24.3
click at [498, 302] on div ".deletable-edge-delete-btn { width: 20px; height: 20px; border: 0px solid #ffff…" at bounding box center [425, 255] width 440 height 377
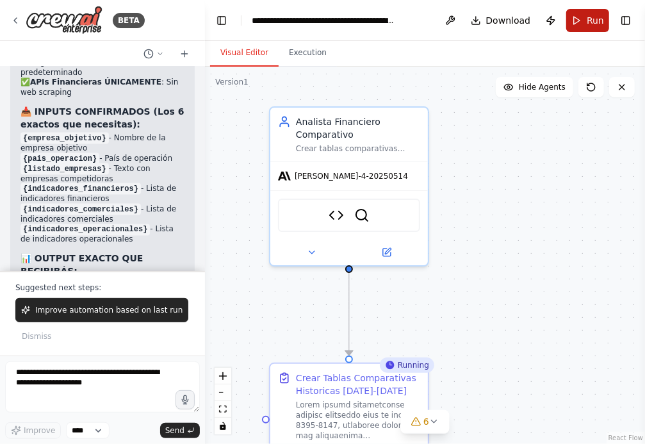
click at [587, 19] on span "Run" at bounding box center [595, 20] width 17 height 13
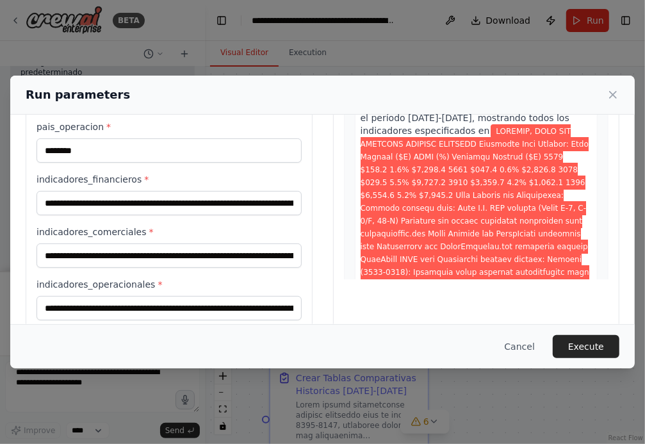
scroll to position [164, 0]
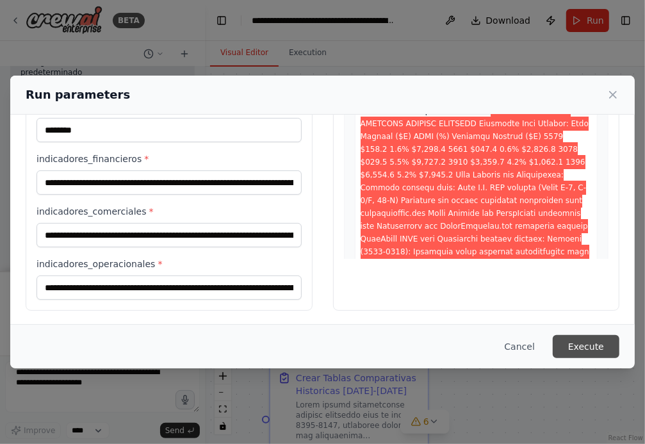
click at [589, 343] on button "Execute" at bounding box center [586, 346] width 67 height 23
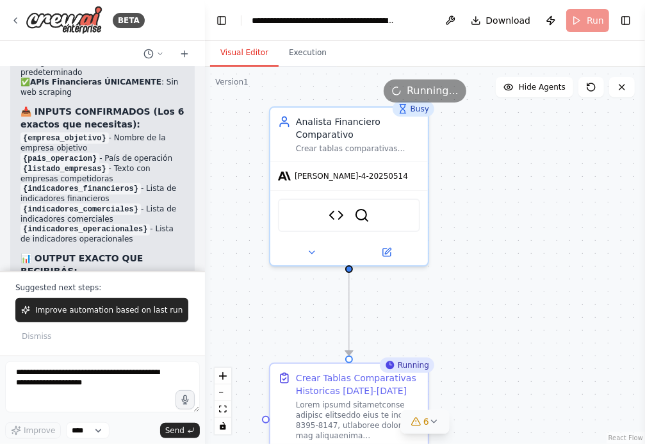
click at [434, 419] on icon at bounding box center [434, 421] width 10 height 10
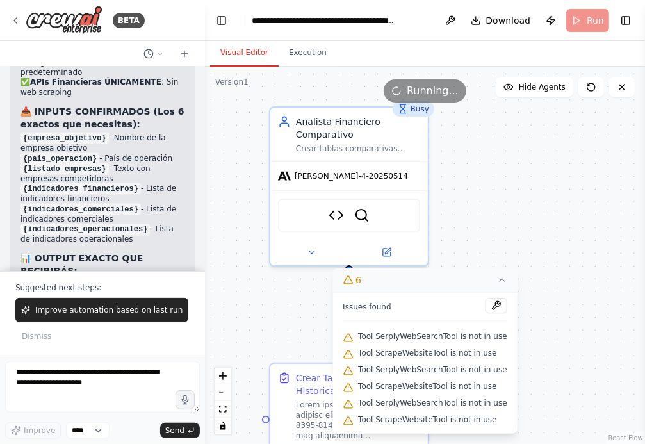
click at [557, 243] on div ".deletable-edge-delete-btn { width: 20px; height: 20px; border: 0px solid #ffff…" at bounding box center [425, 255] width 440 height 377
click at [544, 243] on div ".deletable-edge-delete-btn { width: 20px; height: 20px; border: 0px solid #ffff…" at bounding box center [425, 255] width 440 height 377
click at [494, 201] on div ".deletable-edge-delete-btn { width: 20px; height: 20px; border: 0px solid #ffff…" at bounding box center [425, 255] width 440 height 377
click at [499, 281] on icon at bounding box center [501, 280] width 5 height 3
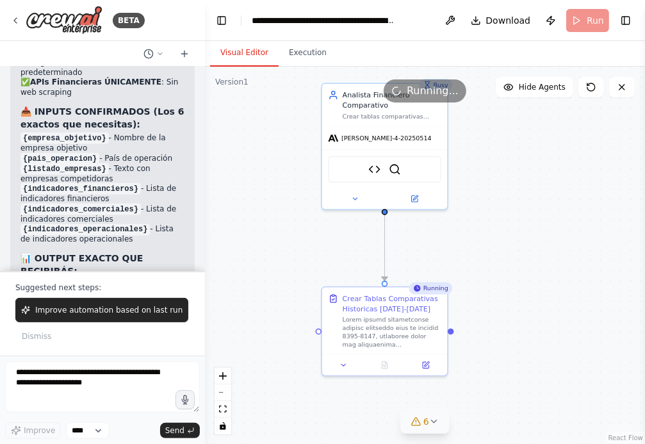
drag, startPoint x: 523, startPoint y: 310, endPoint x: 523, endPoint y: 209, distance: 101.2
click at [523, 209] on div ".deletable-edge-delete-btn { width: 20px; height: 20px; border: 0px solid #ffff…" at bounding box center [425, 255] width 440 height 377
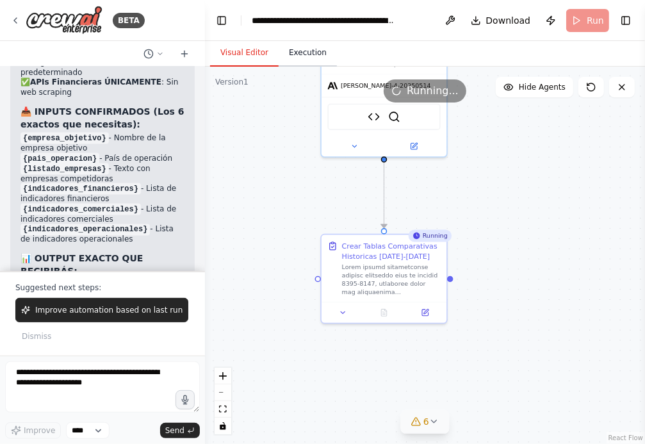
click at [302, 52] on button "Execution" at bounding box center [308, 53] width 58 height 27
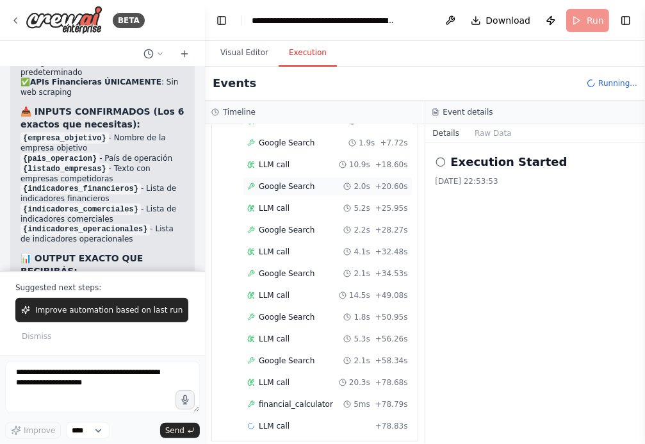
scroll to position [124, 0]
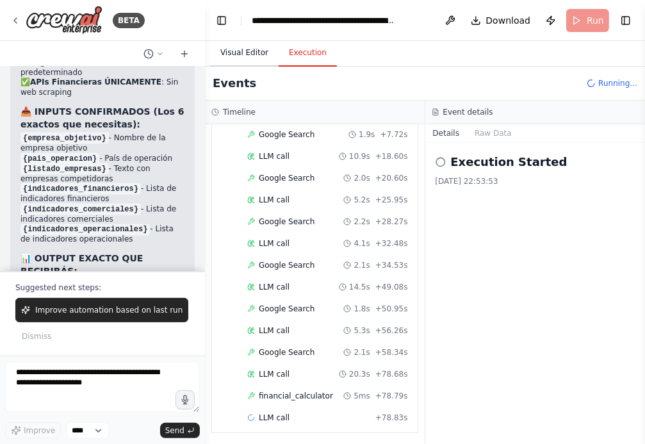
click at [246, 51] on button "Visual Editor" at bounding box center [244, 53] width 69 height 27
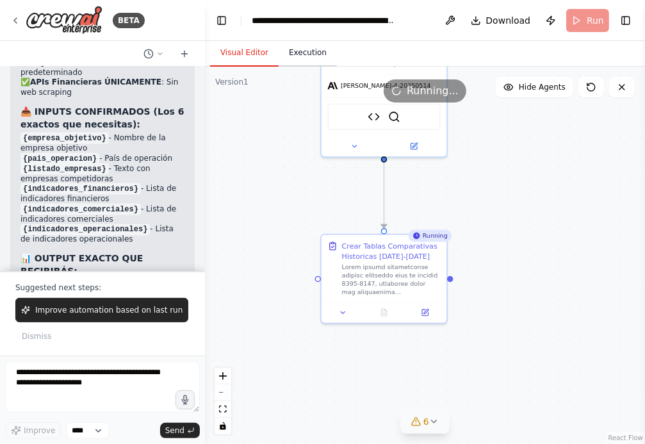
click at [303, 54] on button "Execution" at bounding box center [308, 53] width 58 height 27
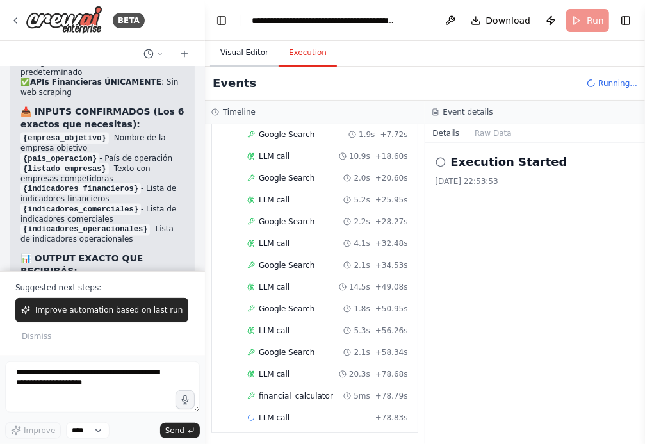
click at [249, 50] on button "Visual Editor" at bounding box center [244, 53] width 69 height 27
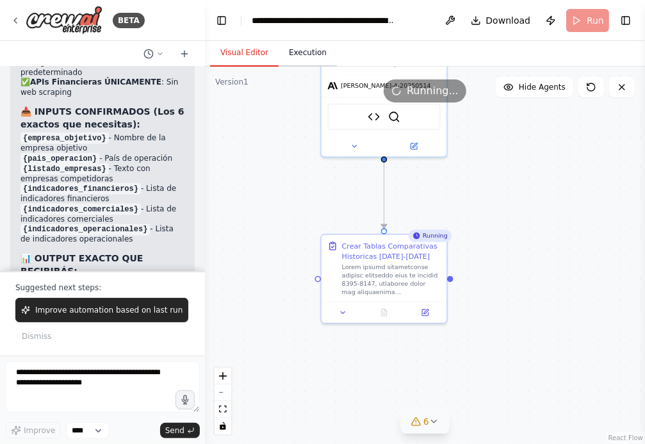
click at [305, 58] on button "Execution" at bounding box center [308, 53] width 58 height 27
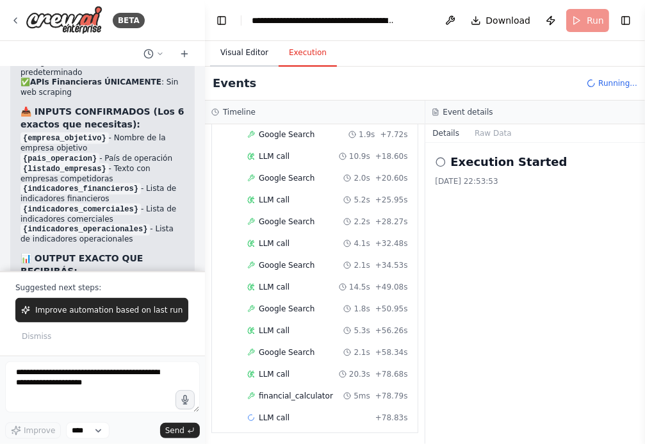
click at [243, 54] on button "Visual Editor" at bounding box center [244, 53] width 69 height 27
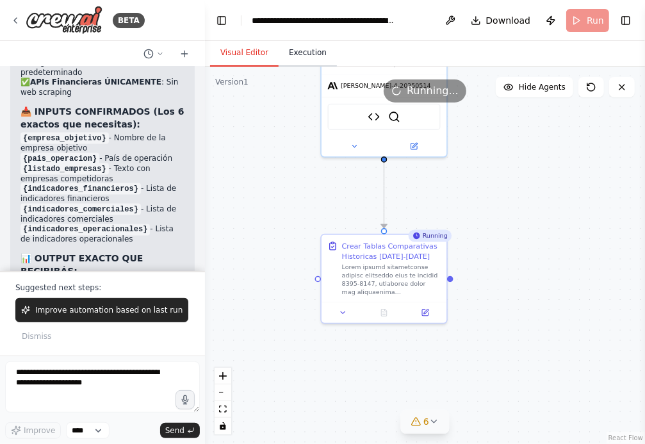
click at [303, 55] on button "Execution" at bounding box center [308, 53] width 58 height 27
click at [234, 50] on button "Visual Editor" at bounding box center [244, 53] width 69 height 27
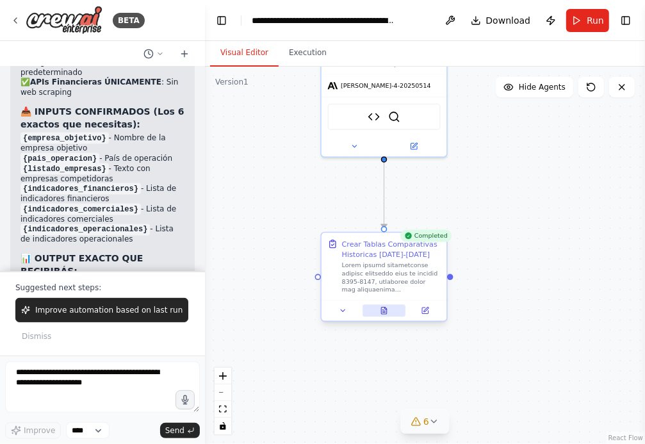
click at [381, 315] on button at bounding box center [383, 310] width 43 height 12
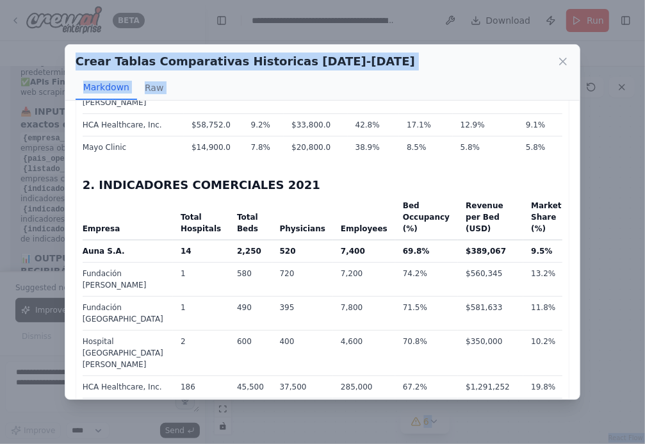
scroll to position [2728, 0]
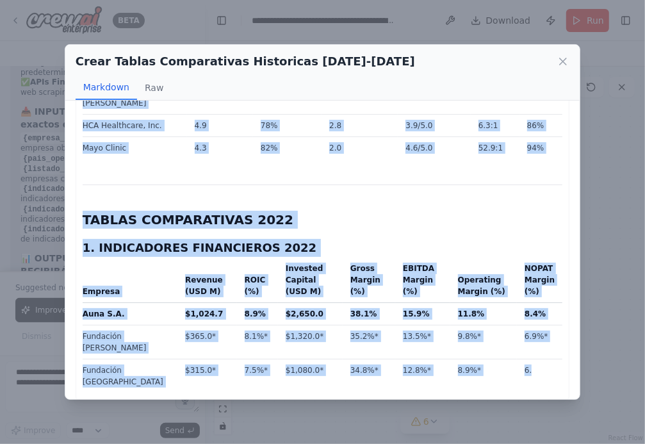
drag, startPoint x: 83, startPoint y: 127, endPoint x: 539, endPoint y: 363, distance: 513.5
copy div "LOREMI DOLORSITAMET CONSECT 0971-3078 ADIPISCI ELITSEDDOEI TEMP I.U. L ETDOLORE…"
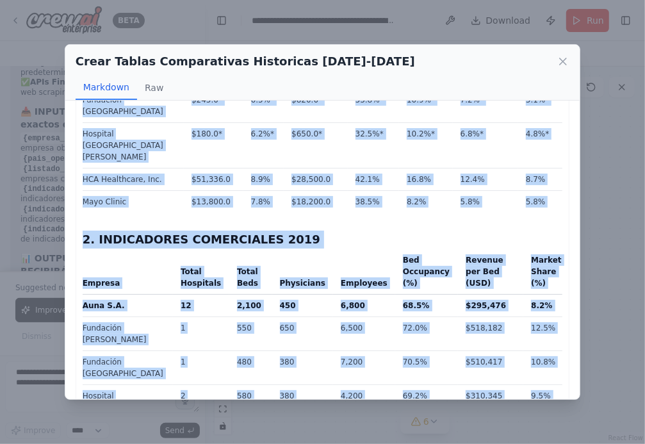
scroll to position [450, 0]
